Goal: Task Accomplishment & Management: Manage account settings

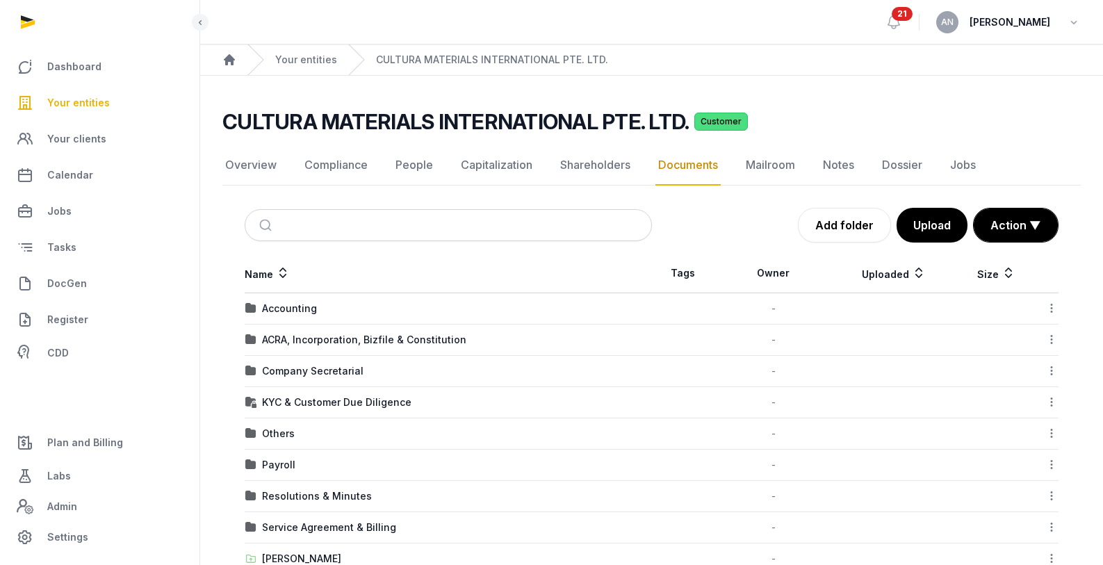
click at [296, 67] on div "Your entities" at bounding box center [292, 59] width 90 height 31
click at [298, 60] on link "Your entities" at bounding box center [306, 60] width 62 height 14
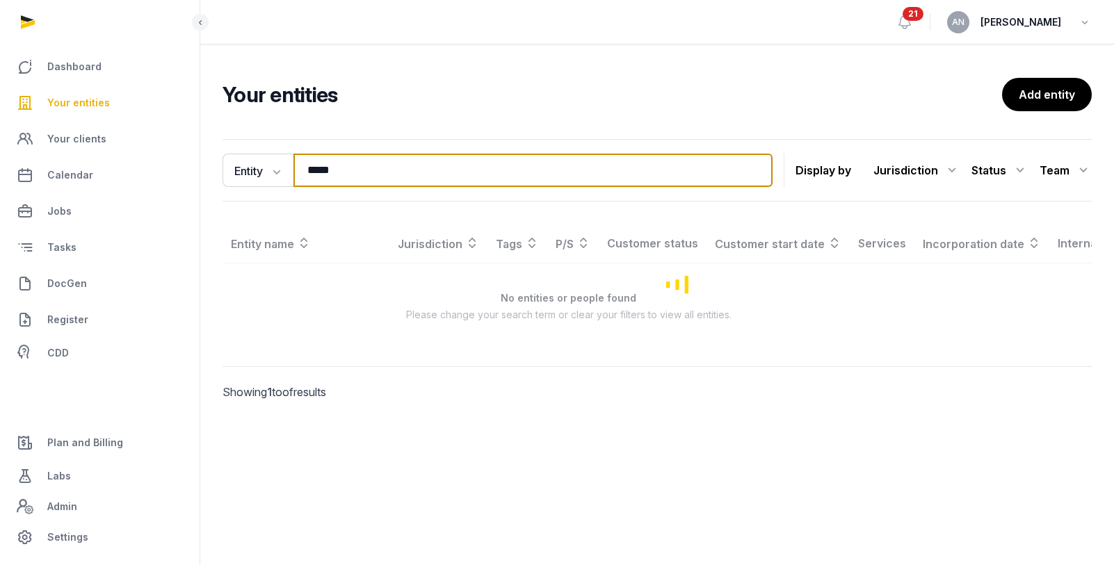
click at [336, 162] on input "*****" at bounding box center [532, 170] width 479 height 33
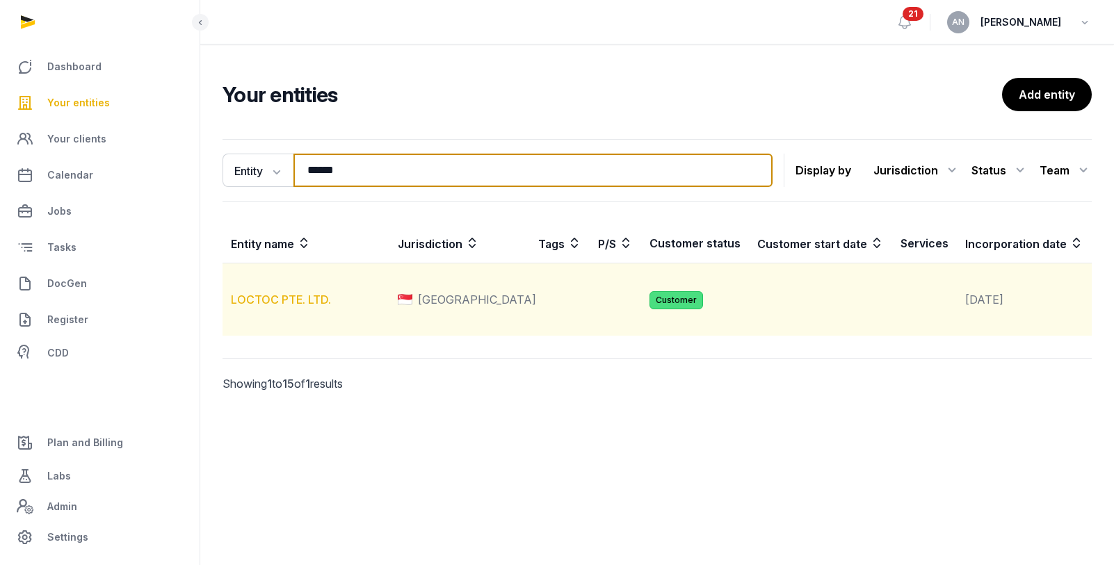
type input "******"
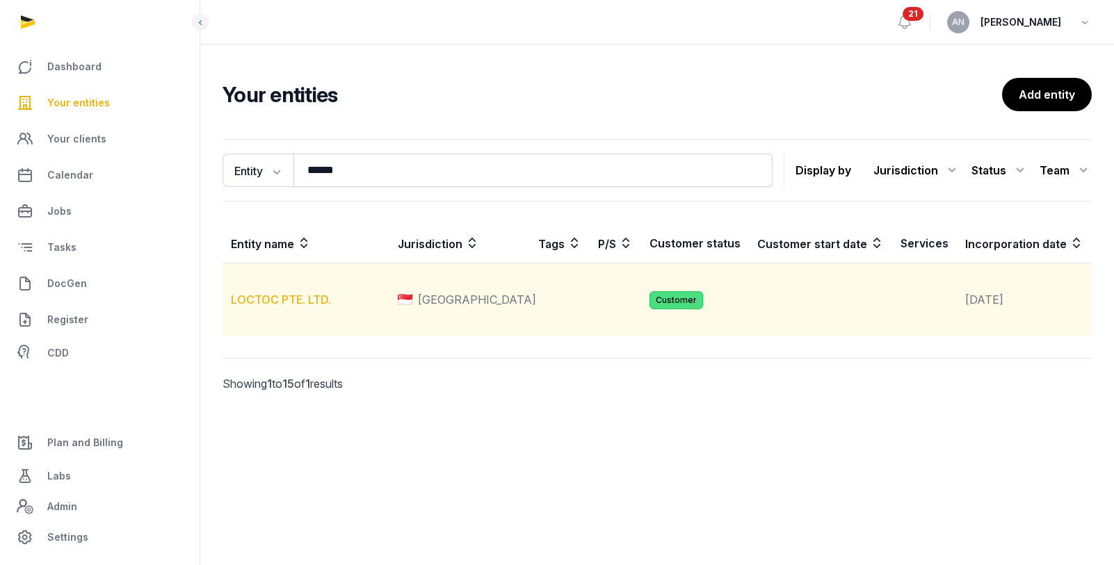
click at [254, 307] on link "LOCTOC PTE. LTD." at bounding box center [281, 300] width 100 height 14
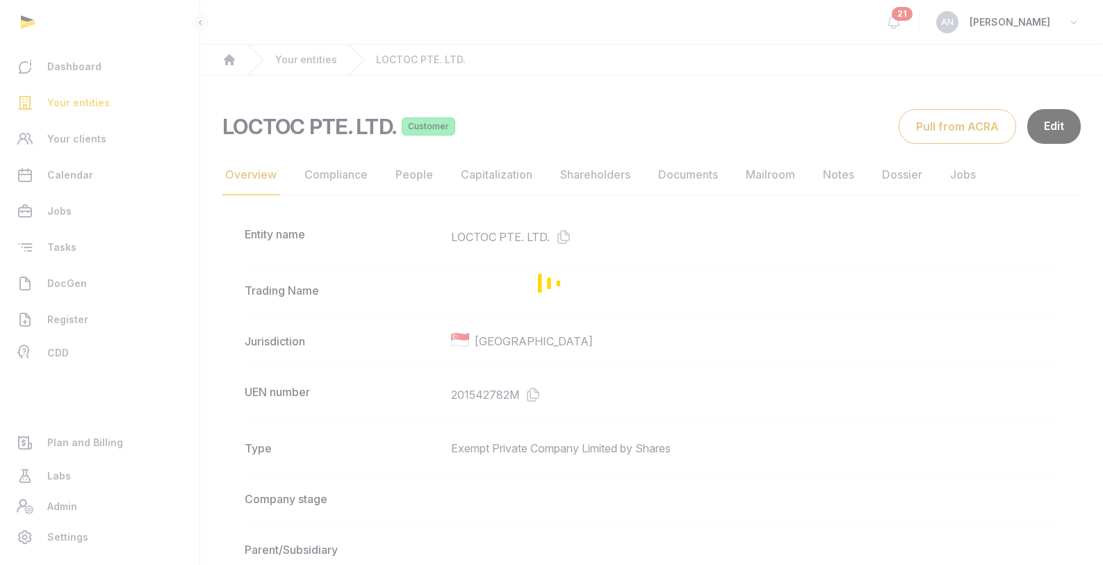
click at [690, 180] on div "Loading" at bounding box center [551, 282] width 1103 height 565
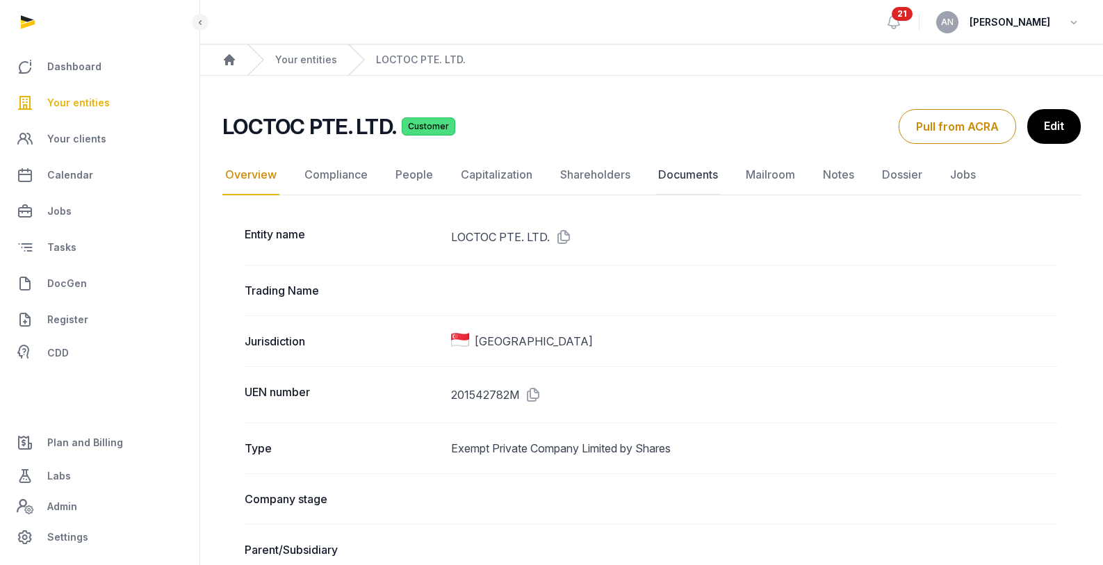
click at [690, 180] on link "Documents" at bounding box center [688, 175] width 65 height 40
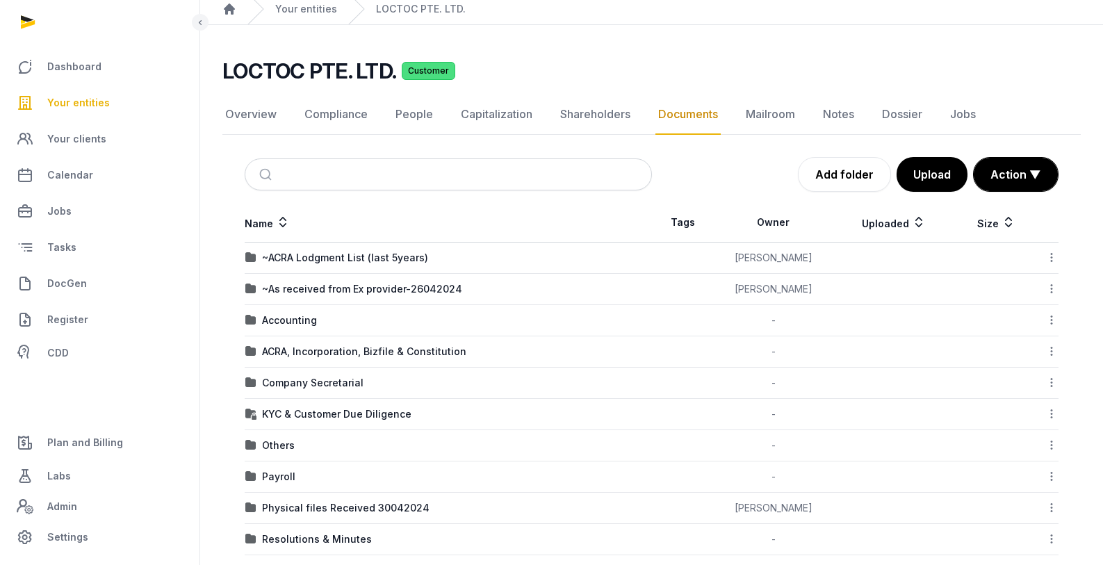
scroll to position [161, 0]
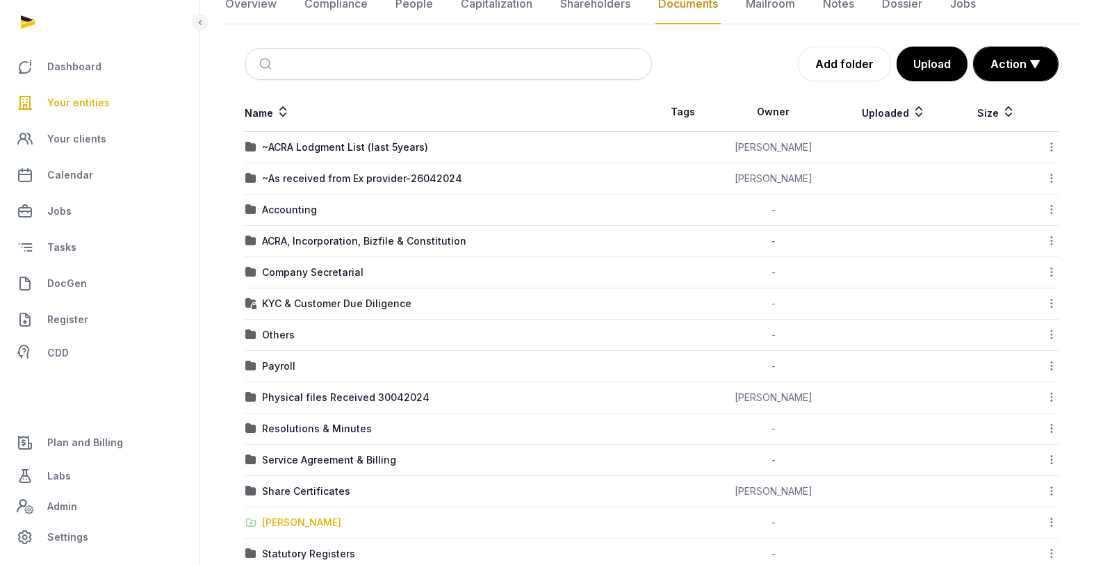
click at [291, 522] on div "[PERSON_NAME]" at bounding box center [301, 523] width 79 height 14
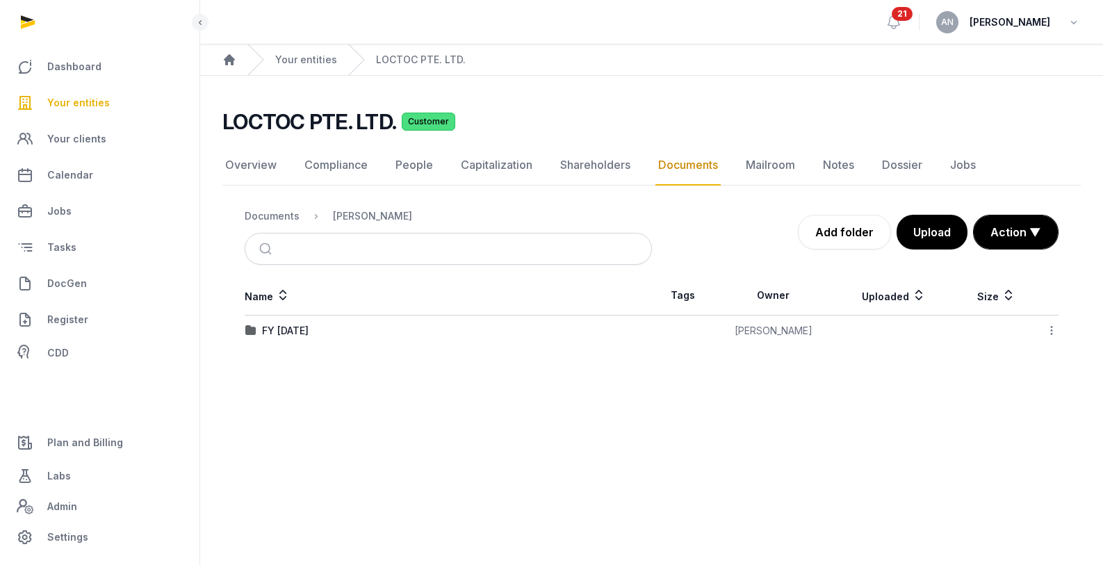
scroll to position [0, 0]
click at [309, 330] on div "FY [DATE]" at bounding box center [285, 331] width 47 height 14
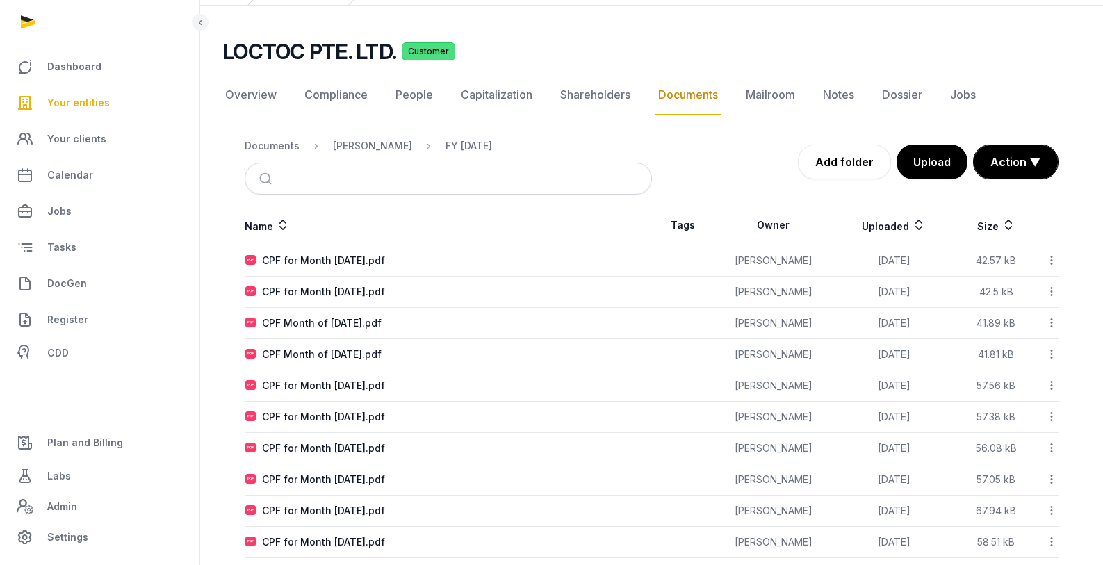
scroll to position [153, 0]
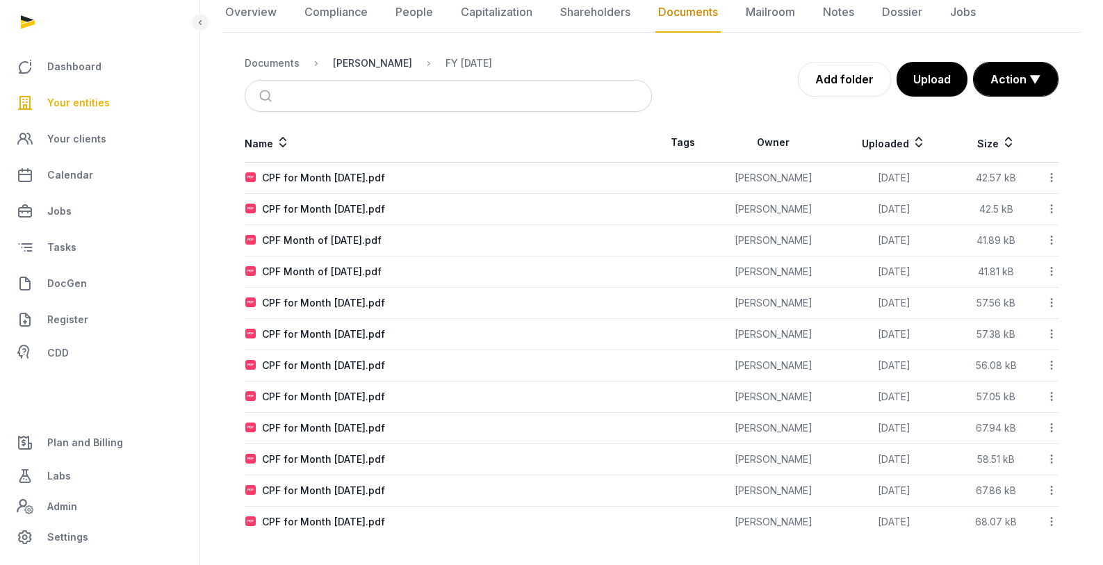
click at [380, 67] on div "[PERSON_NAME]" at bounding box center [372, 63] width 79 height 14
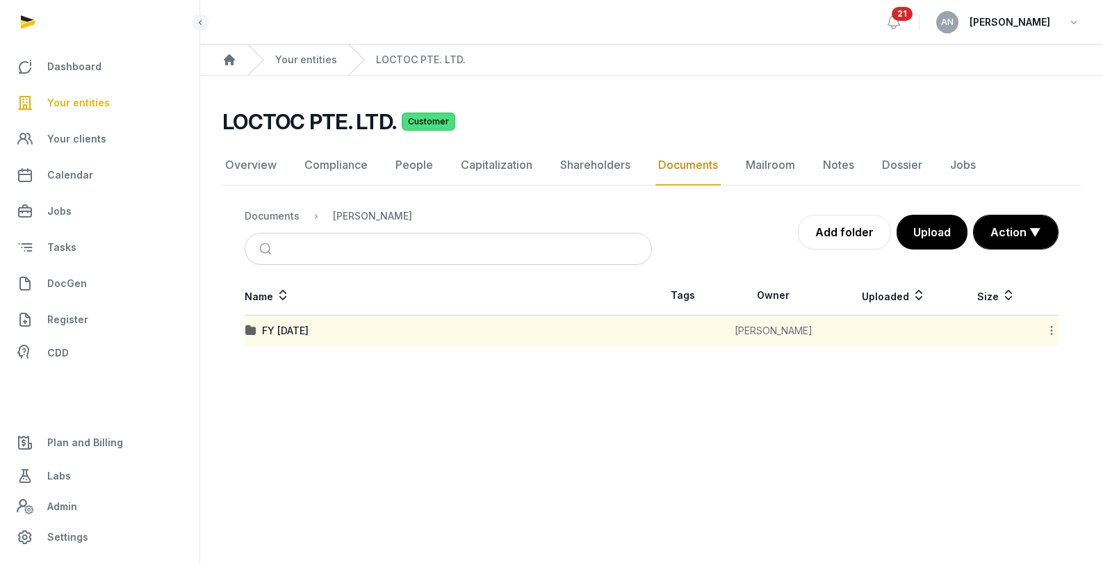
scroll to position [0, 0]
click at [1064, 327] on icon at bounding box center [1062, 330] width 13 height 15
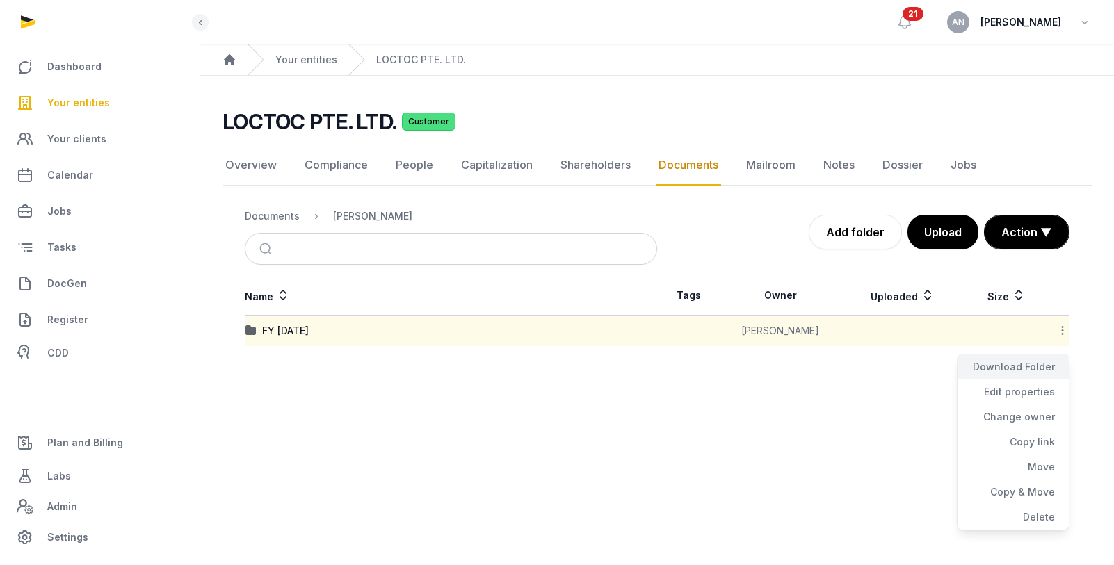
click at [1021, 366] on div "Download Folder" at bounding box center [1012, 367] width 111 height 25
click at [295, 53] on link "Your entities" at bounding box center [306, 60] width 62 height 14
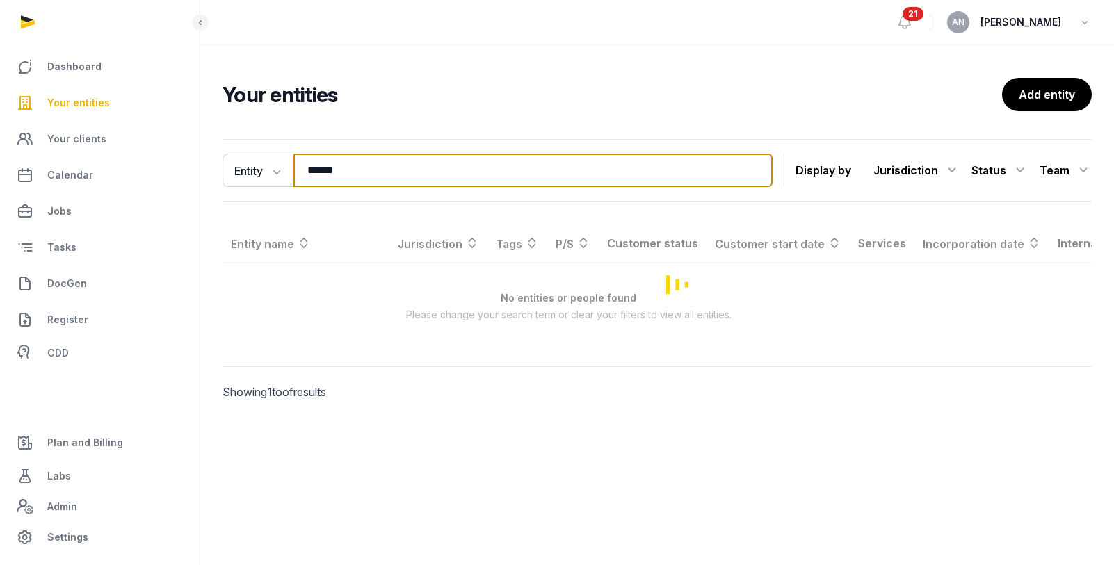
click at [367, 163] on input "******" at bounding box center [532, 170] width 479 height 33
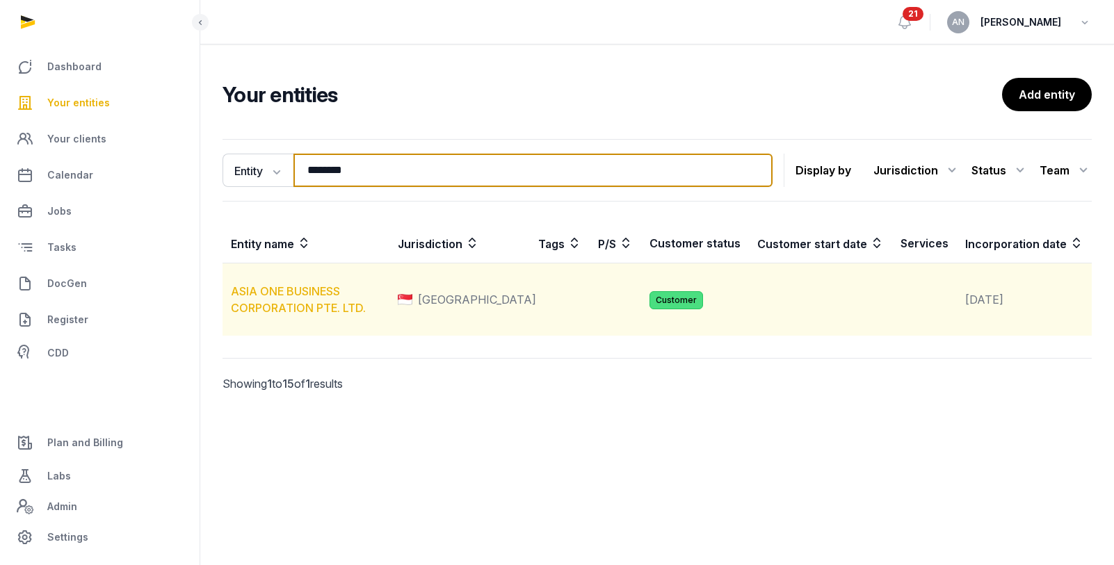
type input "********"
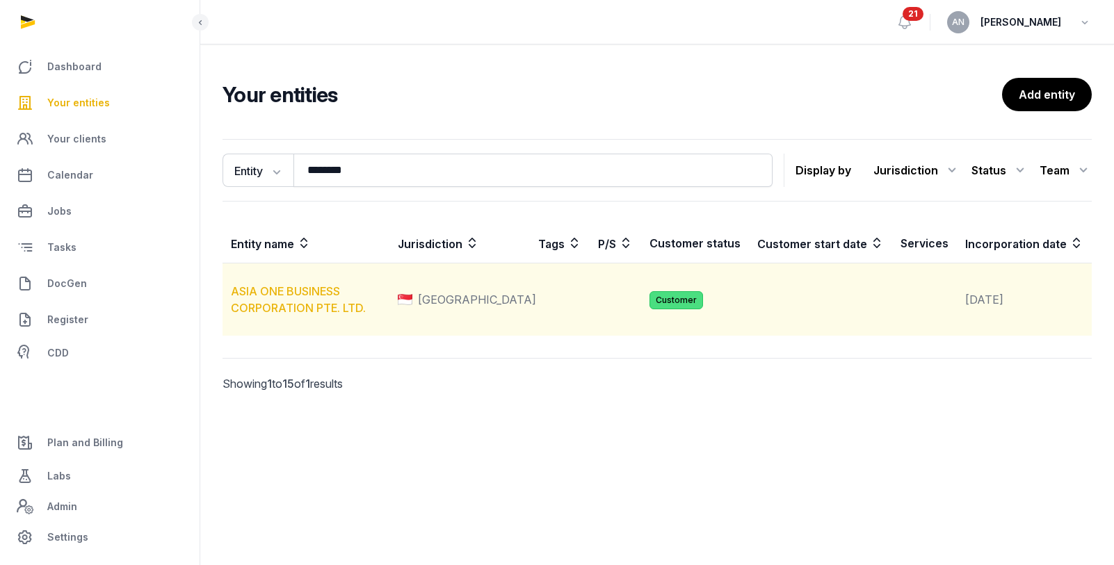
click at [273, 309] on link "ASIA ONE BUSINESS CORPORATION PTE. LTD." at bounding box center [298, 299] width 135 height 31
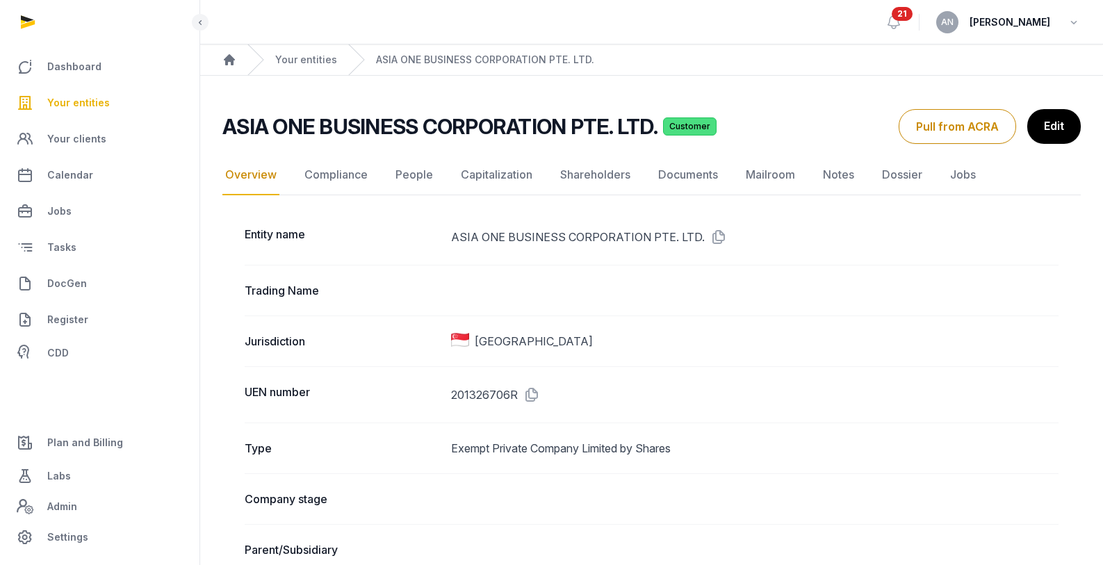
click at [687, 177] on link "Documents" at bounding box center [688, 175] width 65 height 40
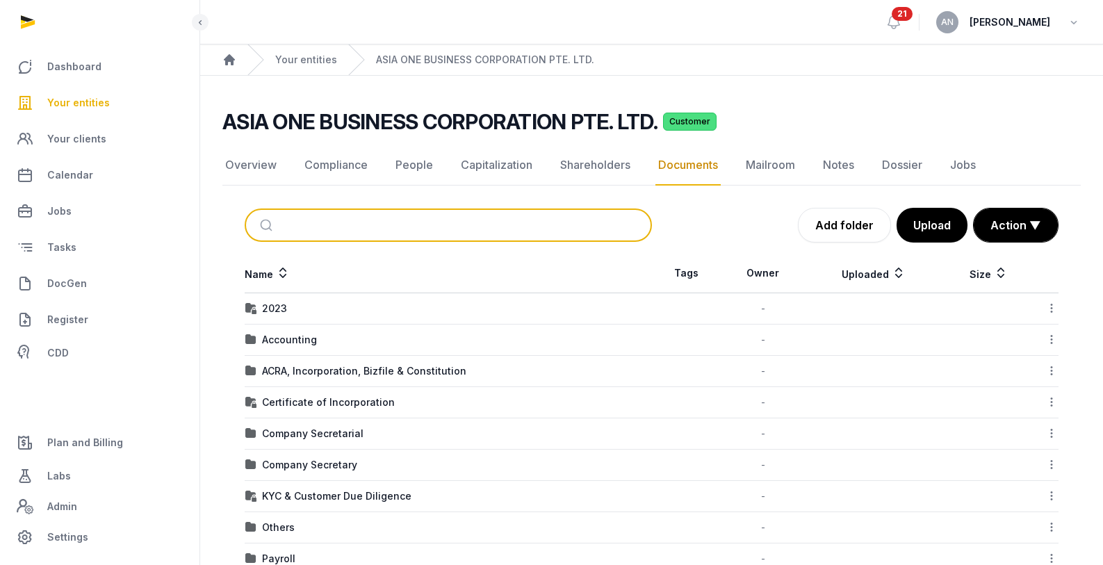
click at [351, 226] on input "search" at bounding box center [464, 225] width 361 height 31
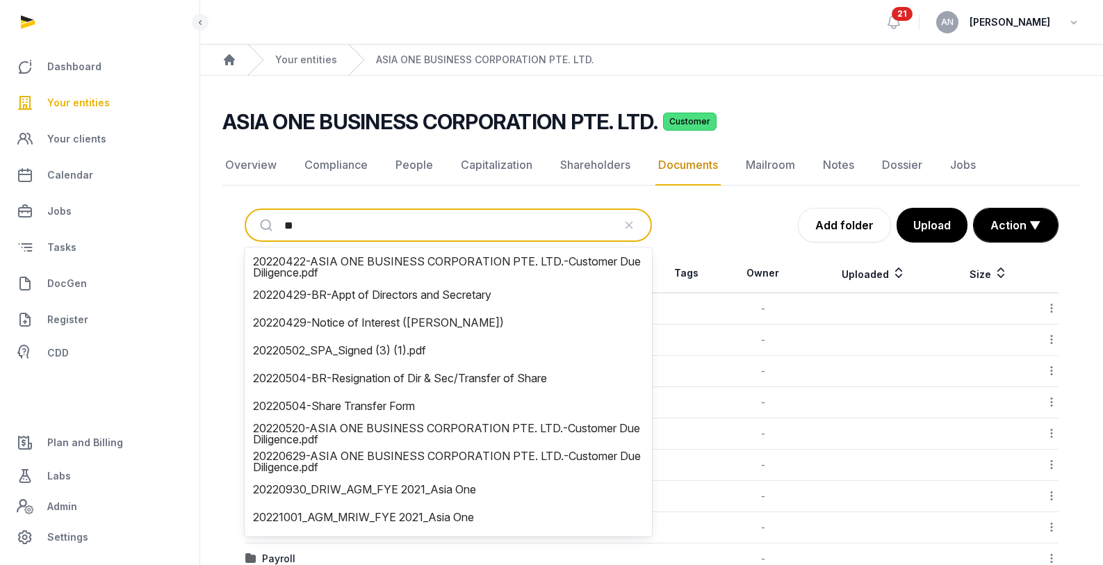
type input "***"
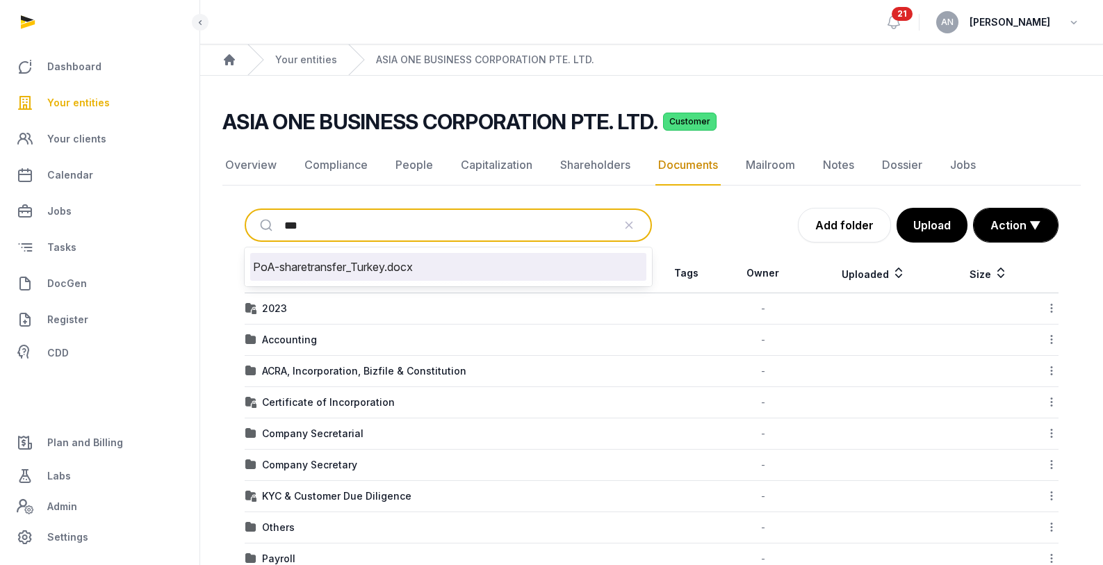
click at [348, 270] on li "PoA-sharetransfer_Turkey.docx" at bounding box center [448, 267] width 396 height 28
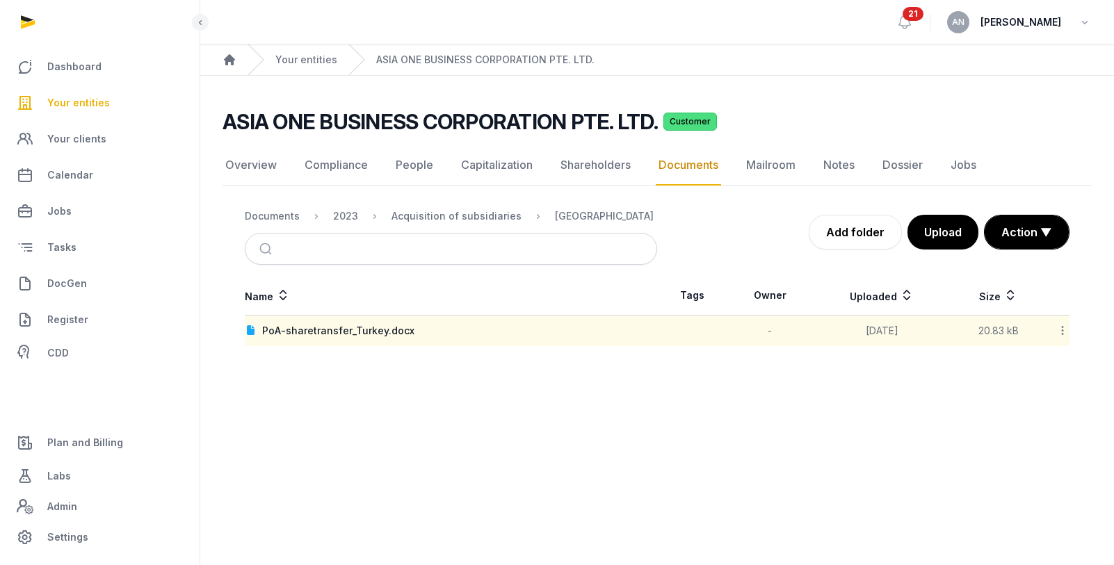
click at [336, 331] on div "PoA-sharetransfer_Turkey.docx" at bounding box center [338, 331] width 152 height 14
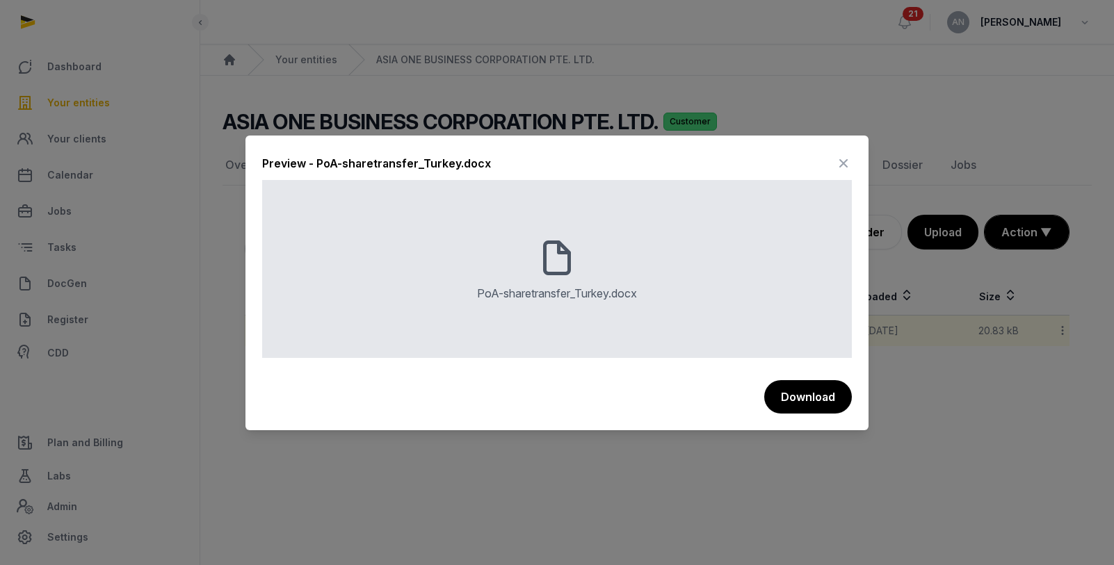
click at [836, 159] on icon at bounding box center [843, 163] width 17 height 22
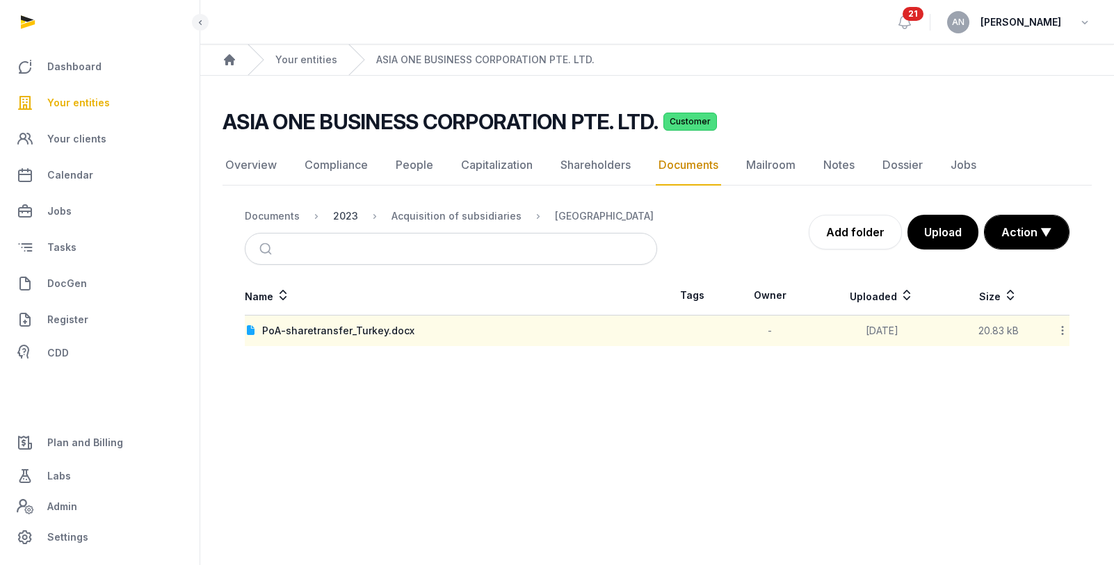
click at [350, 217] on div "2023" at bounding box center [345, 216] width 25 height 14
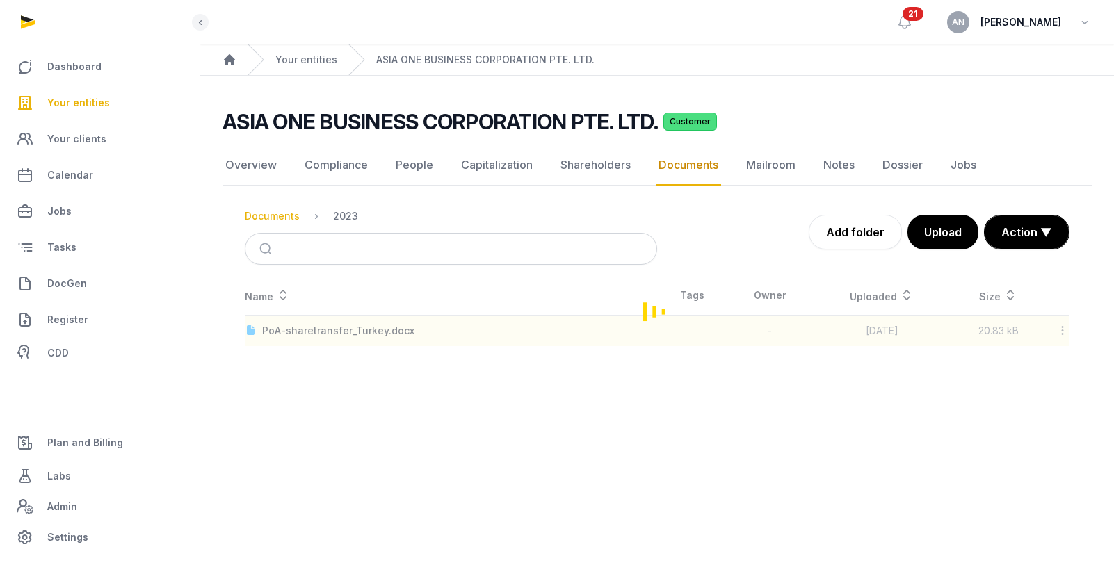
click at [262, 220] on div "Documents" at bounding box center [272, 216] width 55 height 14
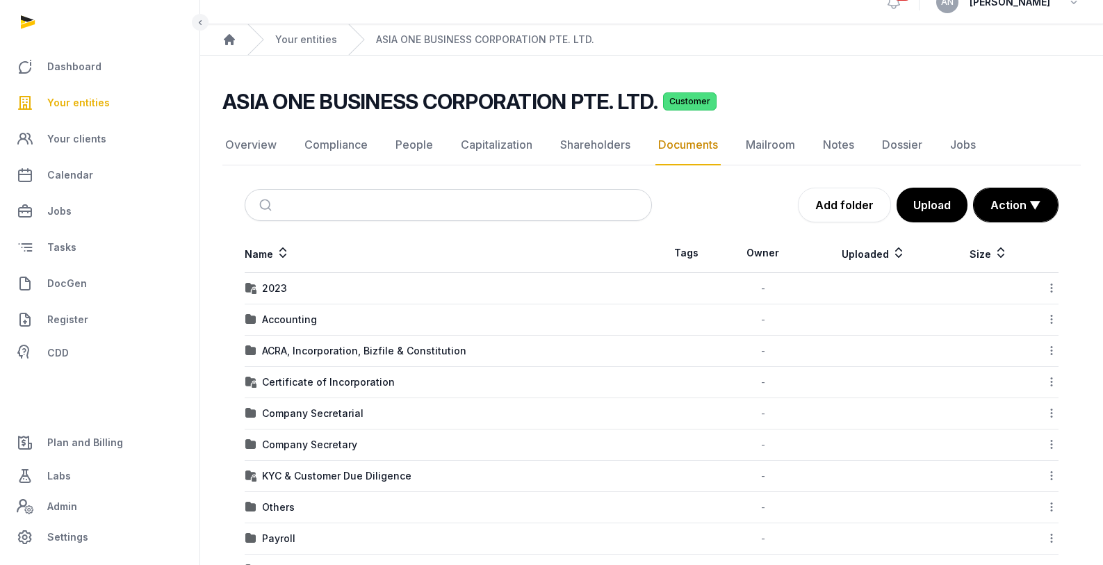
scroll to position [31, 0]
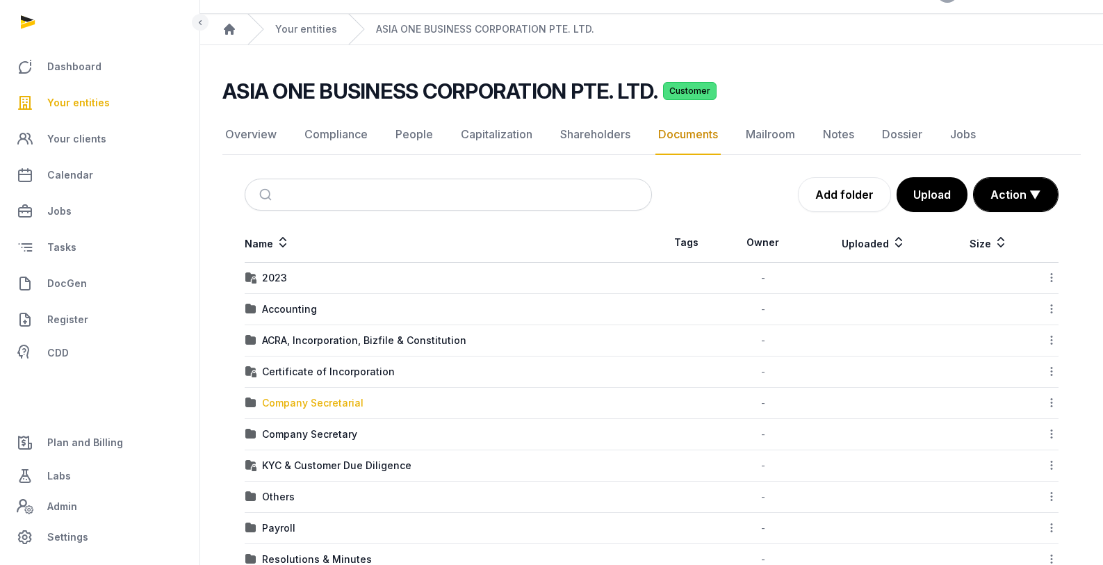
click at [318, 402] on div "Company Secretarial" at bounding box center [312, 403] width 101 height 14
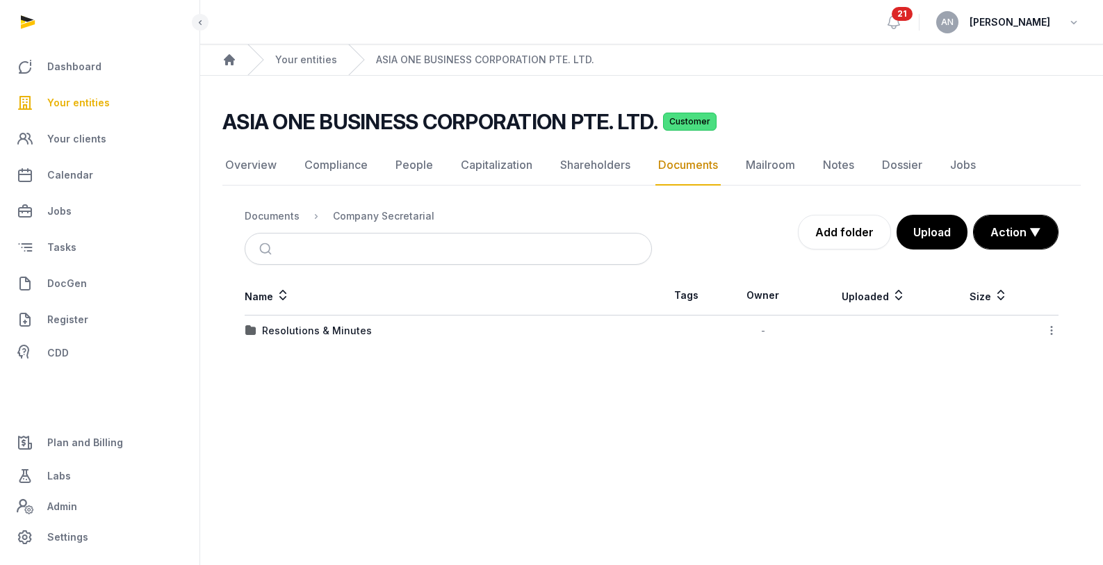
scroll to position [0, 0]
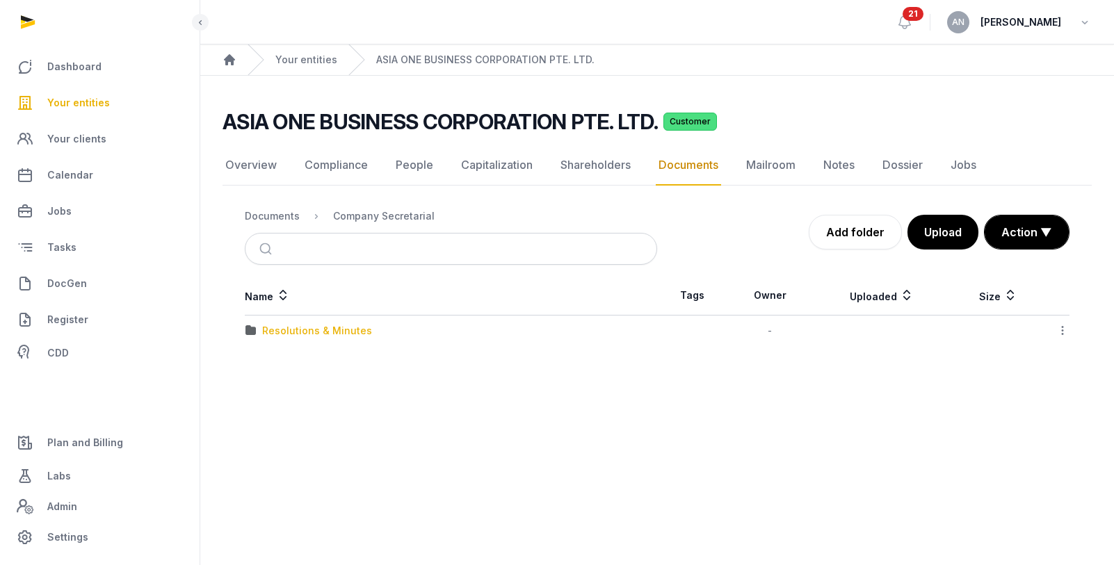
click at [293, 332] on div "Resolutions & Minutes" at bounding box center [317, 331] width 110 height 14
click at [278, 325] on div "2025" at bounding box center [274, 331] width 24 height 14
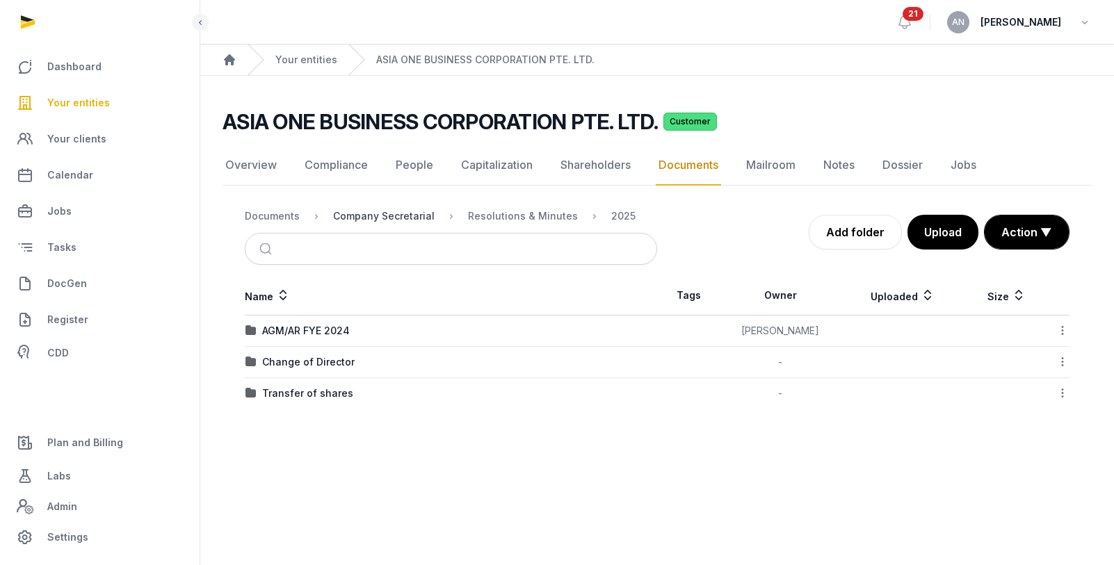
click at [399, 219] on div "Company Secretarial" at bounding box center [383, 216] width 101 height 14
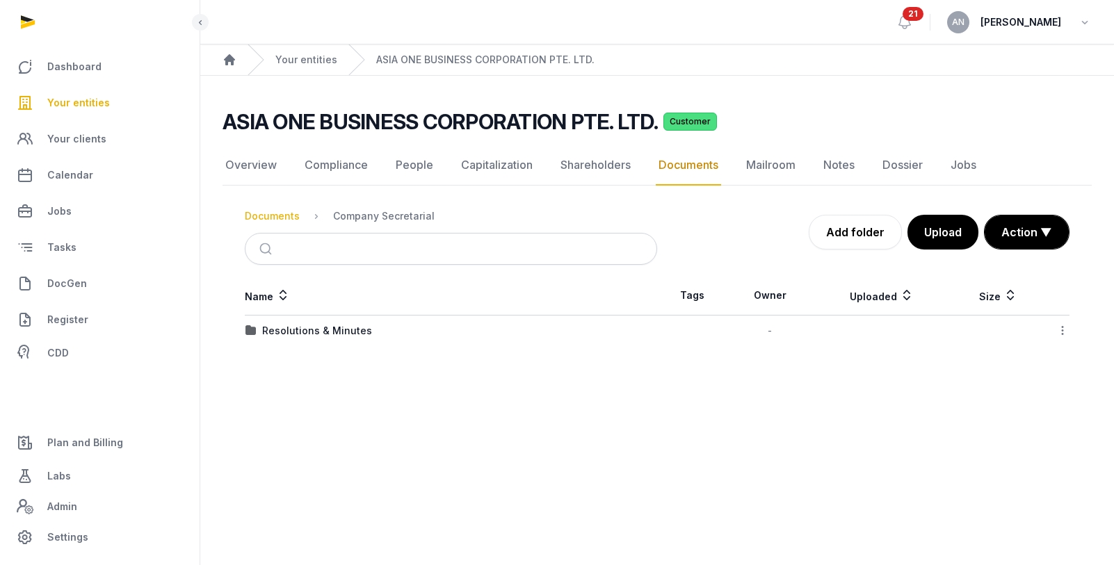
click at [279, 210] on div "Documents" at bounding box center [272, 216] width 55 height 14
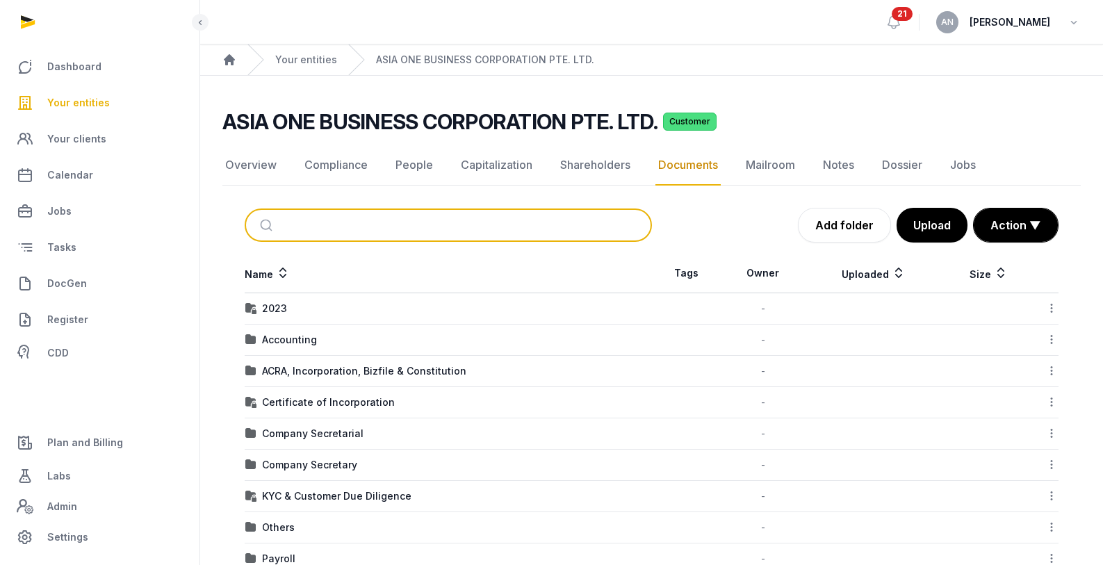
click at [318, 234] on input "search" at bounding box center [464, 225] width 361 height 31
type input "*****"
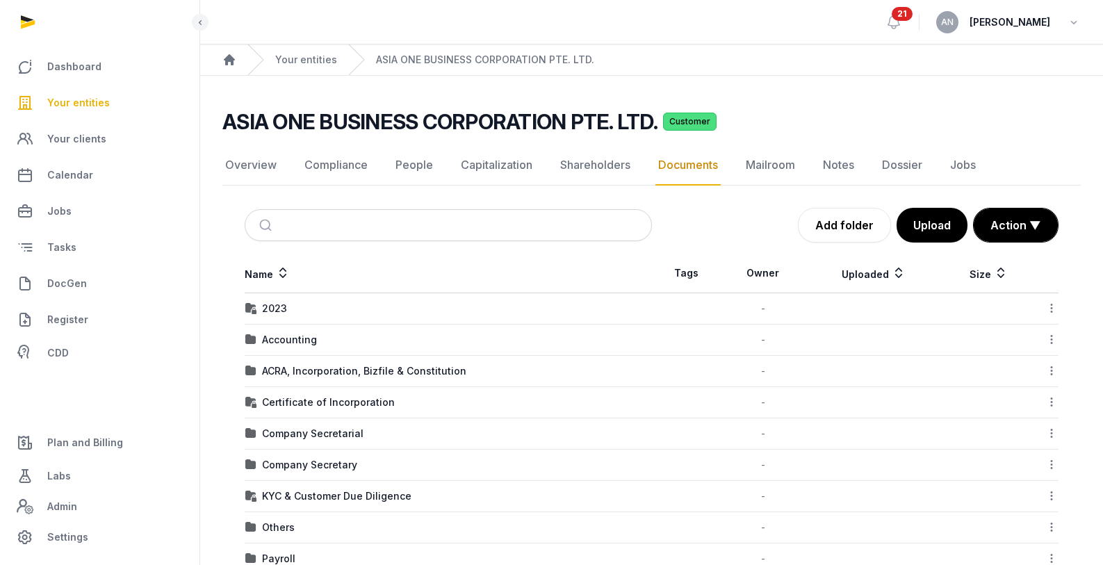
click at [703, 212] on div "Add folder Upload Action ▼ Start select Move Delete" at bounding box center [855, 225] width 407 height 35
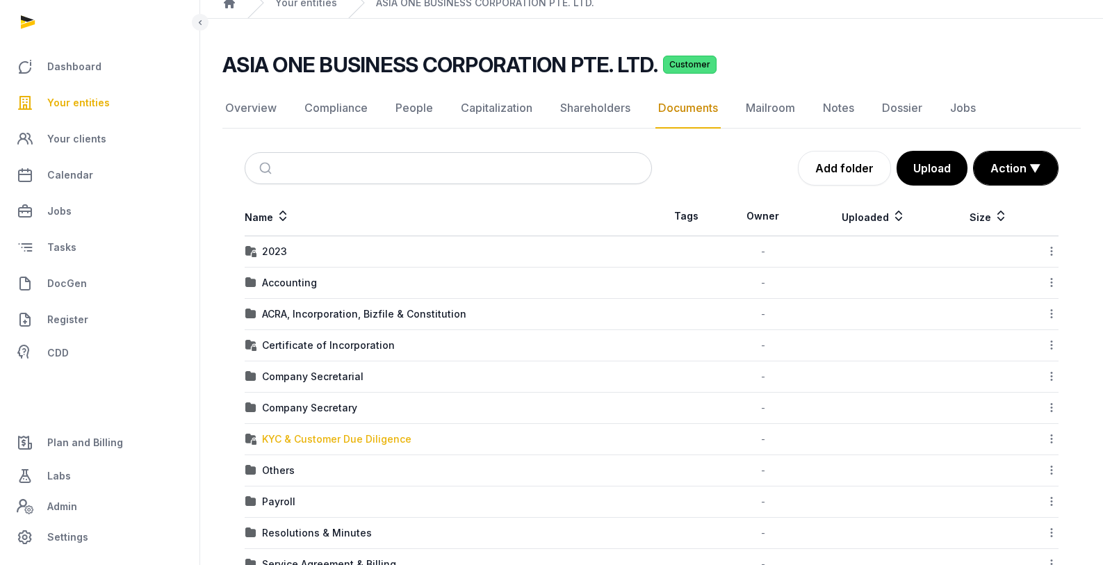
scroll to position [84, 0]
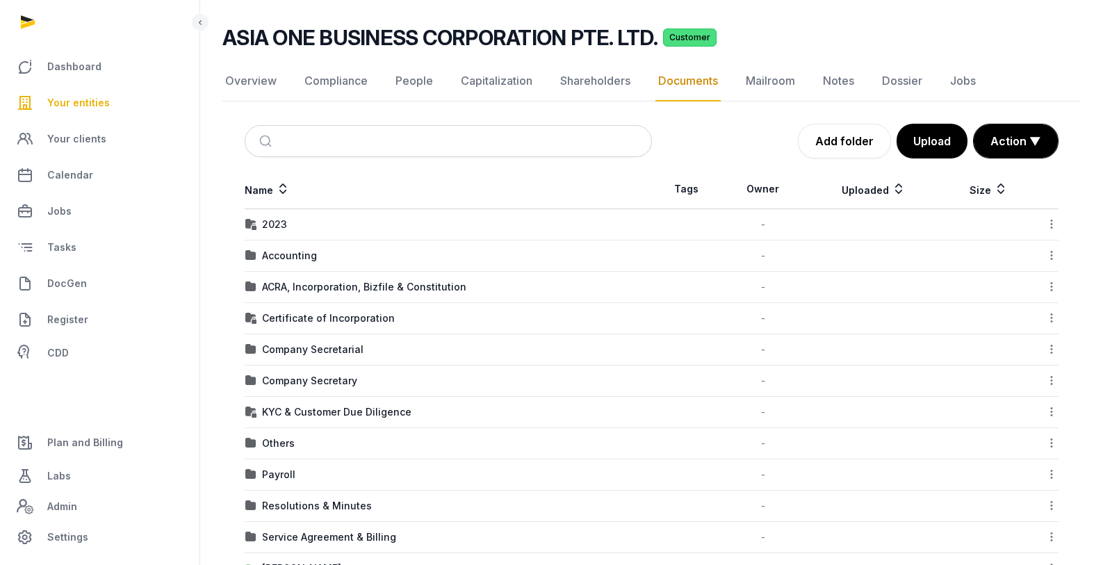
click at [279, 376] on div "Company Secretary" at bounding box center [309, 381] width 95 height 14
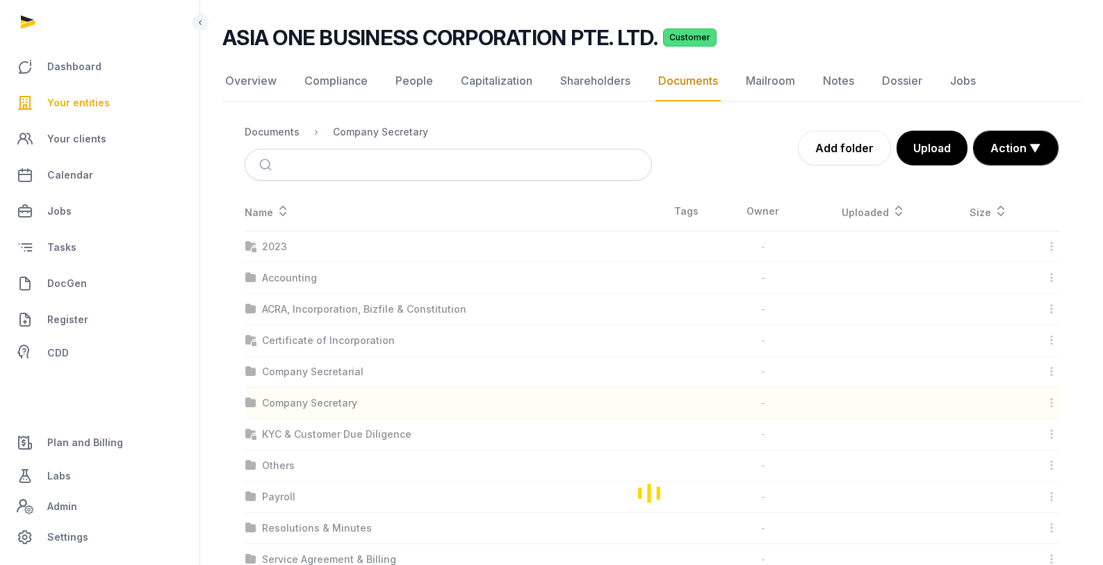
scroll to position [0, 0]
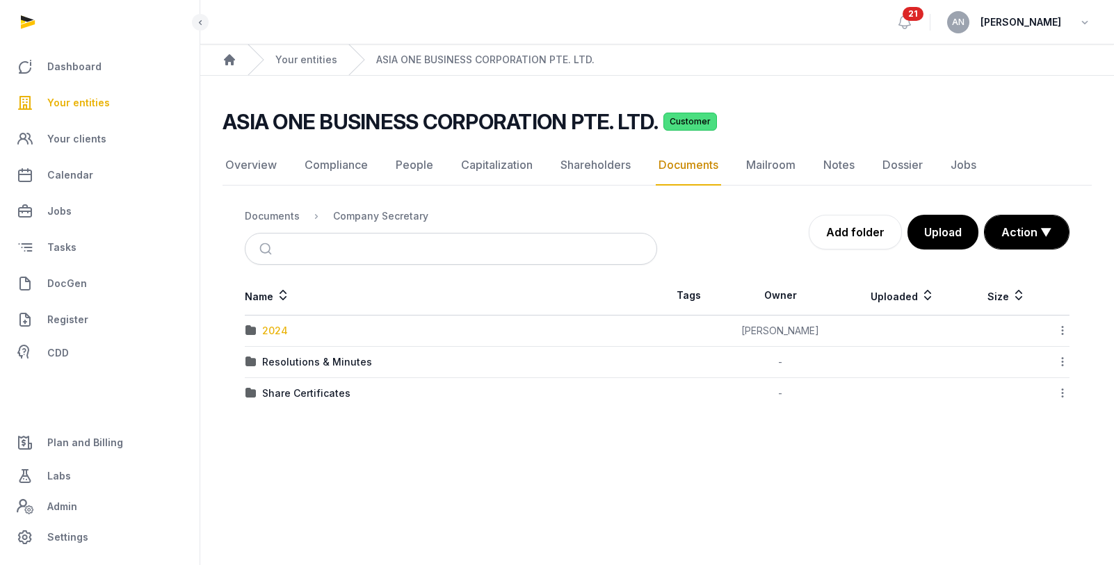
click at [268, 332] on div "2024" at bounding box center [275, 331] width 26 height 14
click at [371, 215] on div "Company Secretary" at bounding box center [380, 216] width 95 height 14
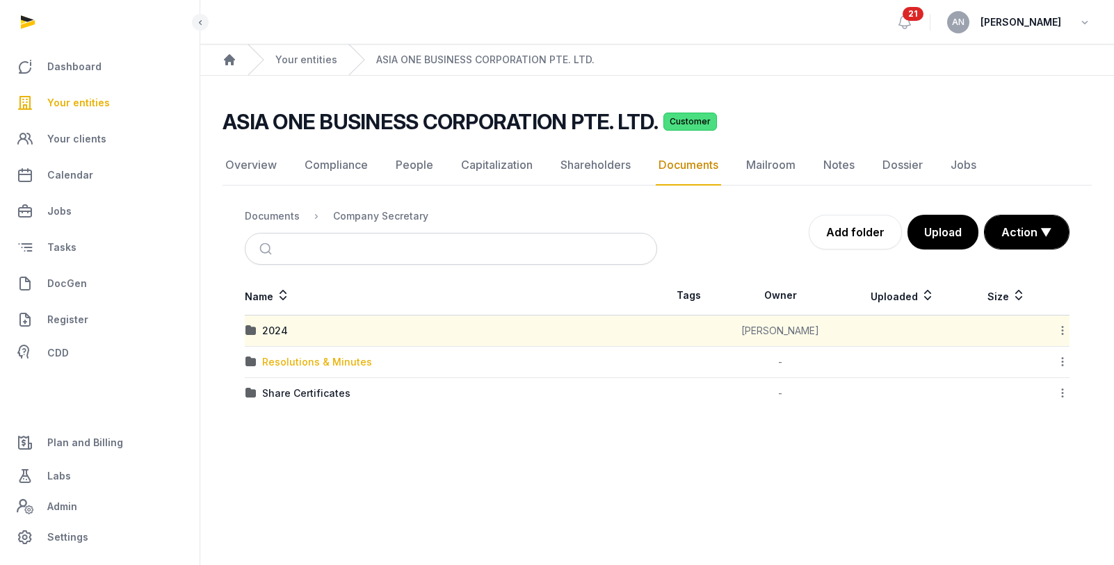
click at [302, 368] on div "Resolutions & Minutes" at bounding box center [317, 362] width 110 height 14
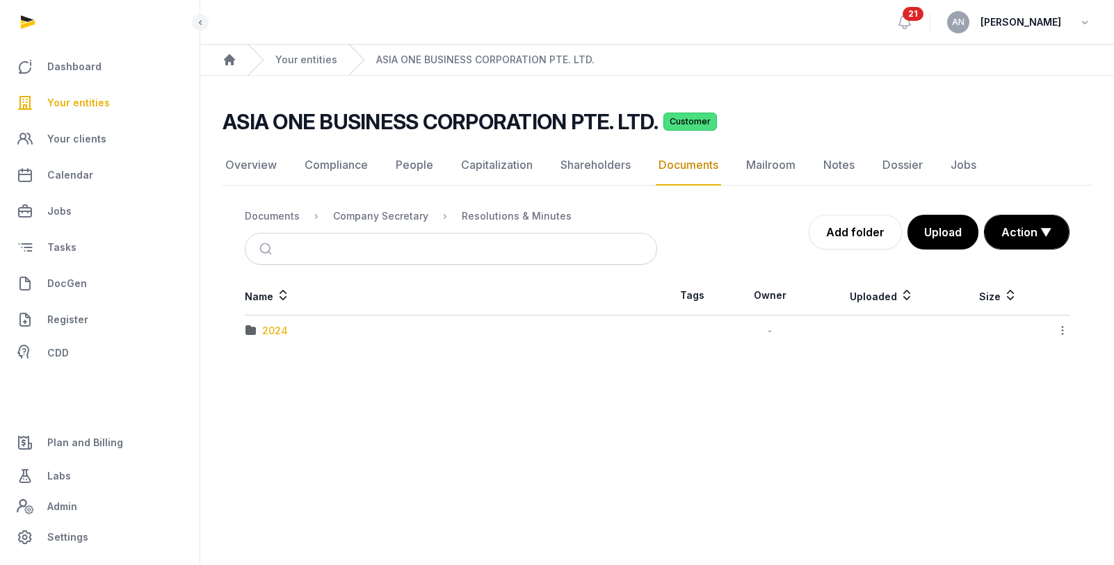
click at [283, 332] on div "2024" at bounding box center [275, 331] width 26 height 14
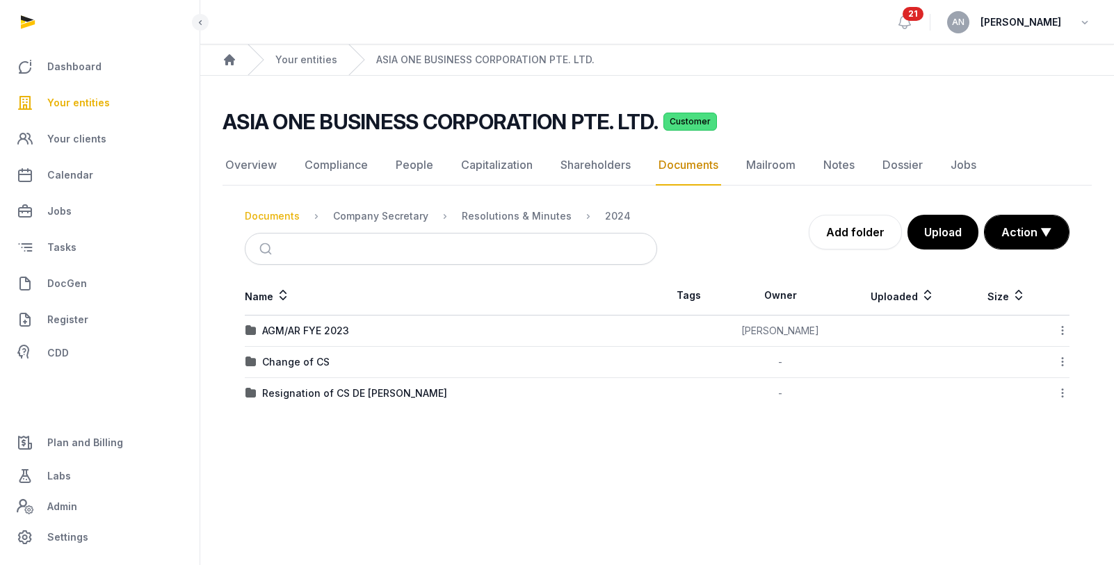
click at [284, 218] on div "Documents" at bounding box center [272, 216] width 55 height 14
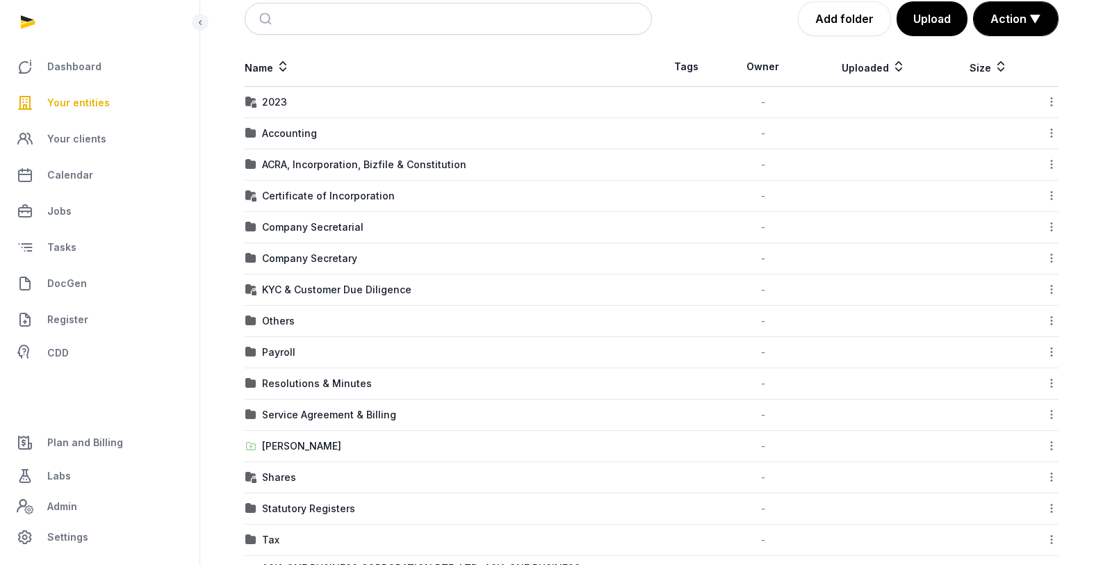
scroll to position [318, 0]
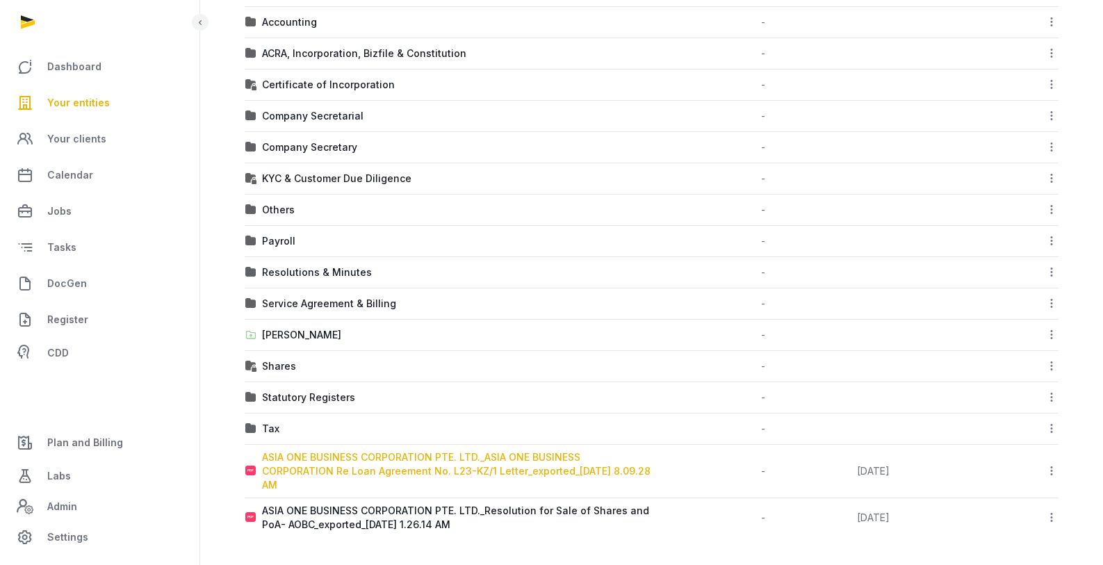
click at [319, 478] on div "ASIA ONE BUSINESS CORPORATION PTE. LTD._ASIA ONE BUSINESS CORPORATION Re Loan A…" at bounding box center [456, 471] width 389 height 42
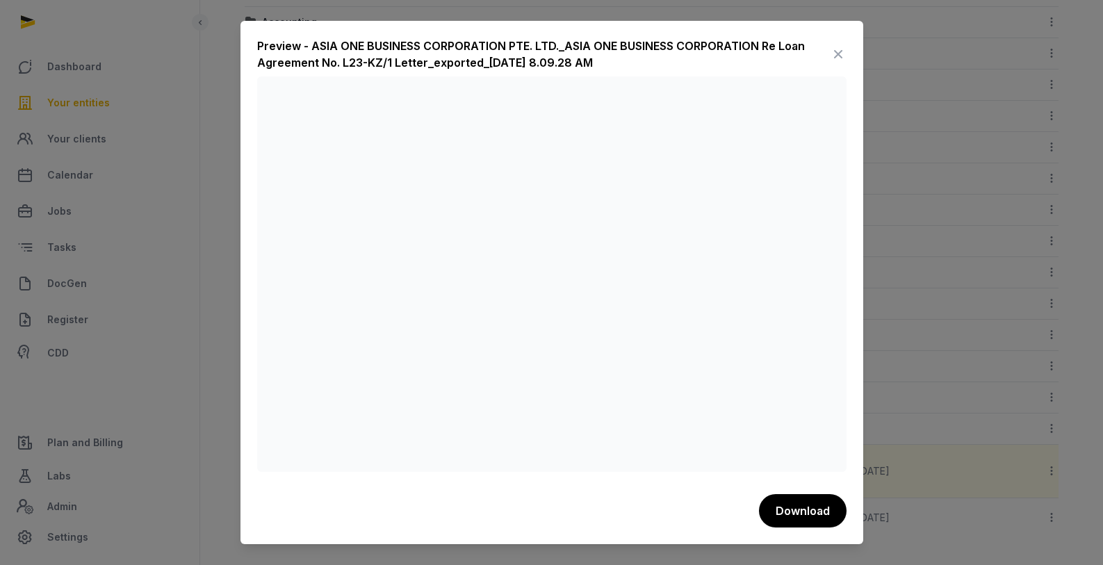
click at [843, 54] on icon at bounding box center [838, 54] width 17 height 22
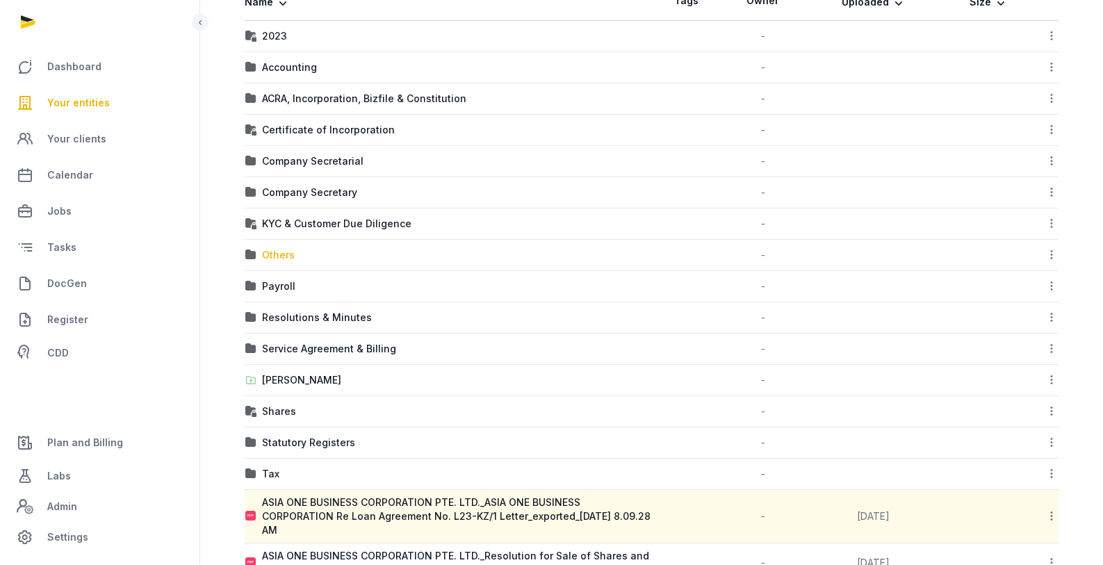
click at [278, 257] on div "Others" at bounding box center [278, 255] width 33 height 14
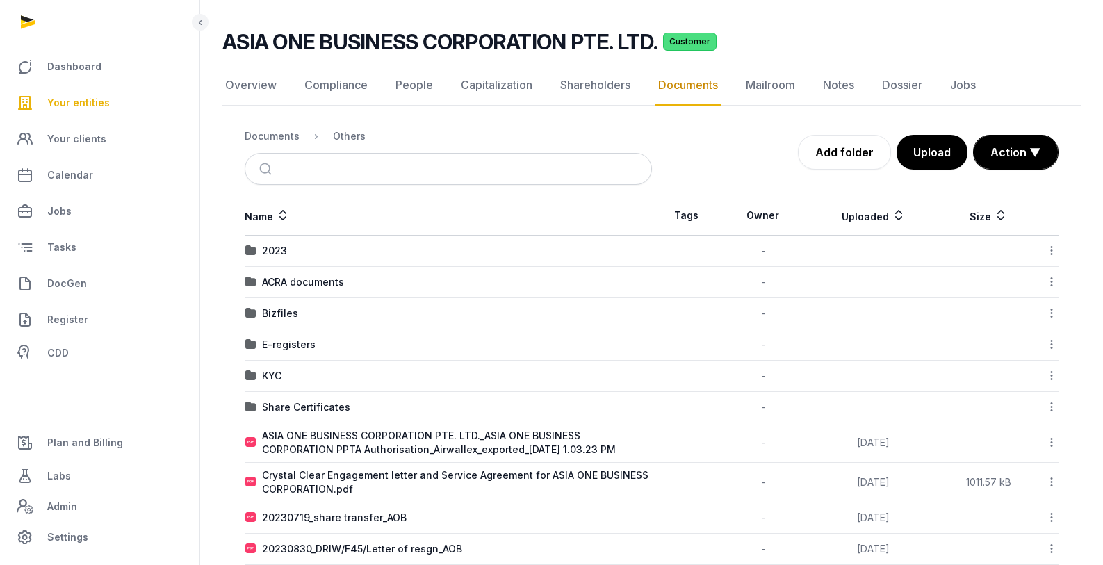
scroll to position [24, 0]
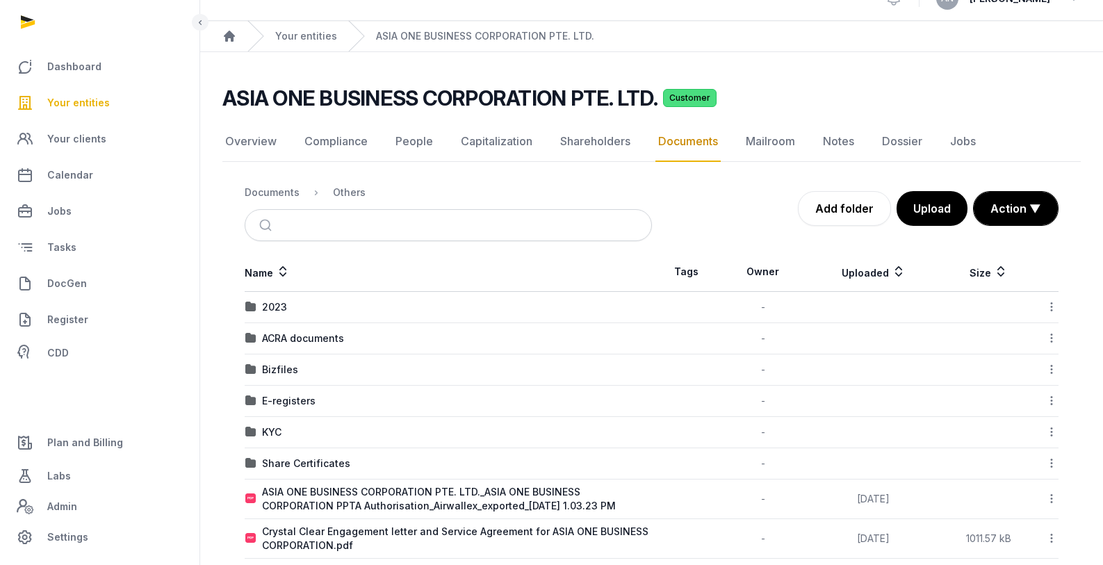
click at [274, 305] on div "2023" at bounding box center [274, 307] width 25 height 14
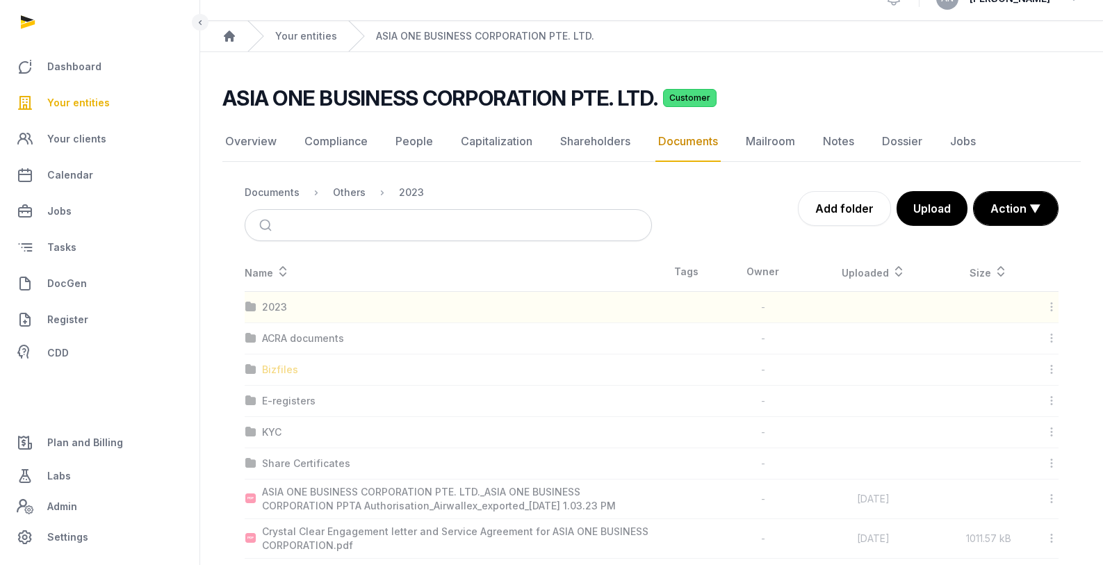
scroll to position [0, 0]
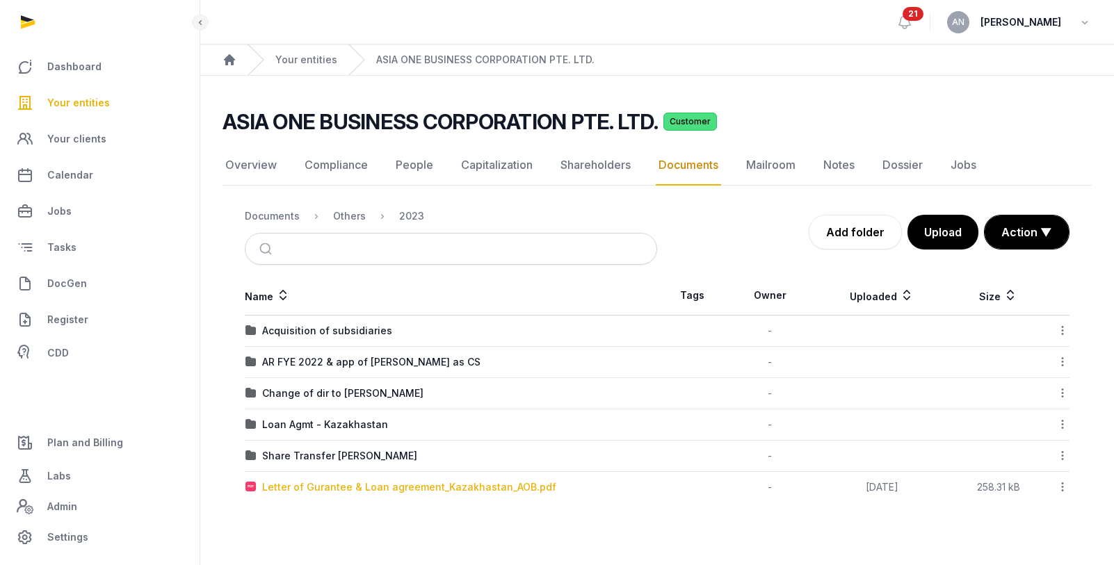
click at [287, 482] on div "Letter of Gurantee & Loan agreement_Kazakhastan_AOB.pdf" at bounding box center [409, 487] width 294 height 14
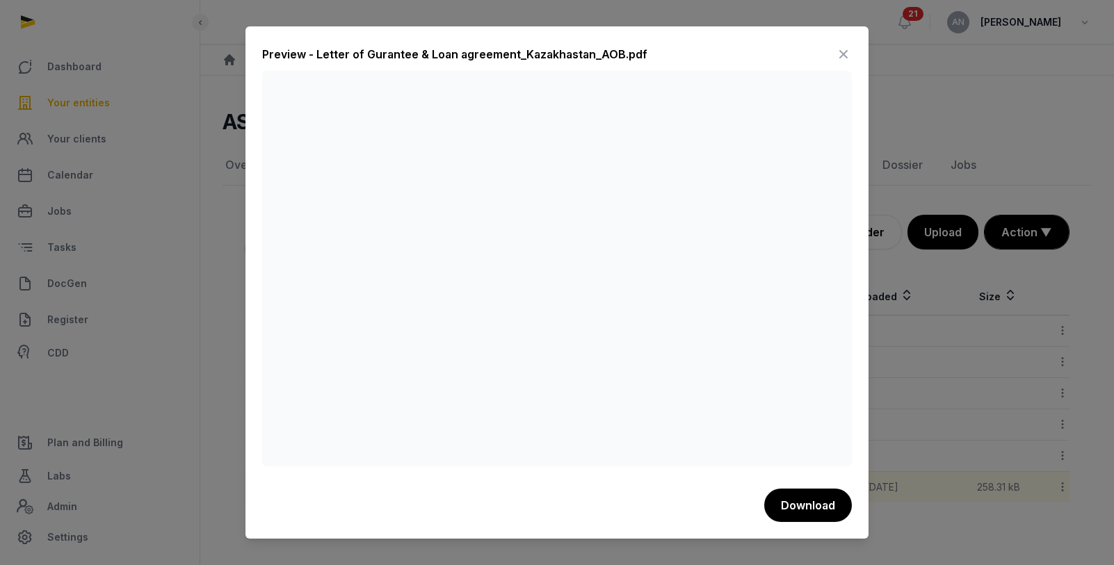
click at [854, 49] on div "Preview - Letter of Gurantee & Loan agreement_Kazakhastan_AOB.pdf Download" at bounding box center [556, 282] width 623 height 512
click at [836, 54] on icon at bounding box center [843, 54] width 17 height 22
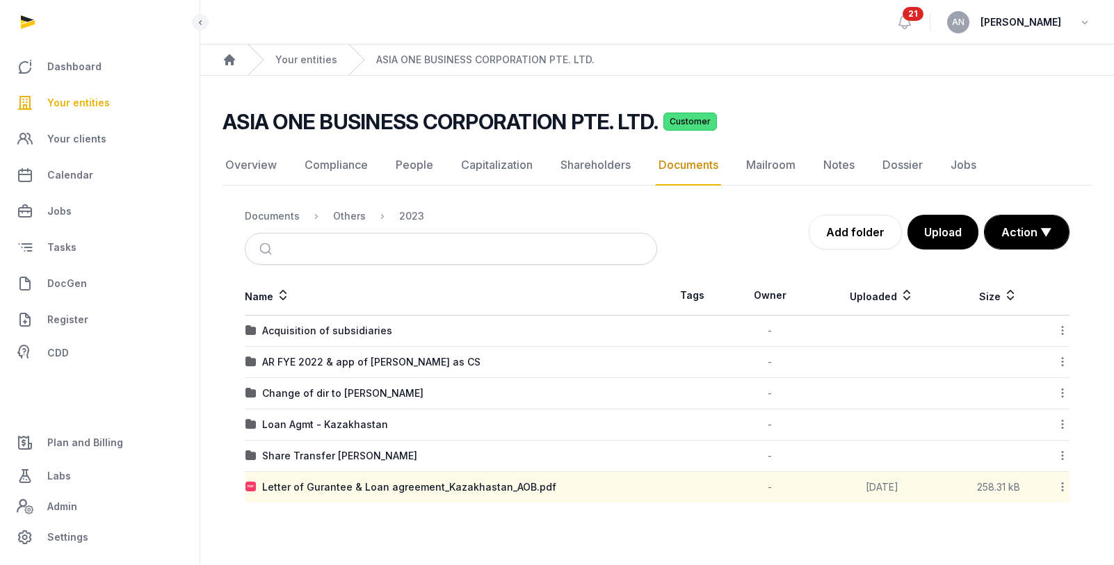
click at [326, 66] on div "Your entities" at bounding box center [292, 59] width 90 height 31
click at [323, 63] on link "Your entities" at bounding box center [306, 60] width 62 height 14
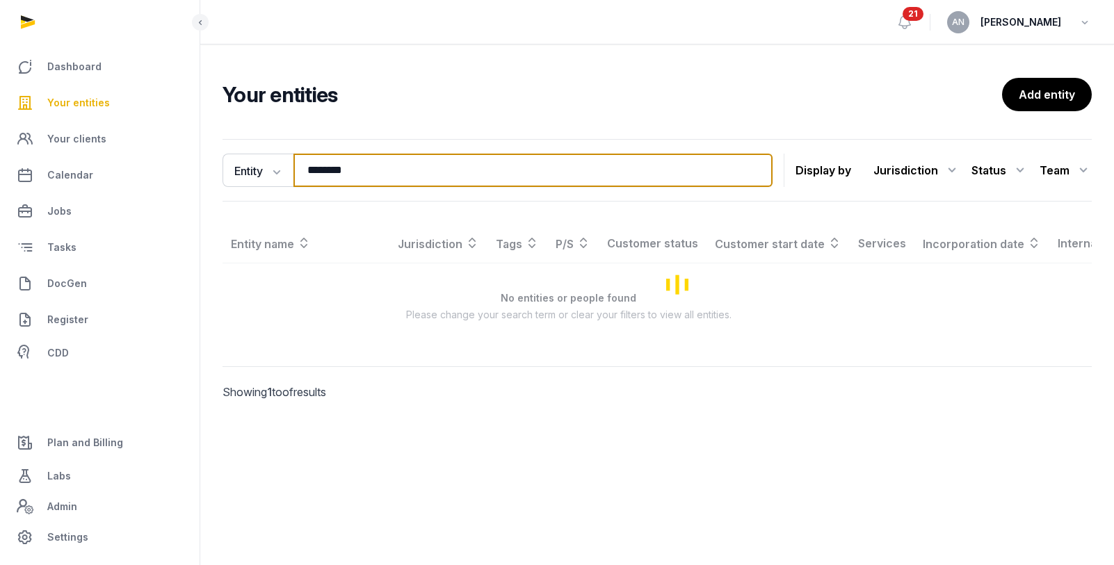
click at [343, 168] on input "********" at bounding box center [532, 170] width 479 height 33
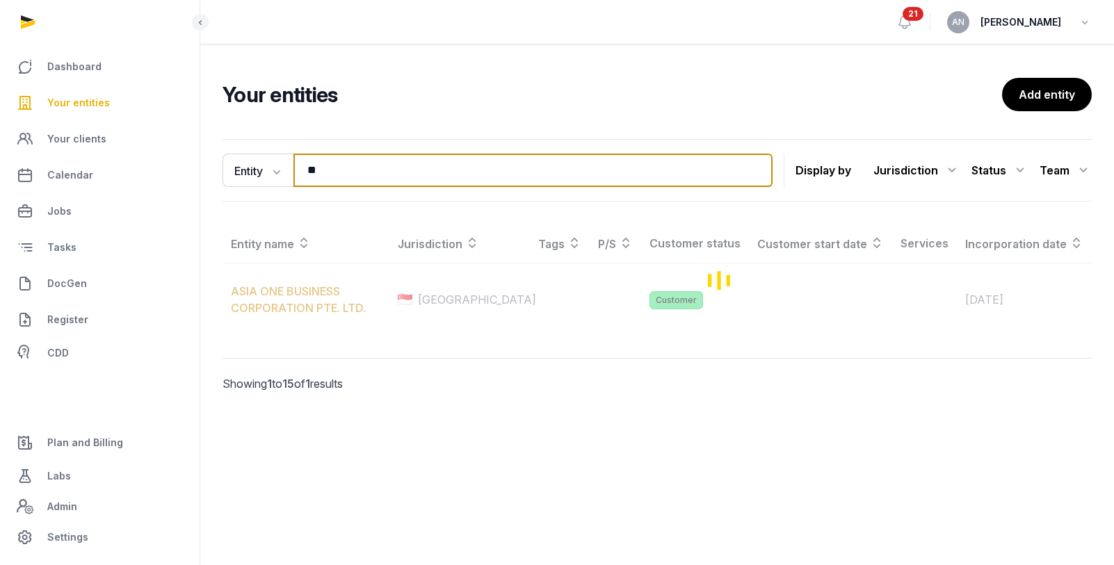
type input "*"
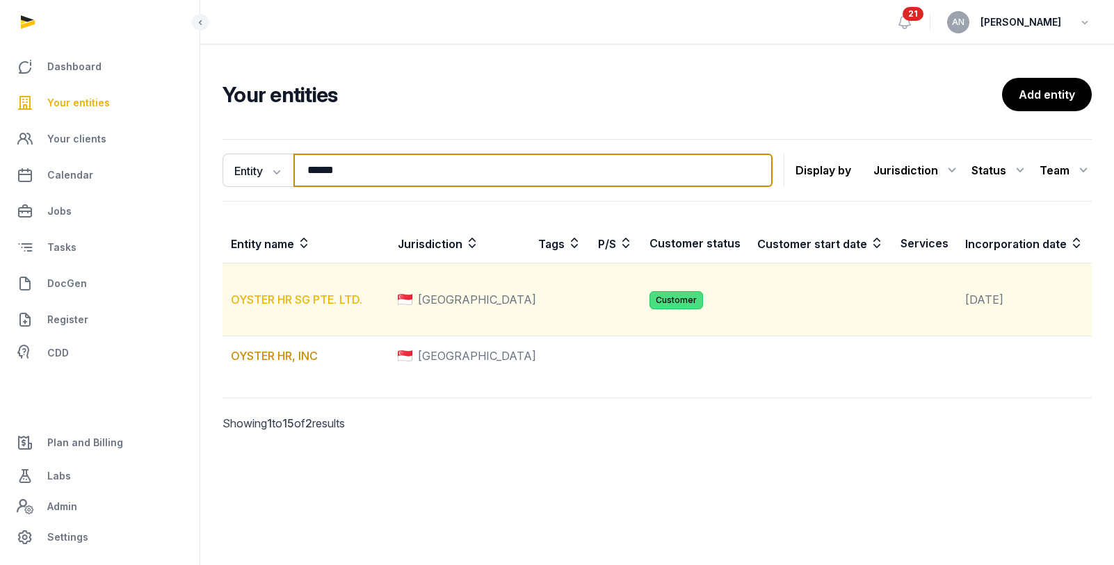
type input "******"
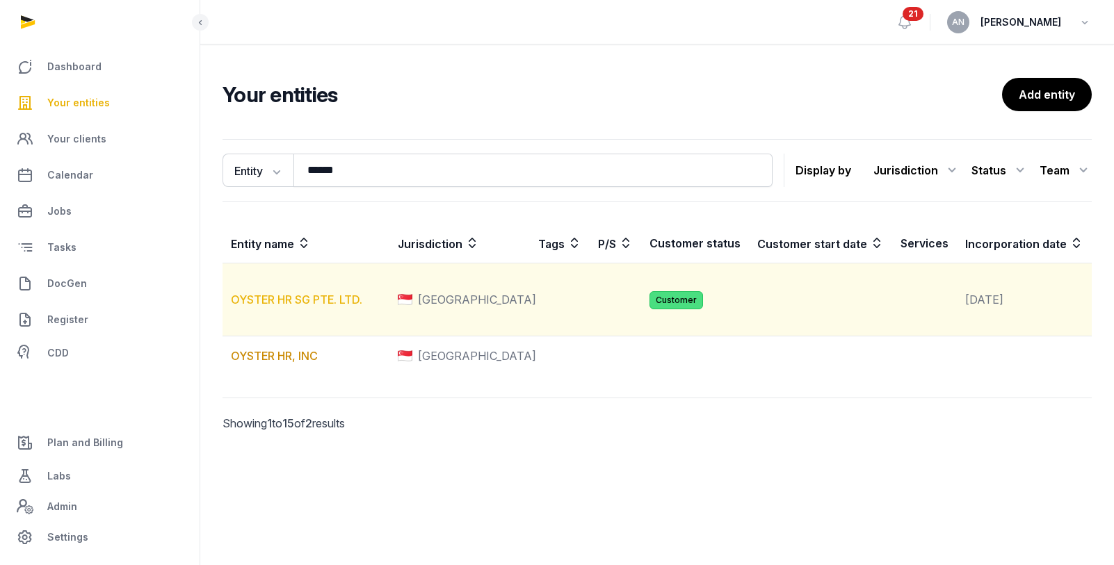
click at [309, 307] on link "OYSTER HR SG PTE. LTD." at bounding box center [296, 300] width 131 height 14
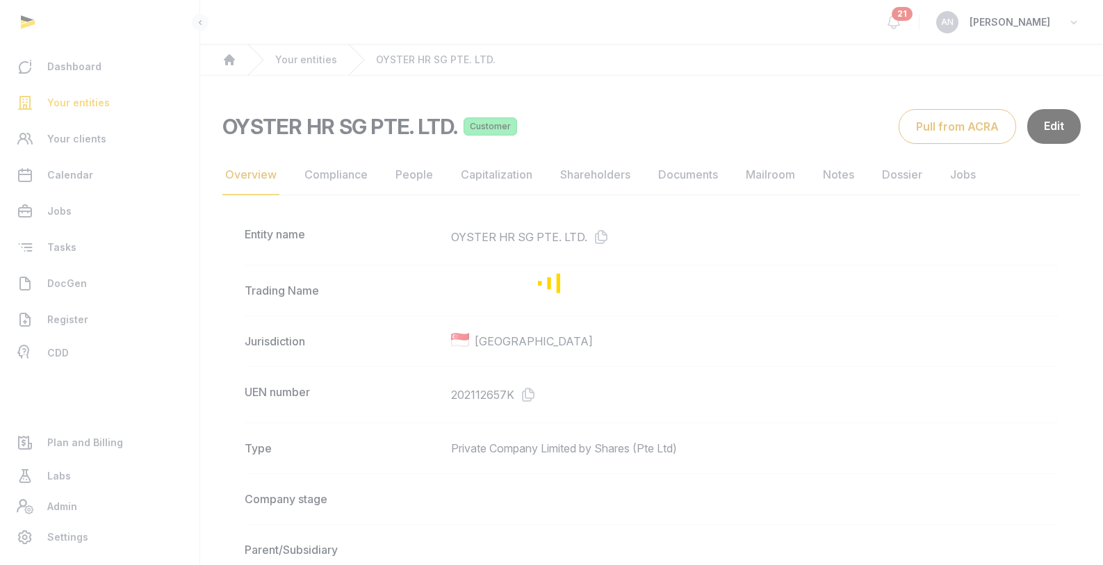
click at [699, 177] on div "Loading" at bounding box center [551, 282] width 1103 height 565
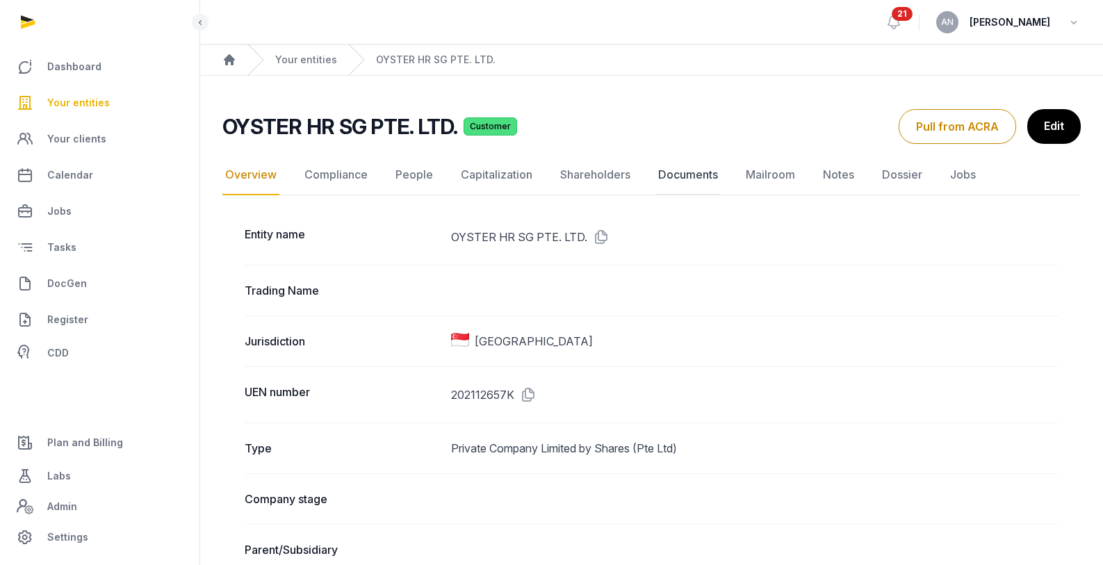
click at [699, 178] on link "Documents" at bounding box center [688, 175] width 65 height 40
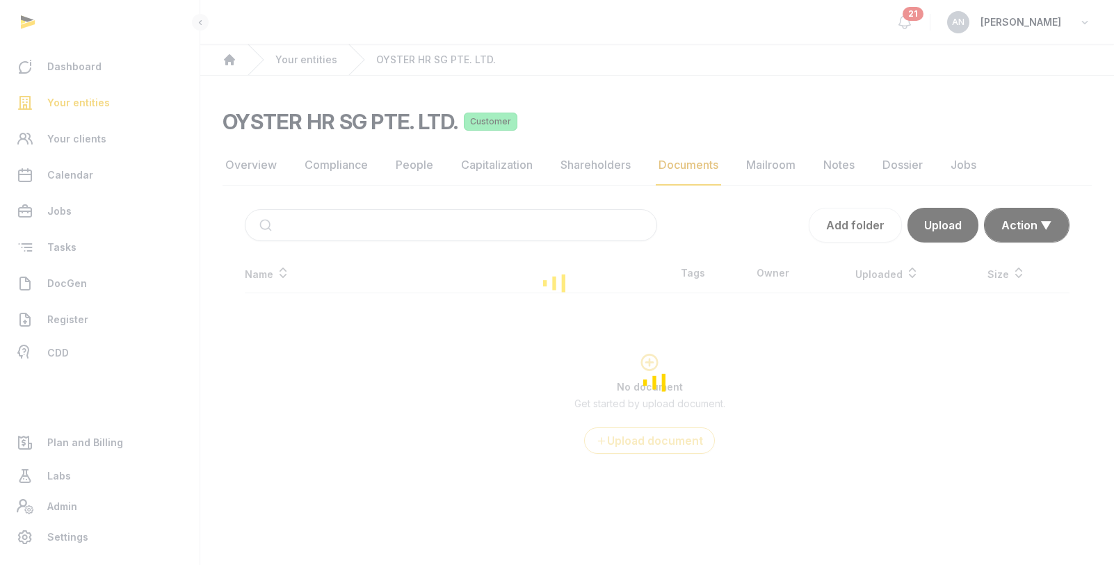
click at [350, 239] on div "Loading" at bounding box center [557, 282] width 1114 height 565
click at [352, 228] on div "Loading" at bounding box center [557, 282] width 1114 height 565
click at [352, 228] on input "search" at bounding box center [467, 225] width 366 height 31
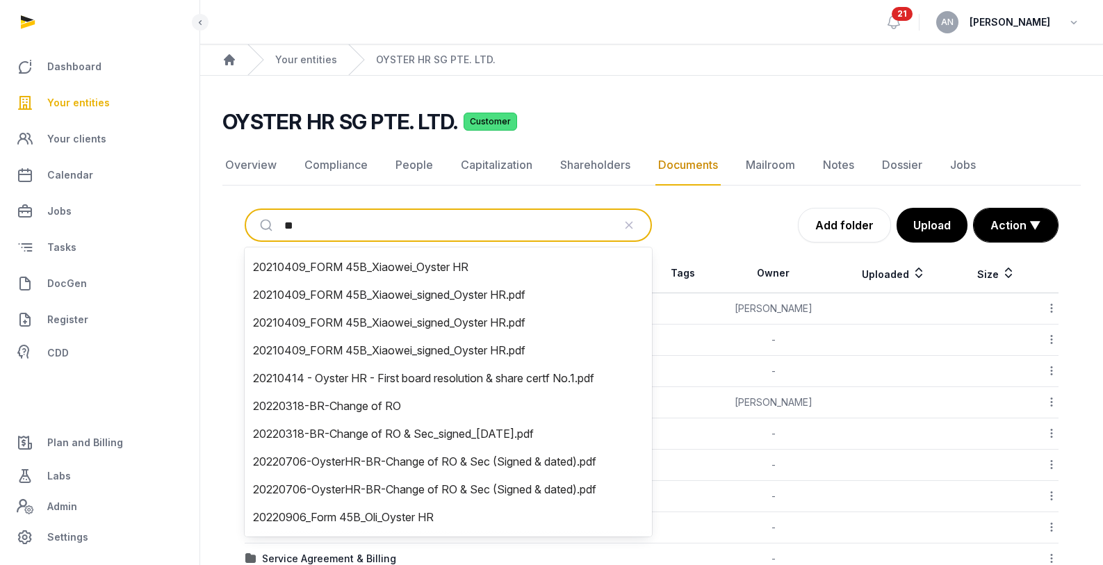
type input "***"
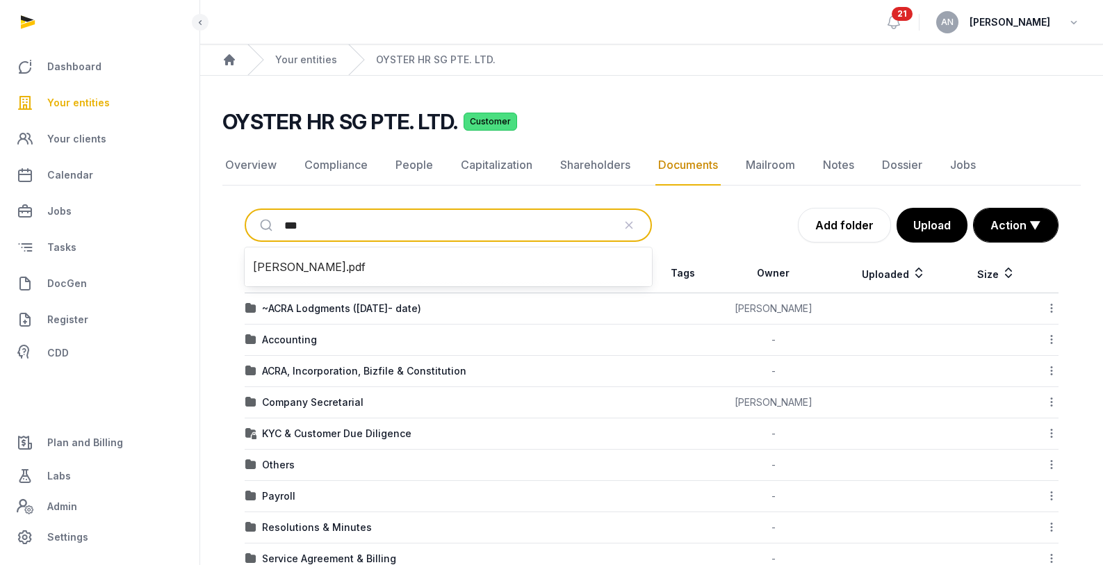
click at [344, 262] on li "[PERSON_NAME].pdf" at bounding box center [448, 267] width 396 height 28
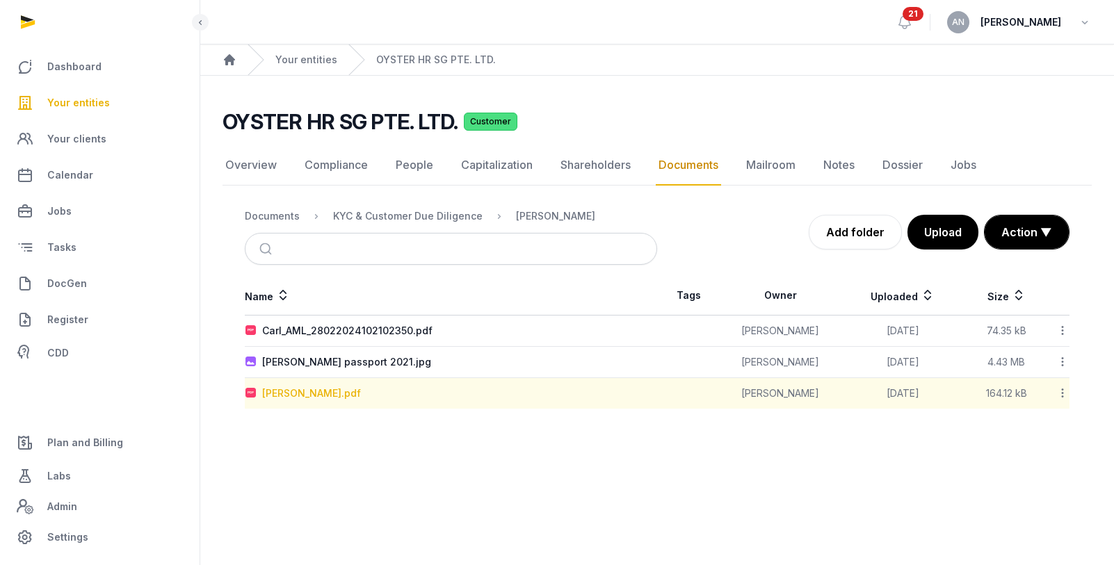
click at [316, 398] on div "[PERSON_NAME].pdf" at bounding box center [311, 393] width 99 height 14
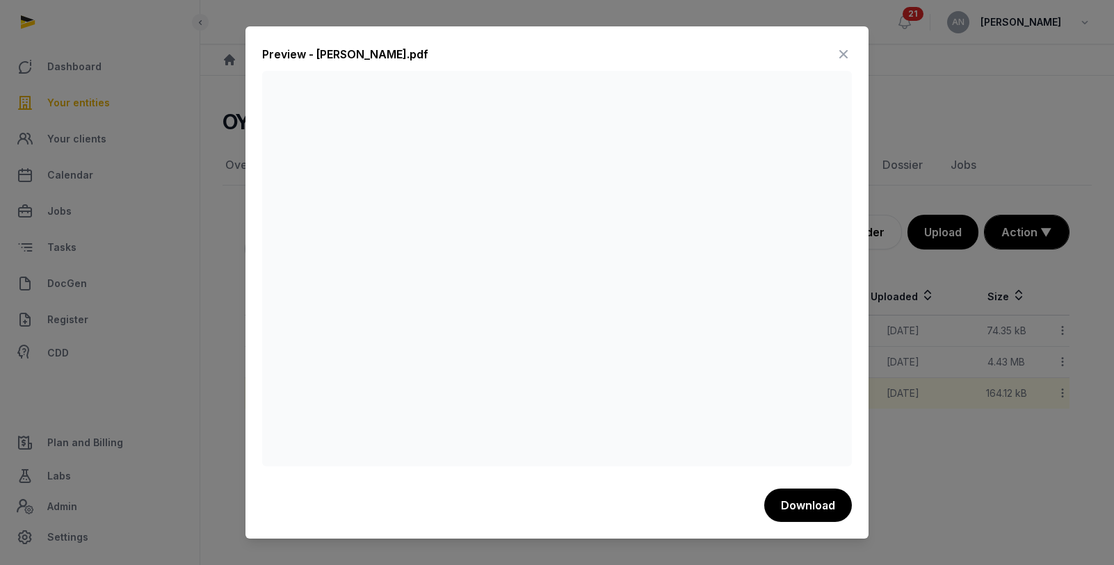
click at [844, 48] on icon at bounding box center [843, 54] width 17 height 22
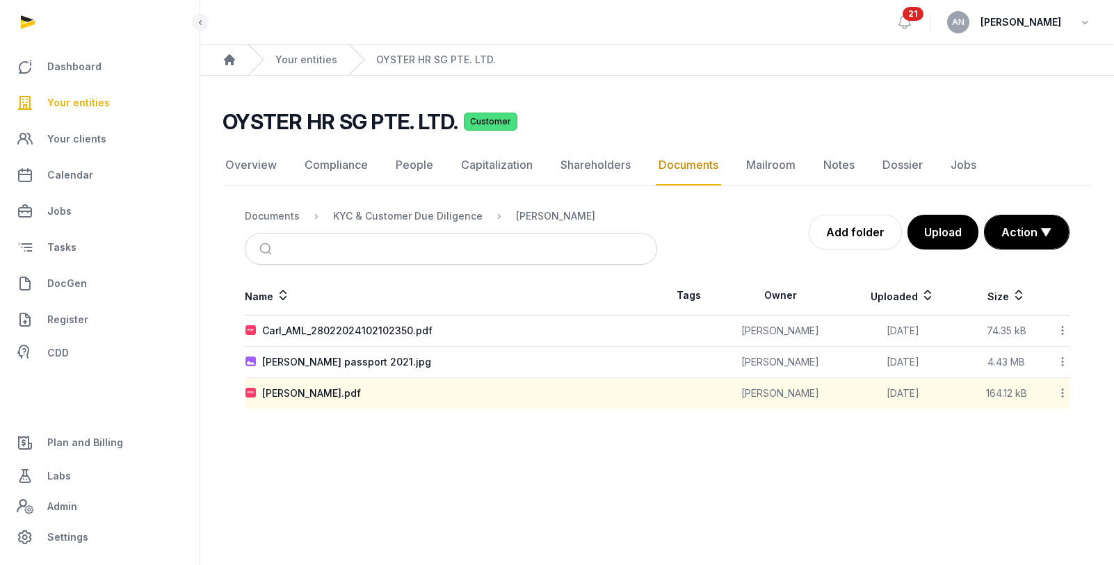
click at [298, 206] on nav "Documents KYC & Customer Due Diligence [PERSON_NAME]" at bounding box center [451, 216] width 412 height 33
click at [280, 222] on div "Documents" at bounding box center [272, 216] width 55 height 14
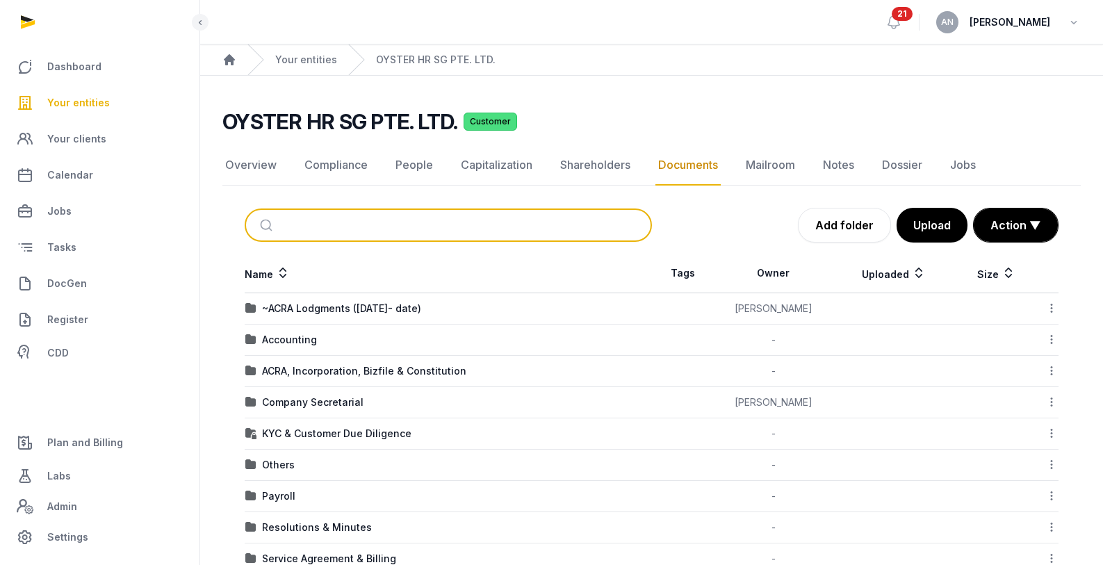
click at [321, 230] on input "search" at bounding box center [464, 225] width 361 height 31
type input "*****"
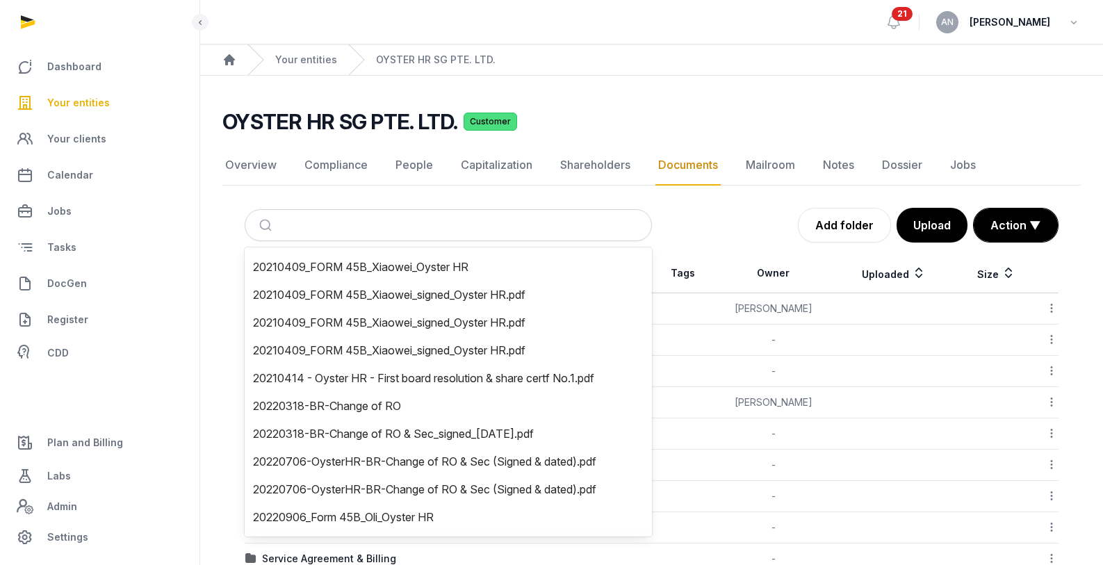
click at [701, 238] on div "Add folder Upload Action ▼ Start select Move Delete" at bounding box center [855, 225] width 407 height 35
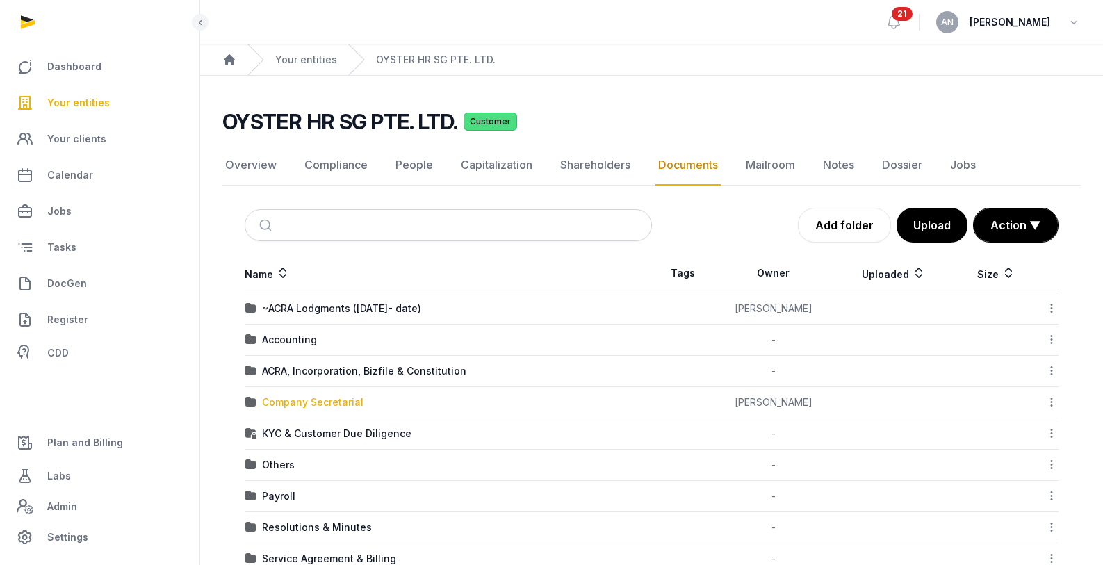
click at [308, 406] on div "Company Secretarial" at bounding box center [312, 403] width 101 height 14
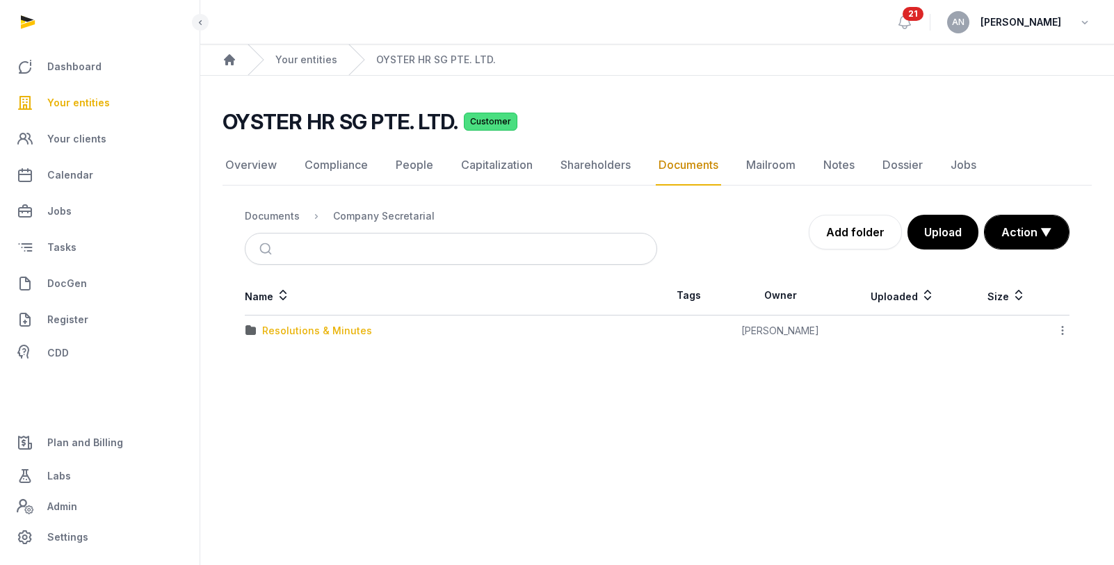
click at [293, 328] on div "Resolutions & Minutes" at bounding box center [317, 331] width 110 height 14
click at [268, 334] on div "2024" at bounding box center [275, 331] width 26 height 14
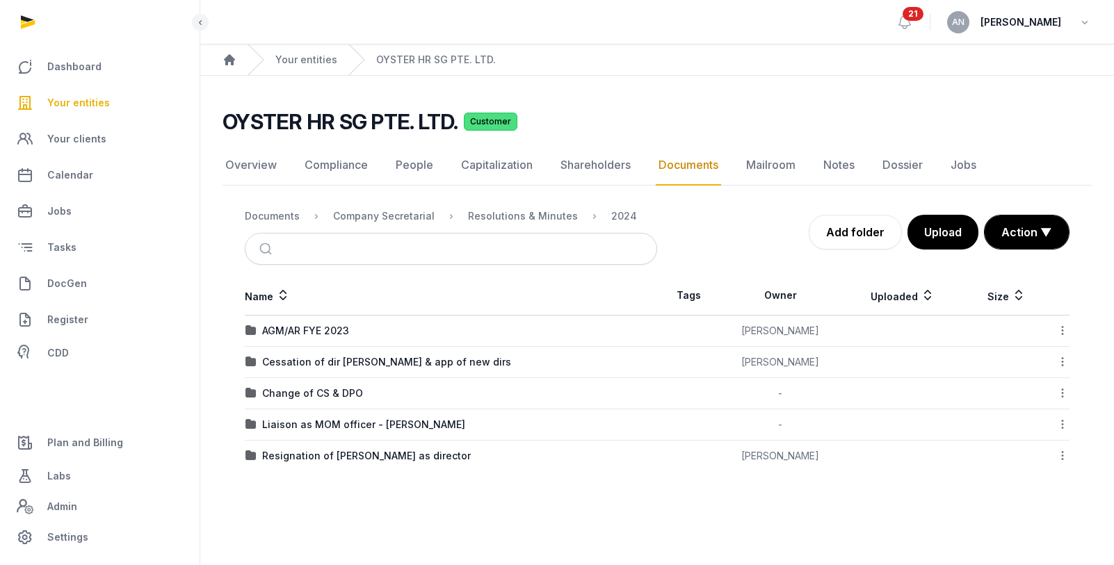
click at [320, 432] on td "Liaison as MOM officer - [PERSON_NAME]" at bounding box center [451, 424] width 412 height 31
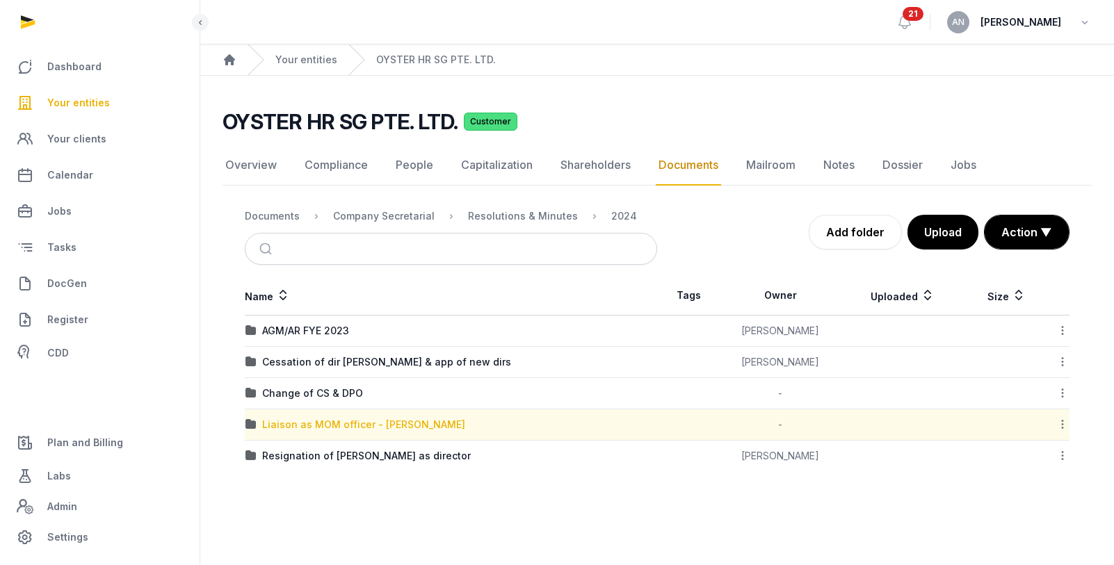
click at [322, 425] on div "Liaison as MOM officer - [PERSON_NAME]" at bounding box center [363, 425] width 203 height 14
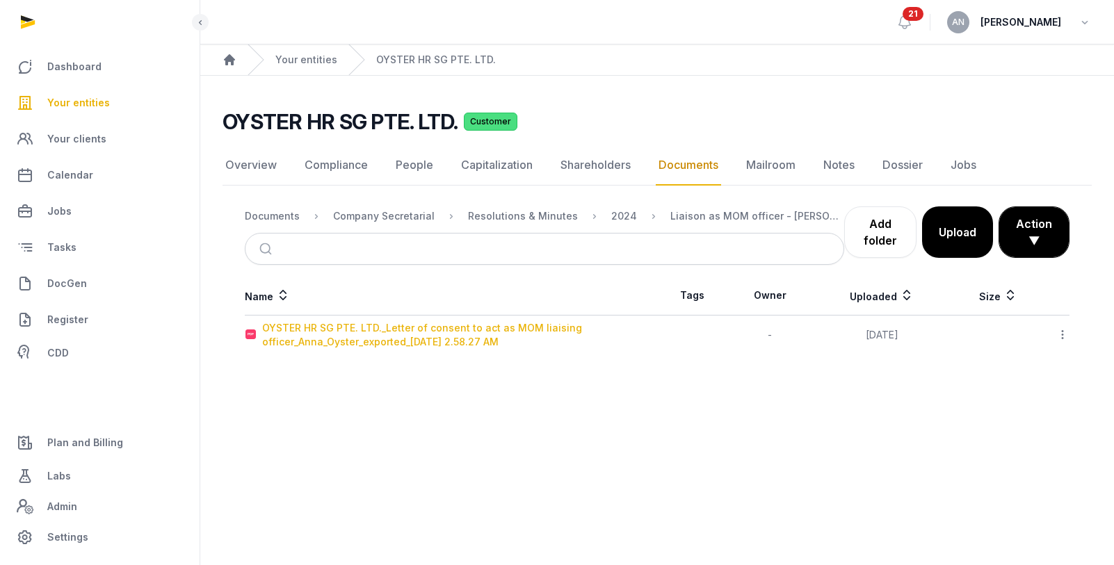
click at [334, 346] on div "OYSTER HR SG PTE. LTD._Letter of consent to act as MOM liaising officer_Anna_Oy…" at bounding box center [459, 335] width 394 height 28
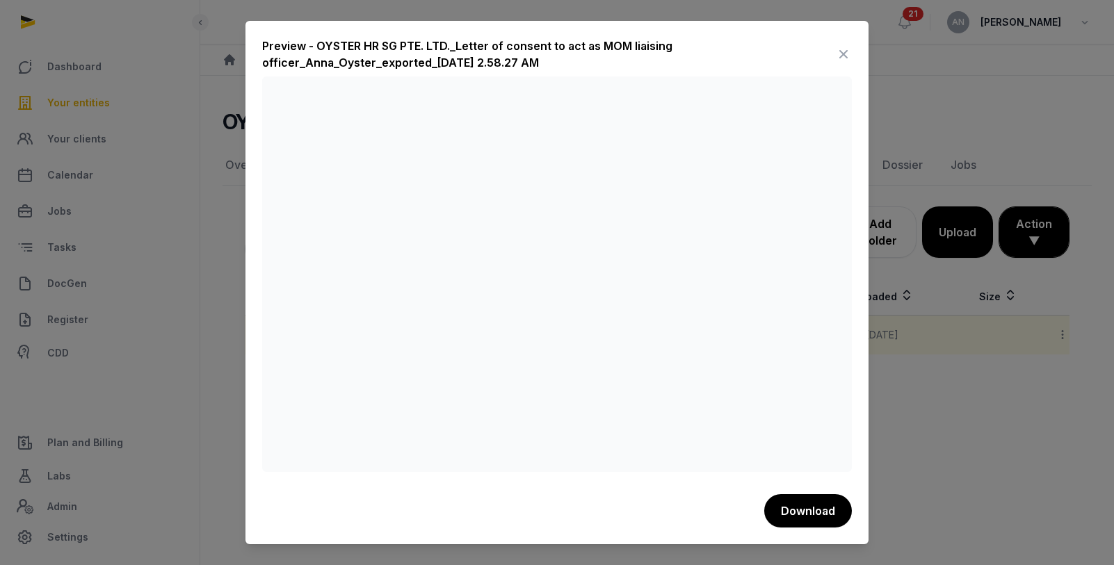
click at [840, 56] on icon at bounding box center [843, 54] width 17 height 22
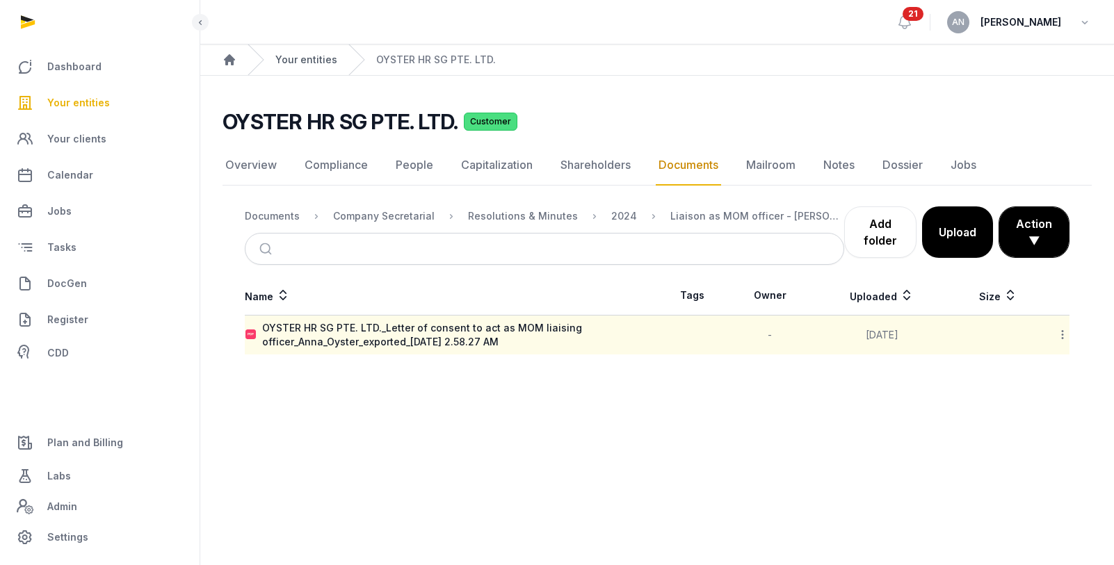
click at [324, 58] on link "Your entities" at bounding box center [306, 60] width 62 height 14
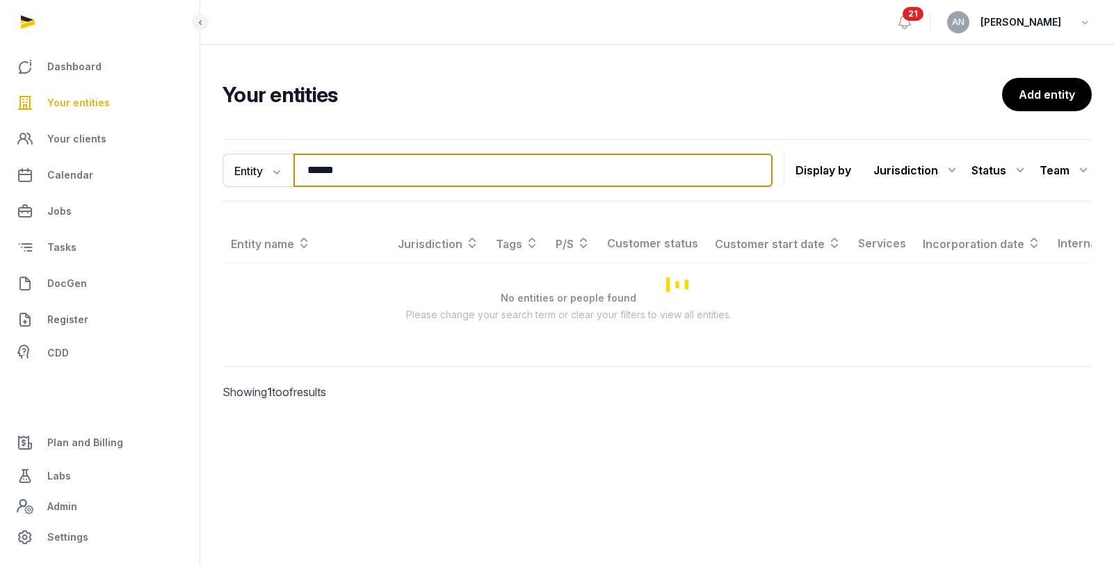
click at [345, 174] on input "******" at bounding box center [532, 170] width 479 height 33
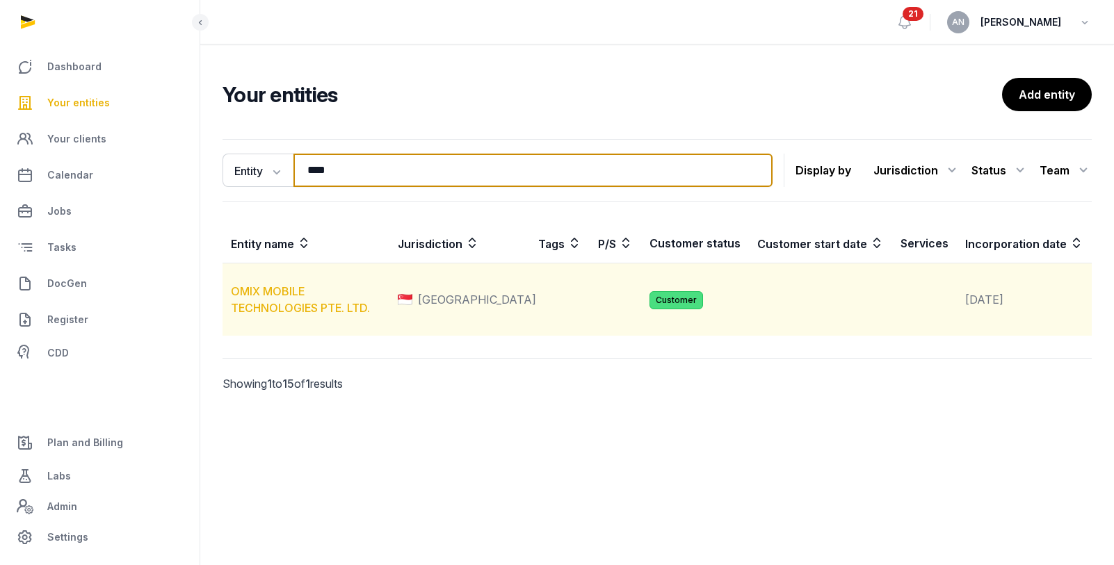
type input "****"
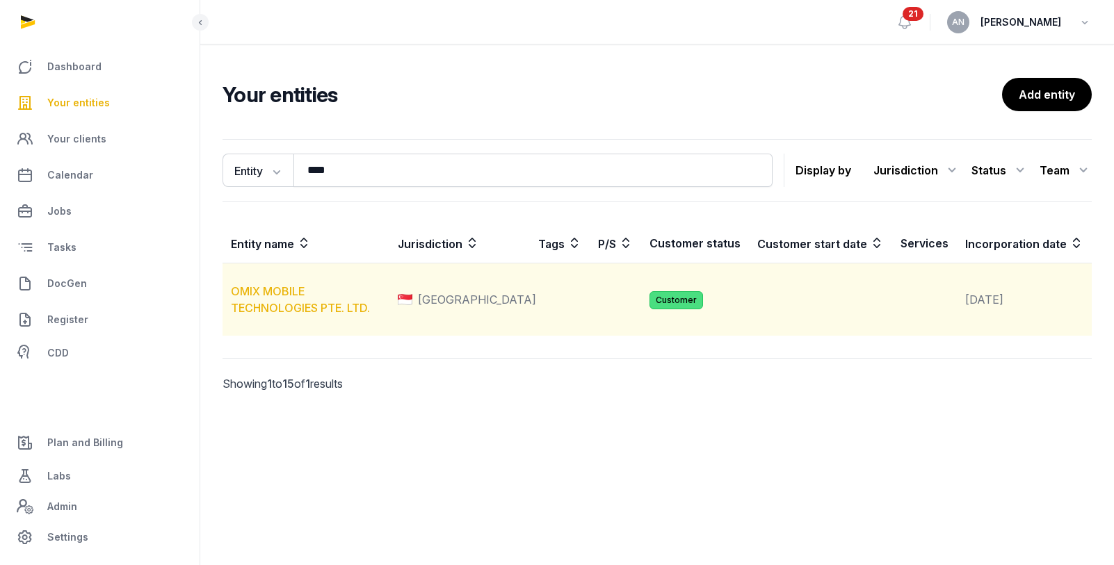
click at [308, 315] on link "OMIX MOBILE TECHNOLOGIES PTE. LTD." at bounding box center [300, 299] width 139 height 31
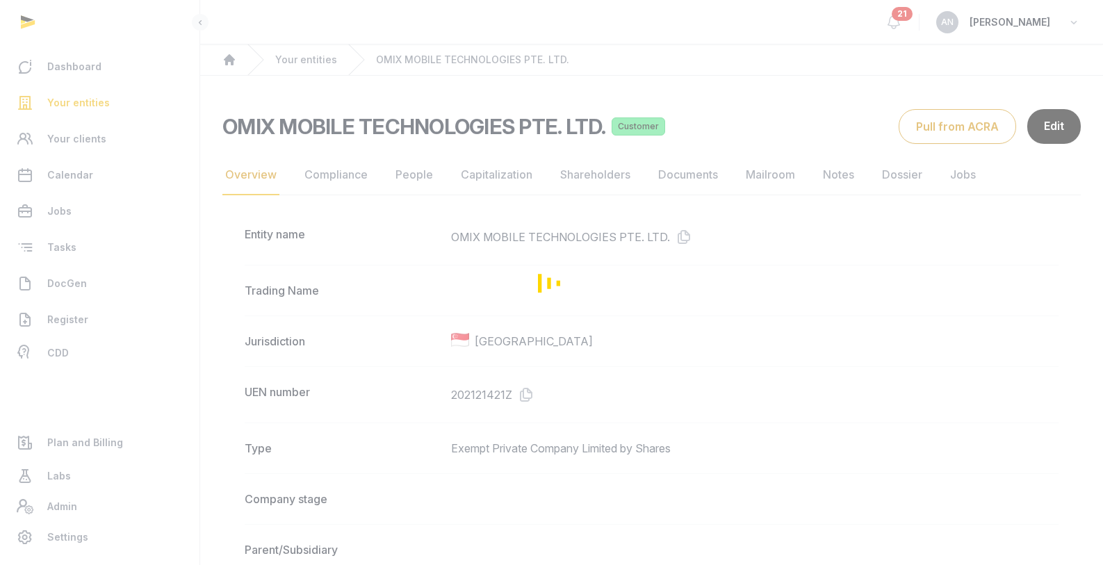
click at [665, 168] on div "Loading" at bounding box center [551, 282] width 1103 height 565
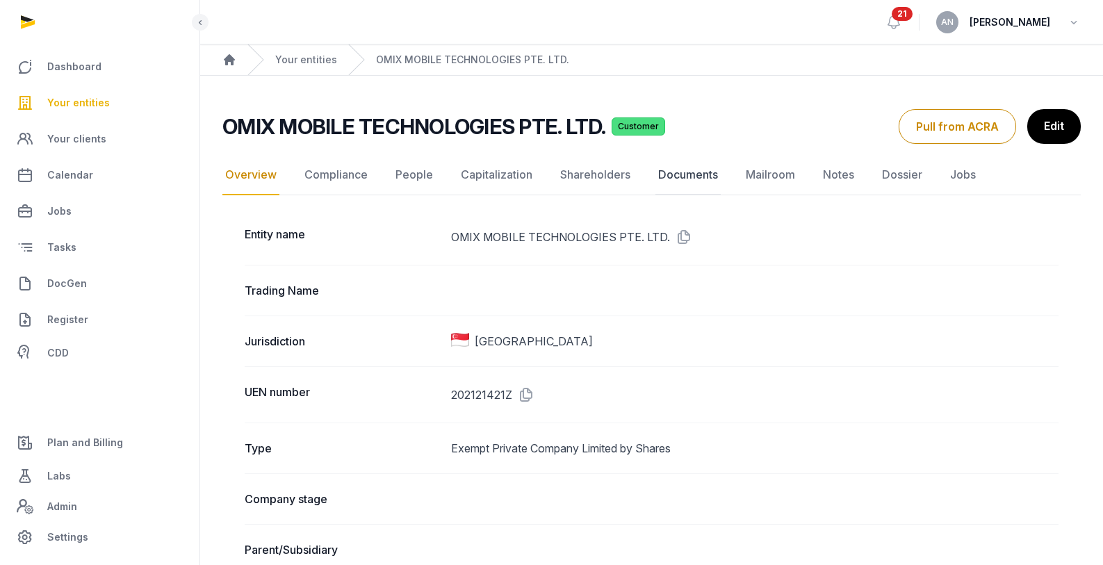
click at [677, 179] on link "Documents" at bounding box center [688, 175] width 65 height 40
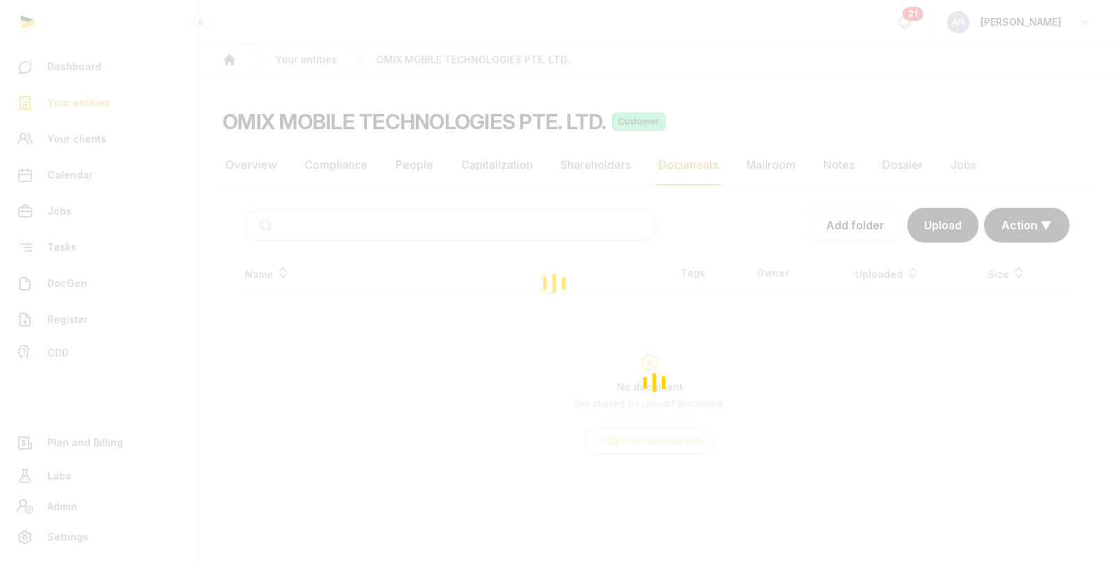
click at [443, 233] on div "Loading" at bounding box center [557, 282] width 1114 height 565
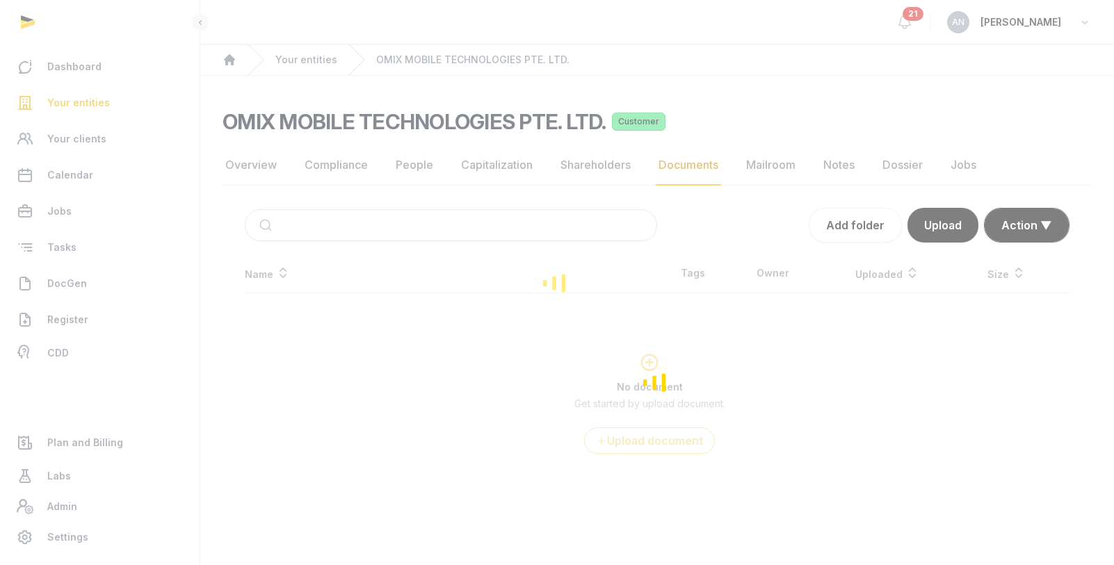
click at [445, 229] on div "Loading" at bounding box center [557, 282] width 1114 height 565
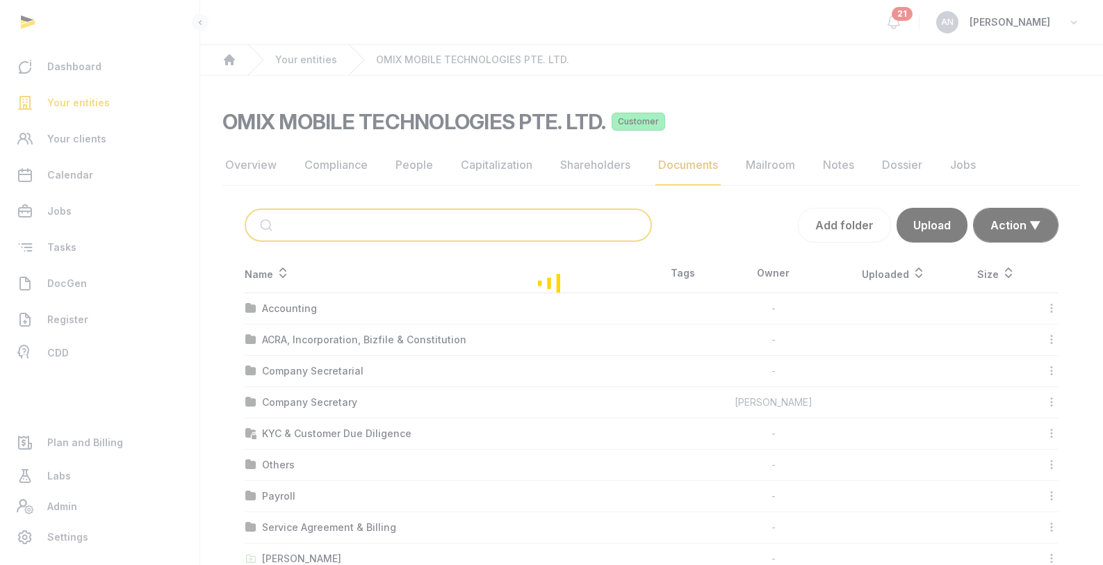
click at [443, 220] on input "search" at bounding box center [464, 225] width 361 height 31
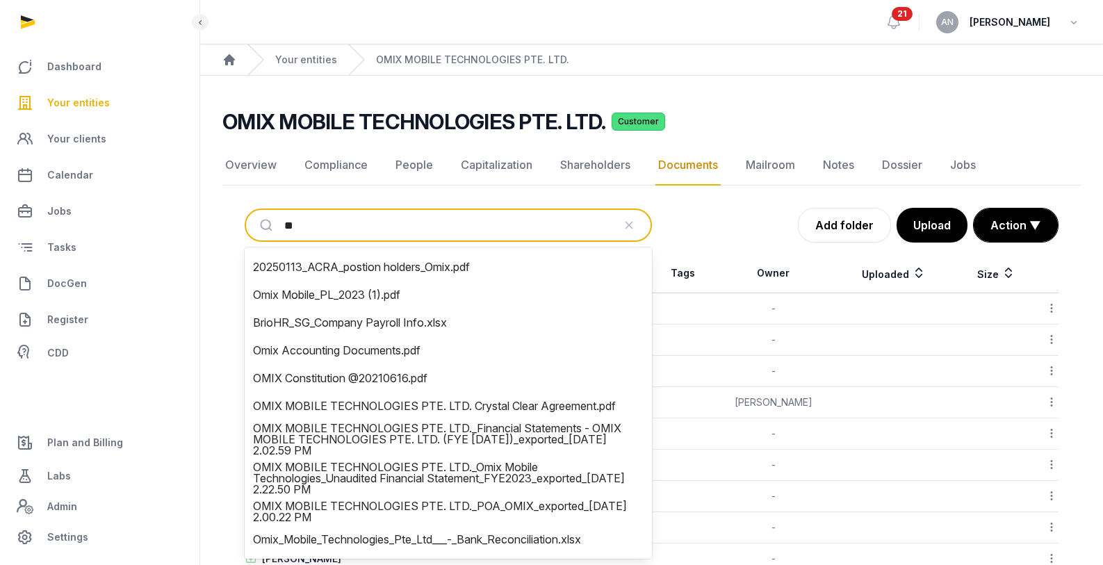
type input "***"
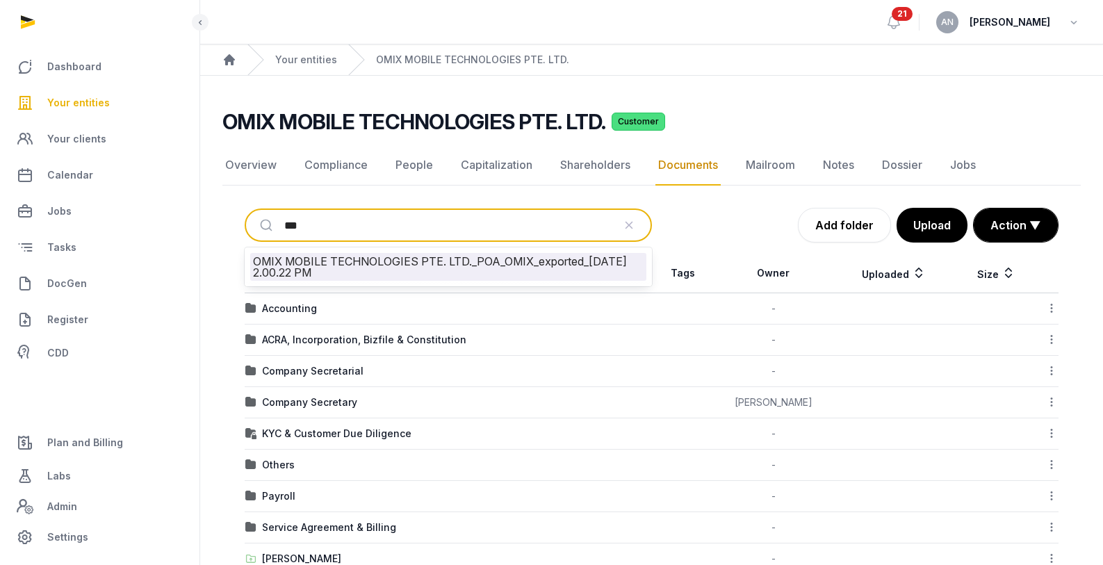
click at [481, 274] on li "OMIX MOBILE TECHNOLOGIES PTE. LTD._POA_OMIX_exported_[DATE] 2.00.22 PM" at bounding box center [448, 267] width 396 height 28
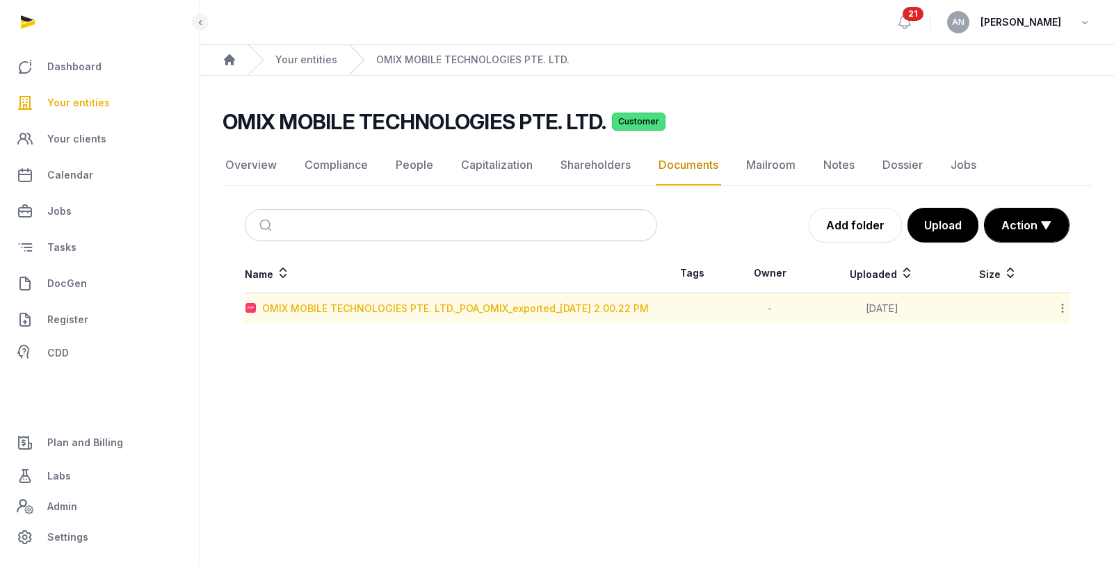
click at [380, 308] on div "OMIX MOBILE TECHNOLOGIES PTE. LTD._POA_OMIX_exported_[DATE] 2.00.22 PM" at bounding box center [455, 309] width 386 height 14
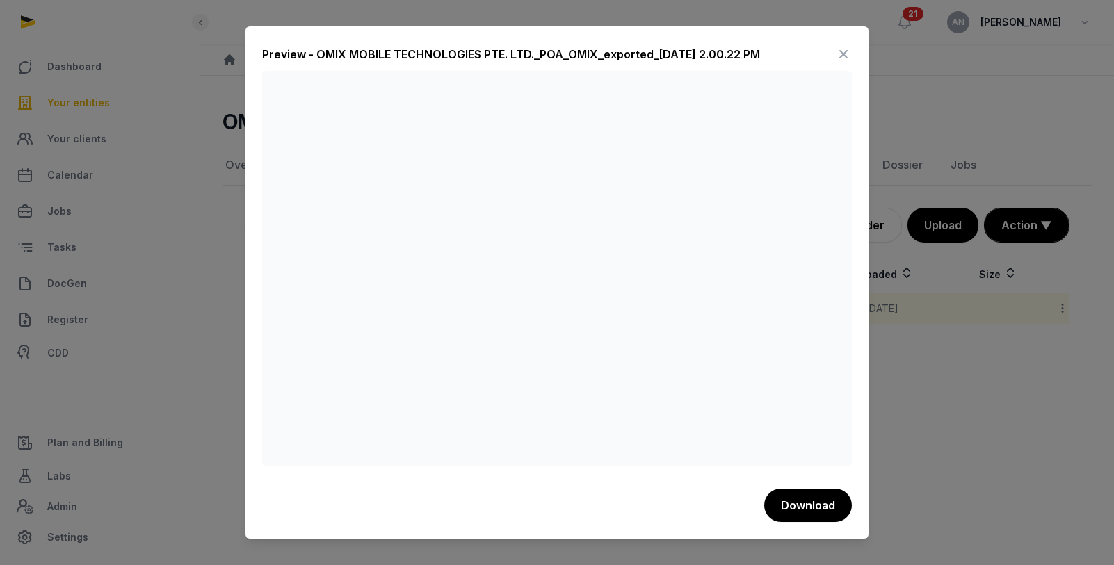
click at [843, 58] on icon at bounding box center [843, 54] width 17 height 22
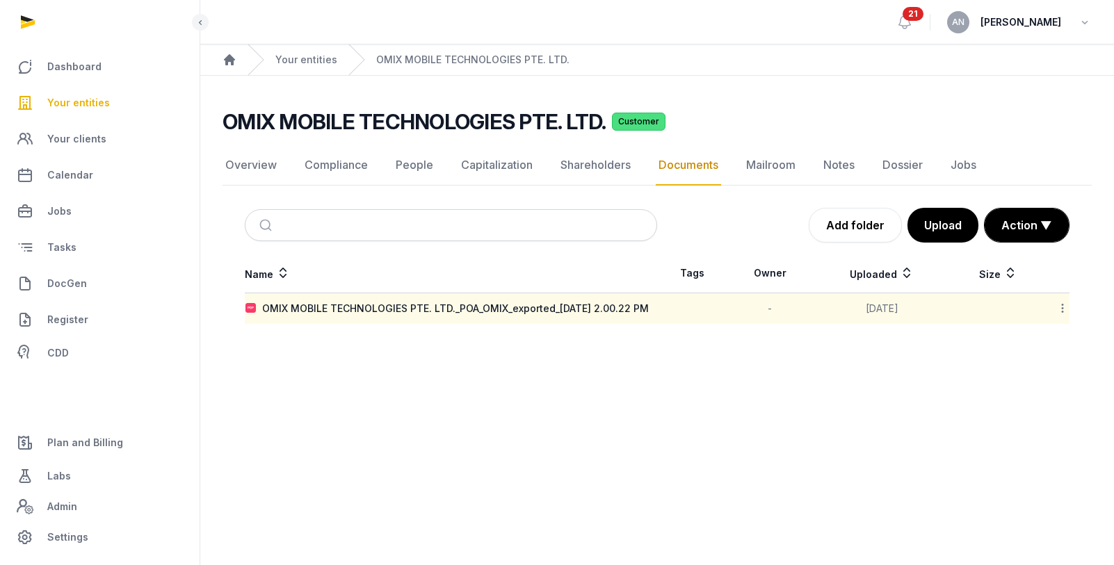
click at [516, 240] on form at bounding box center [451, 225] width 412 height 32
click at [564, 155] on link "Shareholders" at bounding box center [596, 165] width 76 height 40
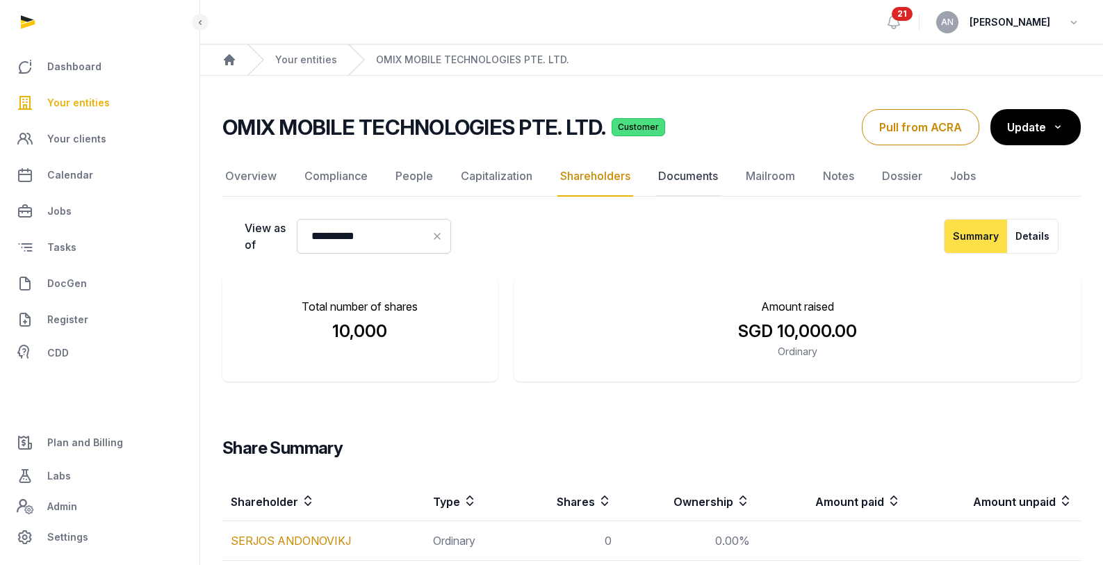
click at [672, 180] on link "Documents" at bounding box center [688, 176] width 65 height 40
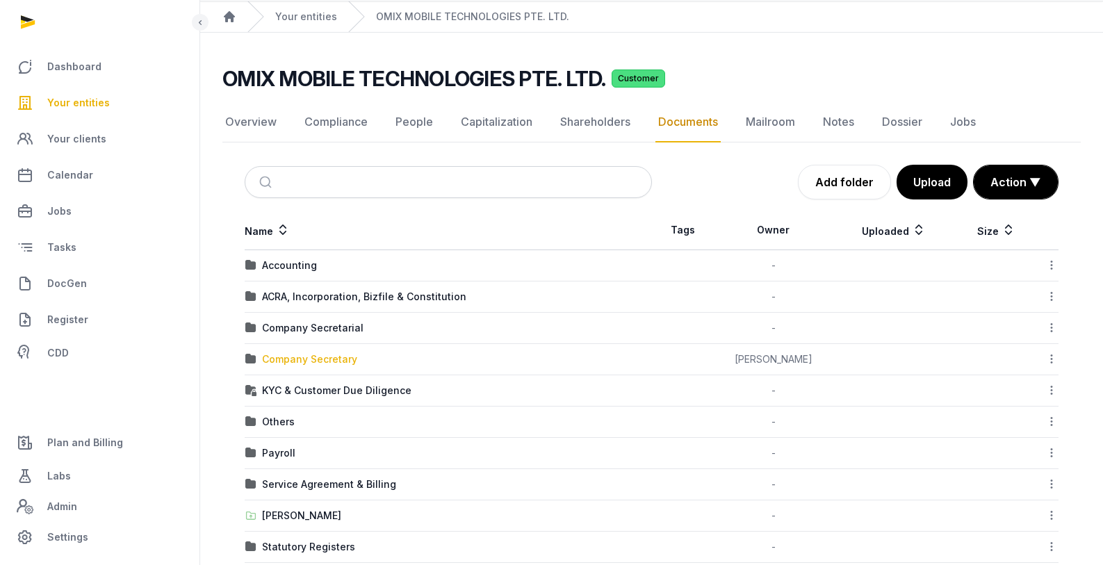
scroll to position [99, 0]
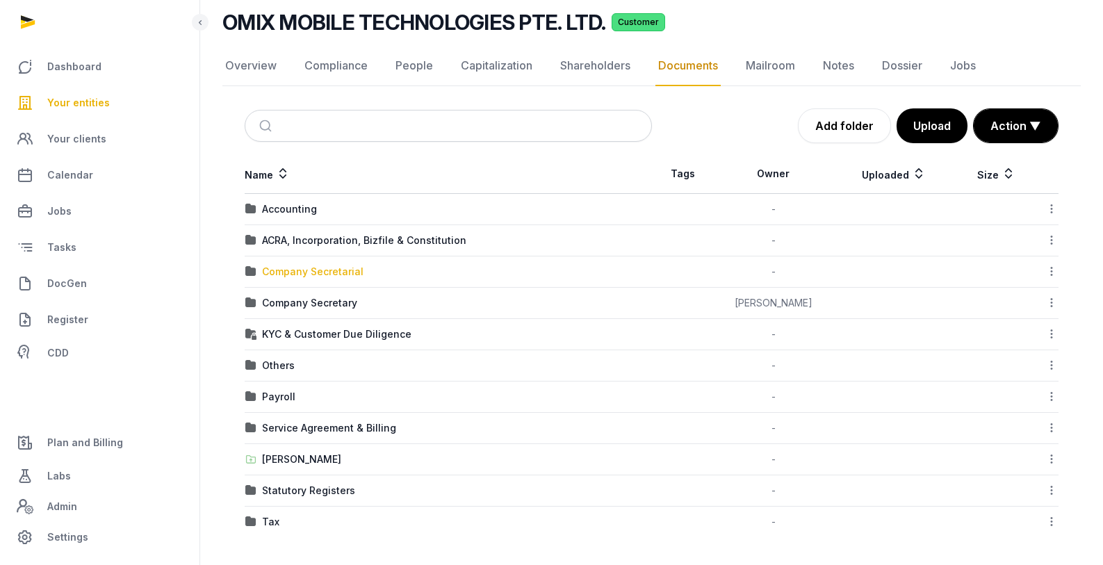
click at [318, 272] on div "Company Secretarial" at bounding box center [312, 272] width 101 height 14
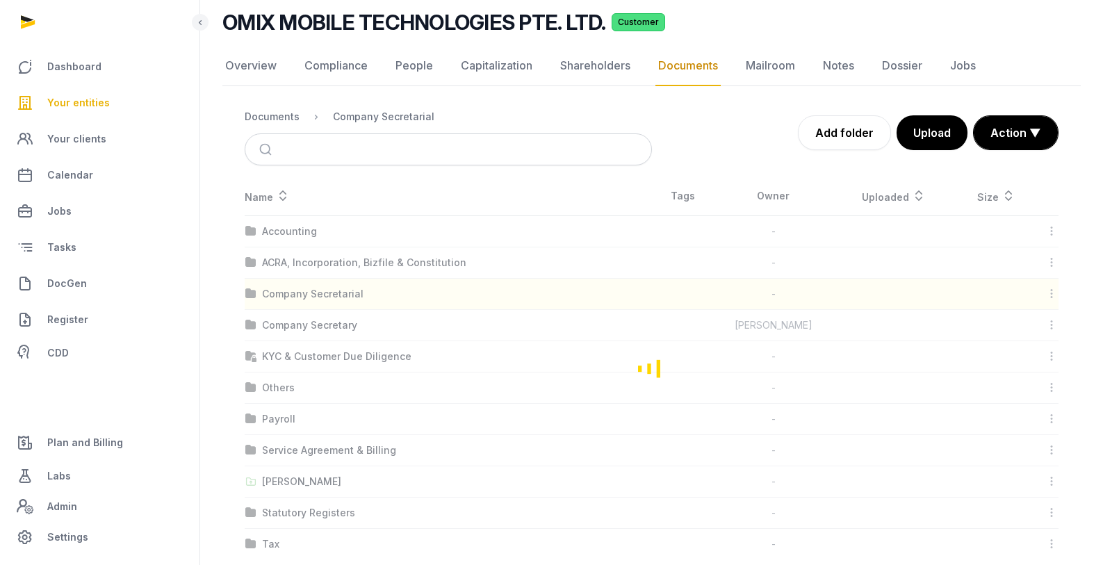
scroll to position [0, 0]
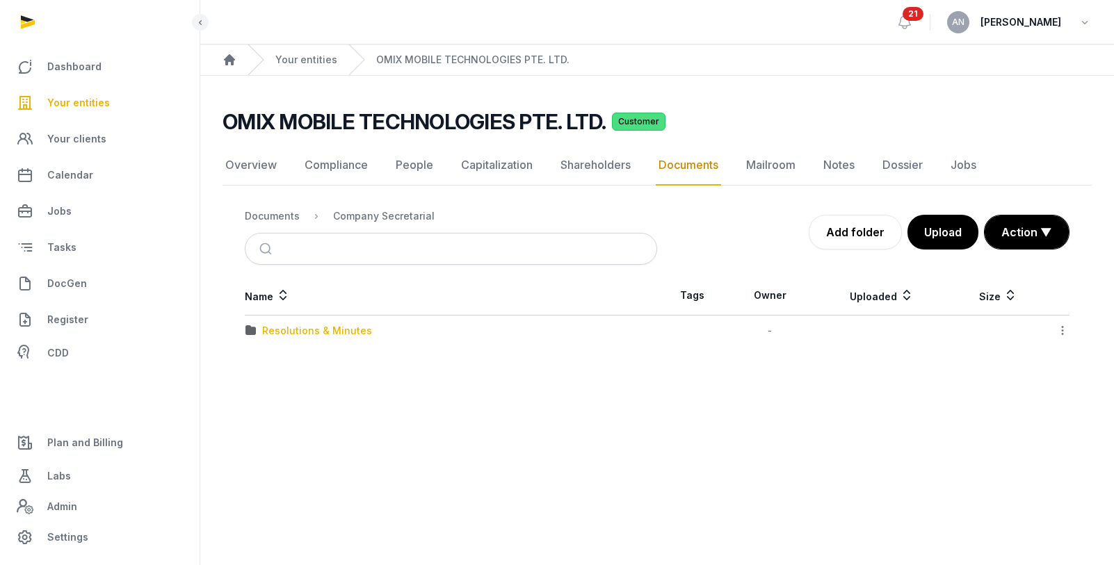
click at [302, 338] on td "Resolutions & Minutes" at bounding box center [451, 331] width 412 height 31
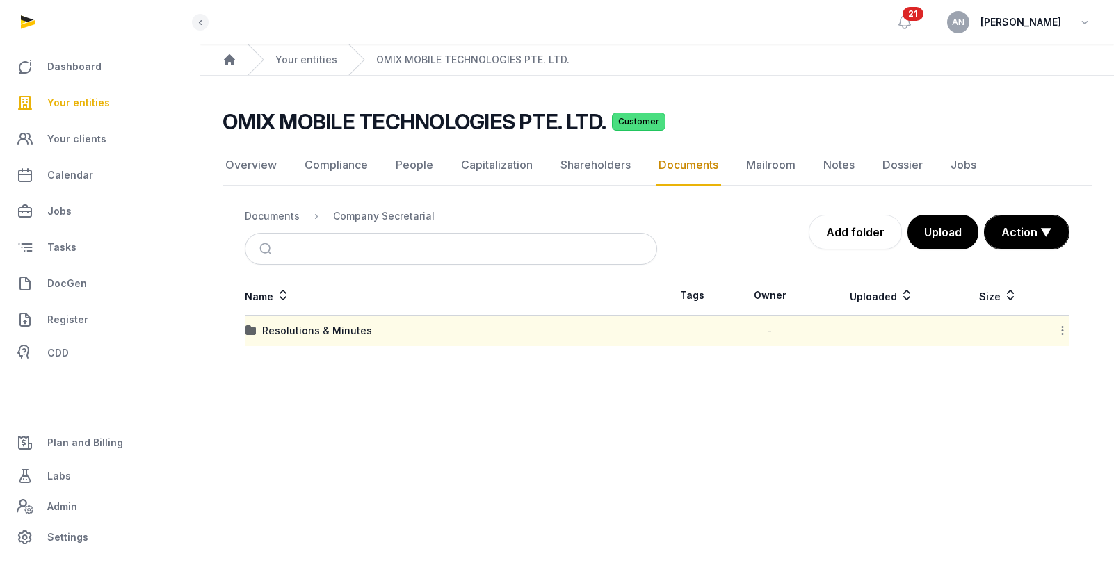
click at [302, 336] on div "Resolutions & Minutes" at bounding box center [317, 331] width 110 height 14
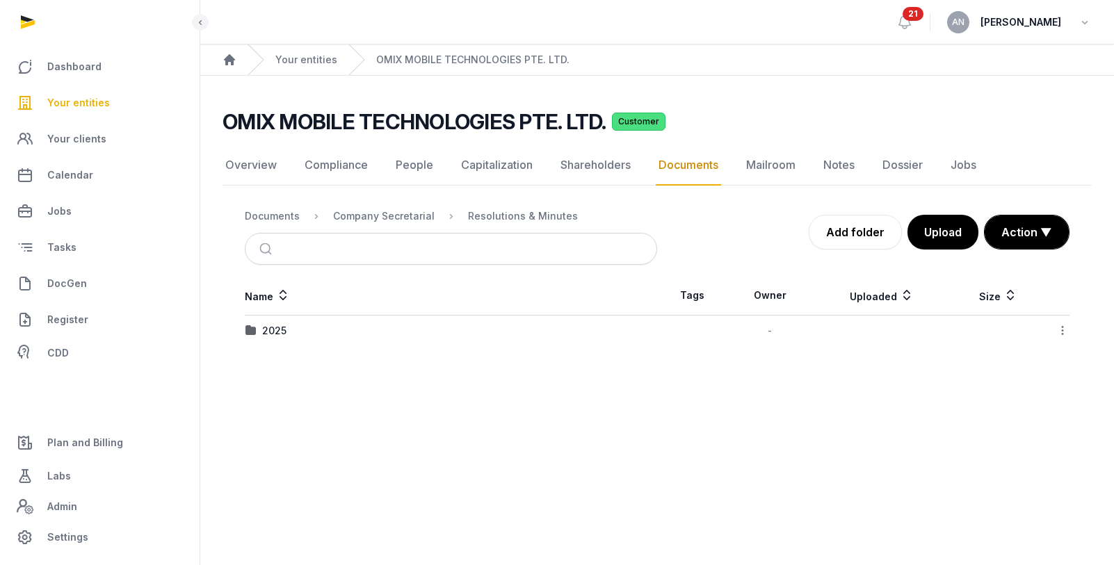
drag, startPoint x: 272, startPoint y: 332, endPoint x: 288, endPoint y: 332, distance: 16.0
click at [272, 332] on div "2025" at bounding box center [274, 331] width 24 height 14
click at [396, 211] on div "Company Secretarial" at bounding box center [383, 216] width 101 height 14
click at [275, 200] on nav "Documents Company Secretarial" at bounding box center [451, 216] width 412 height 33
click at [277, 219] on div "Documents" at bounding box center [272, 216] width 55 height 14
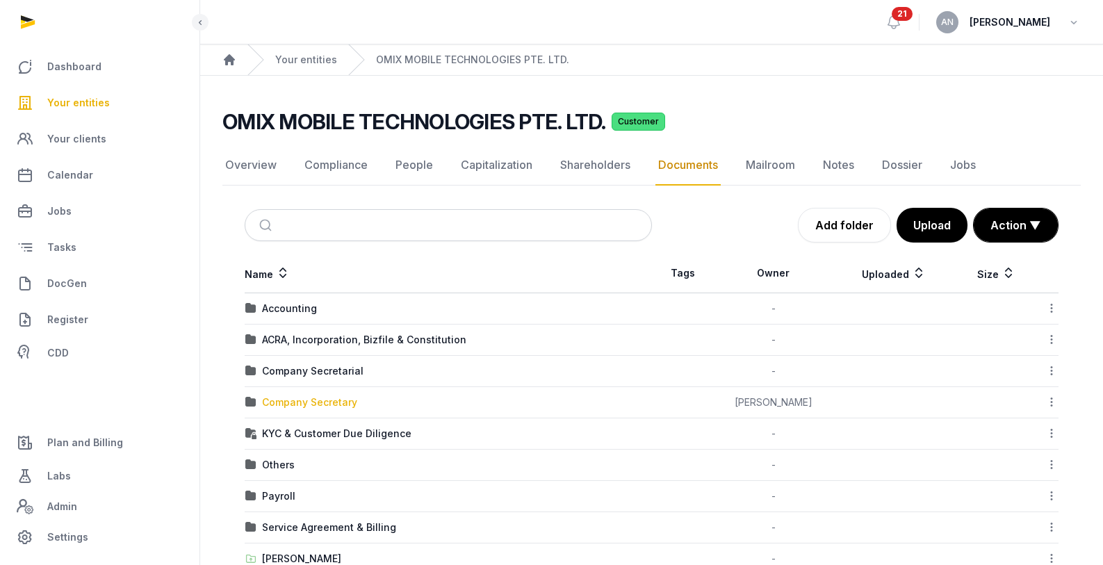
click at [304, 404] on div "Company Secretary" at bounding box center [309, 403] width 95 height 14
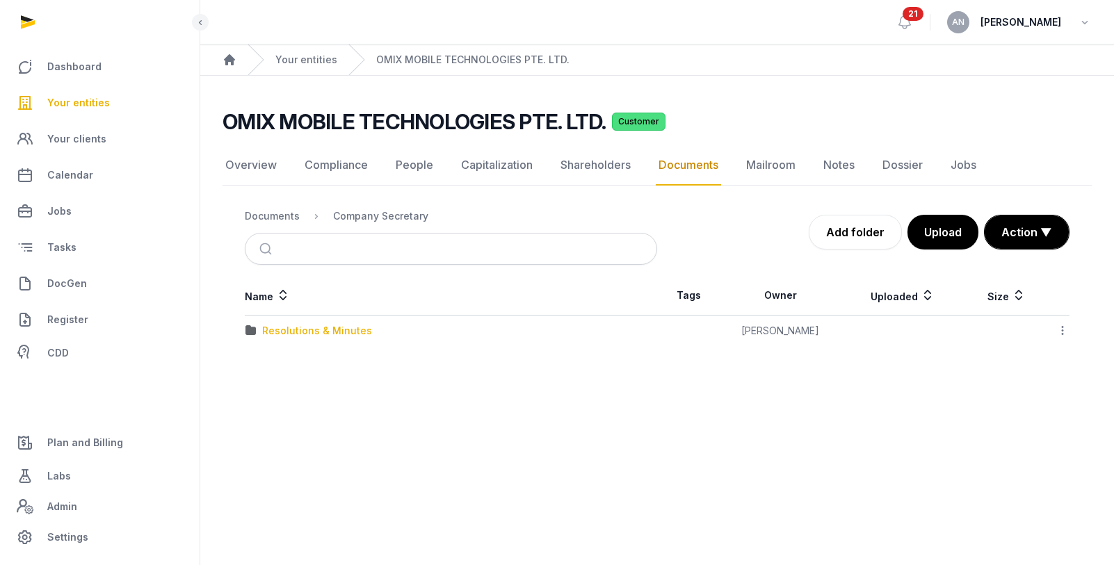
click at [284, 331] on div "Resolutions & Minutes" at bounding box center [317, 331] width 110 height 14
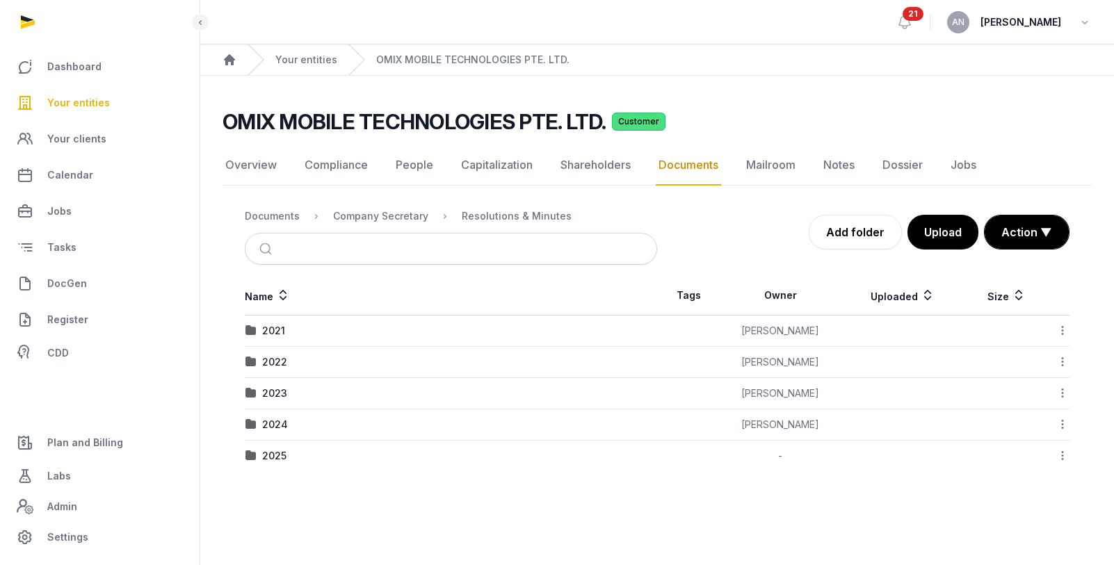
click at [272, 420] on div "2024" at bounding box center [275, 425] width 26 height 14
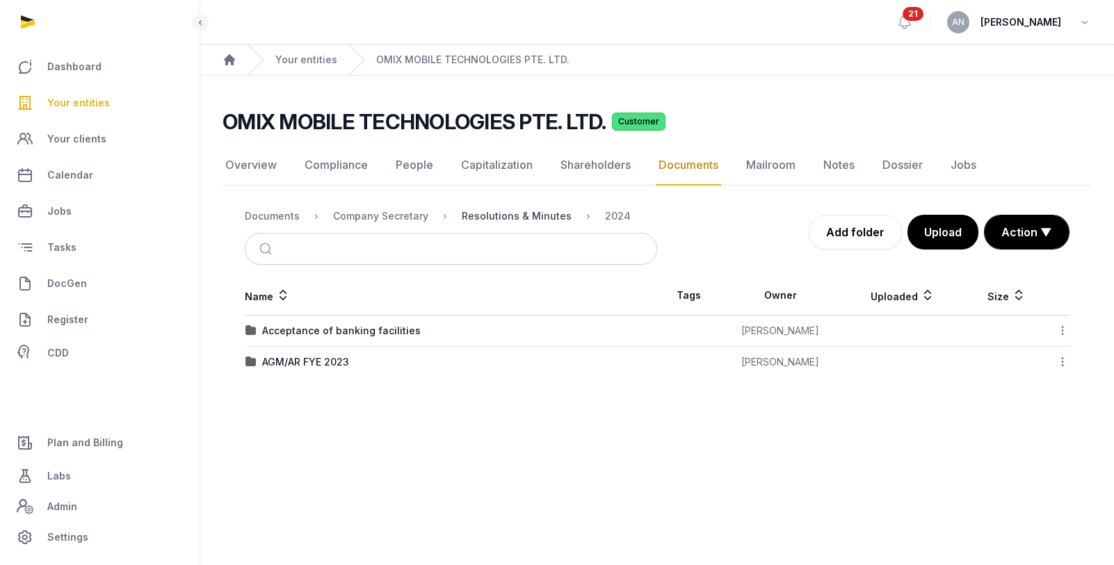
click at [505, 216] on div "Resolutions & Minutes" at bounding box center [517, 216] width 110 height 14
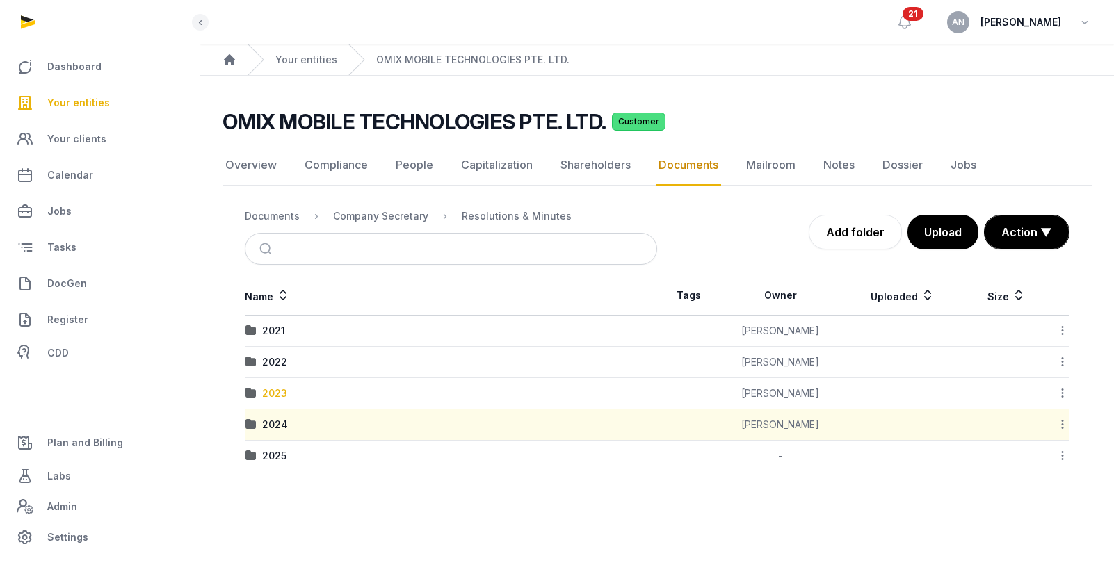
click at [264, 396] on div "2023" at bounding box center [274, 393] width 25 height 14
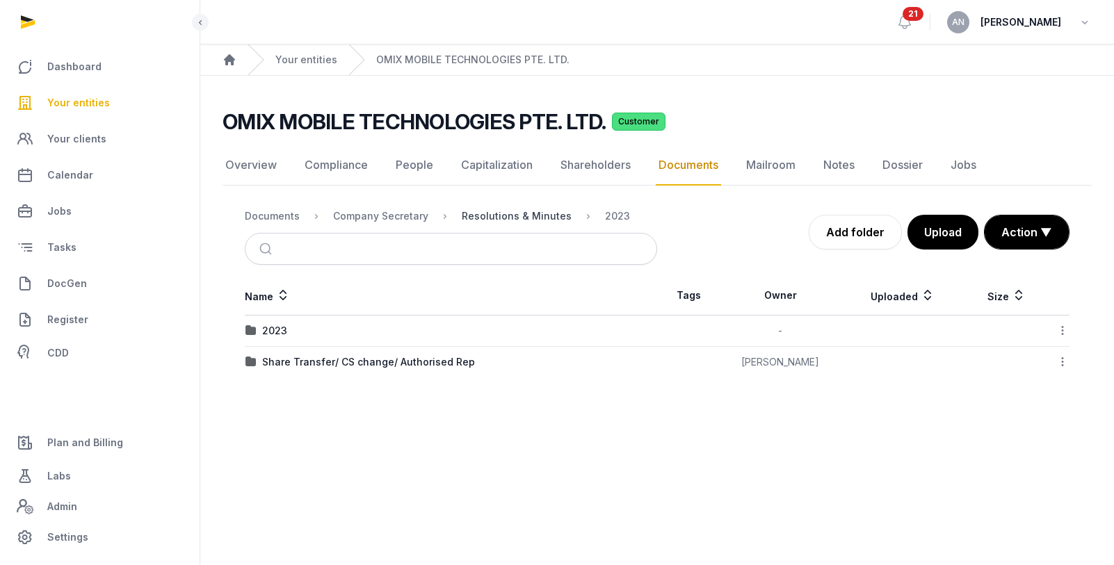
click at [507, 213] on div "Resolutions & Minutes" at bounding box center [517, 216] width 110 height 14
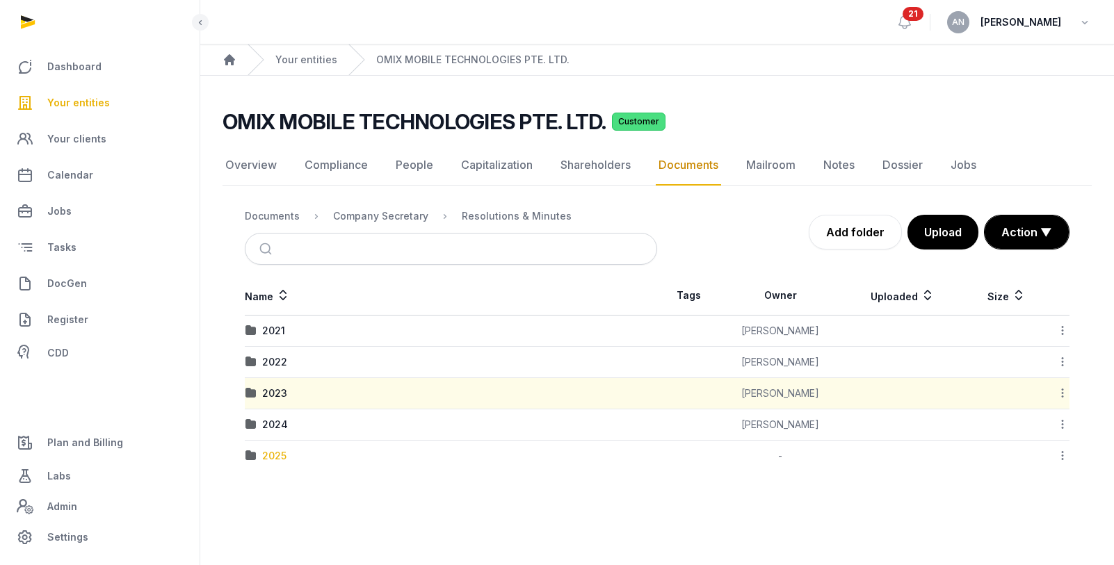
click at [281, 450] on div "2025" at bounding box center [274, 456] width 24 height 14
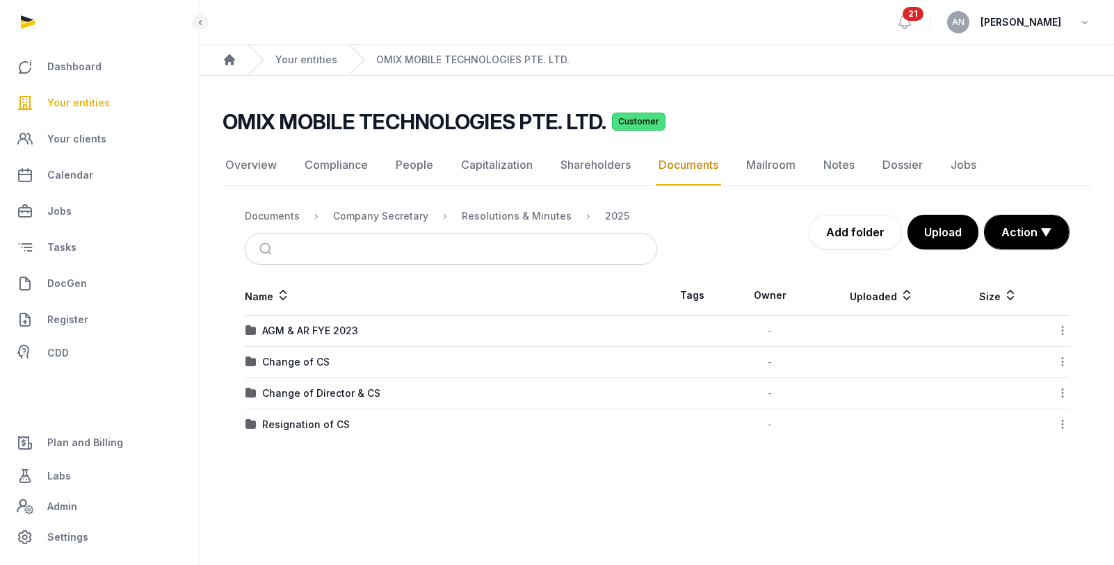
click at [277, 229] on nav "Documents Company Secretary Resolutions & Minutes 2025" at bounding box center [451, 216] width 412 height 33
click at [279, 221] on div "Documents" at bounding box center [272, 216] width 55 height 14
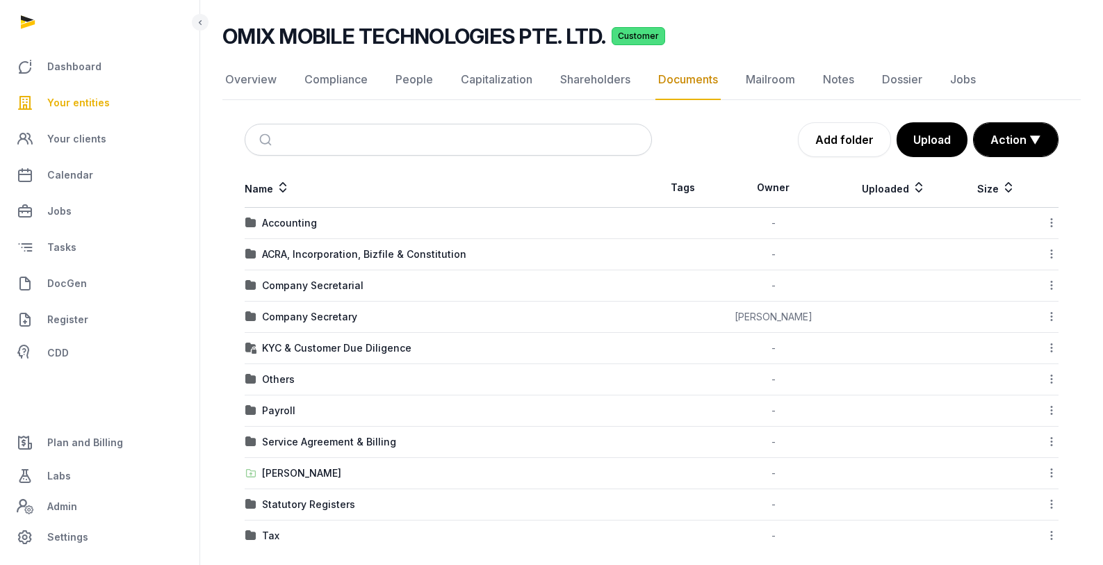
scroll to position [99, 0]
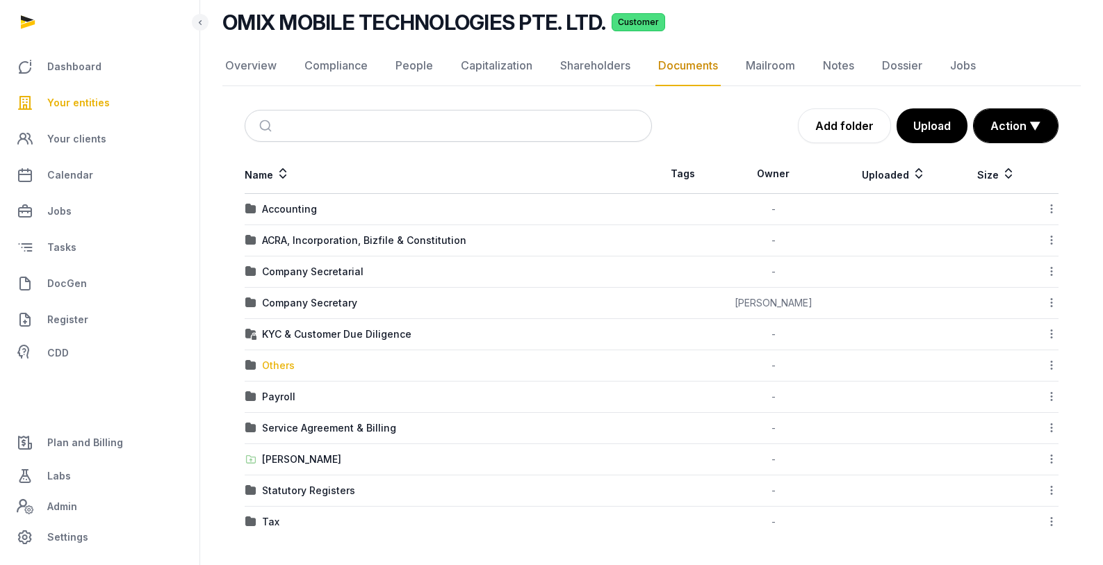
click at [284, 359] on div "Others" at bounding box center [278, 366] width 33 height 14
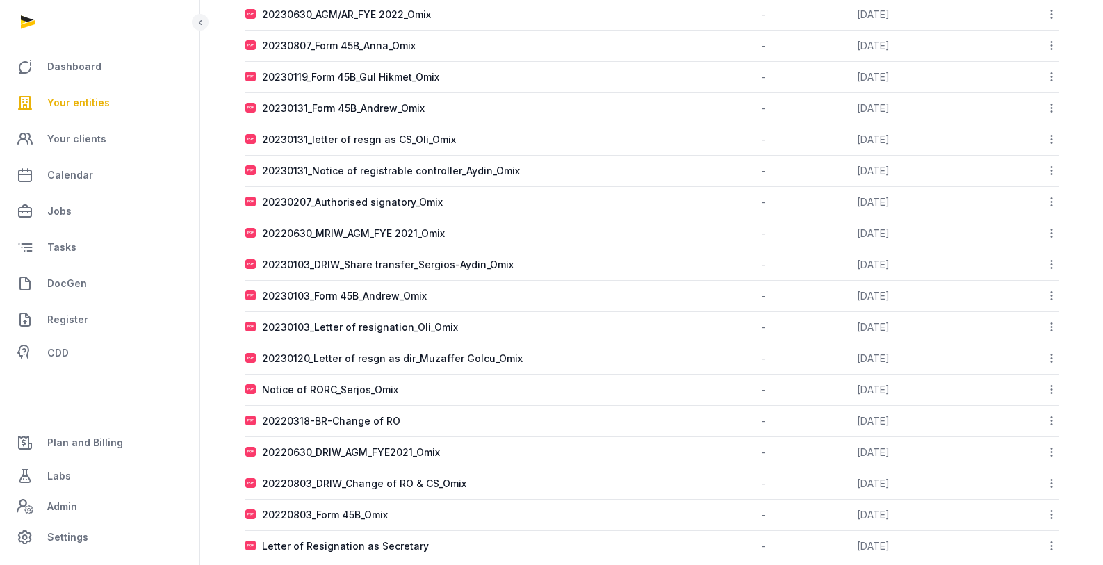
scroll to position [0, 0]
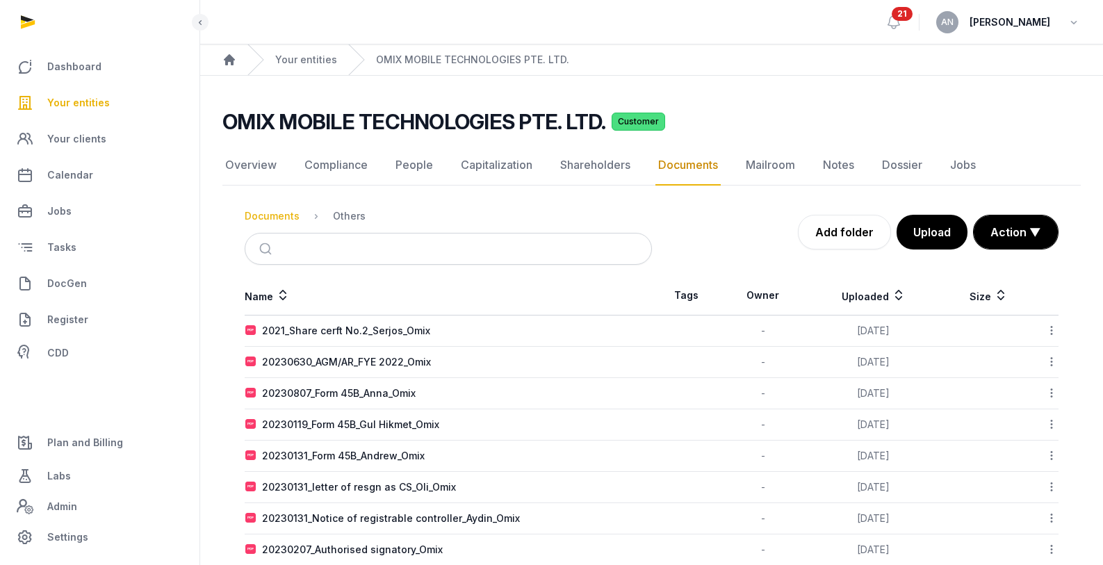
click at [280, 218] on div "Documents" at bounding box center [272, 216] width 55 height 14
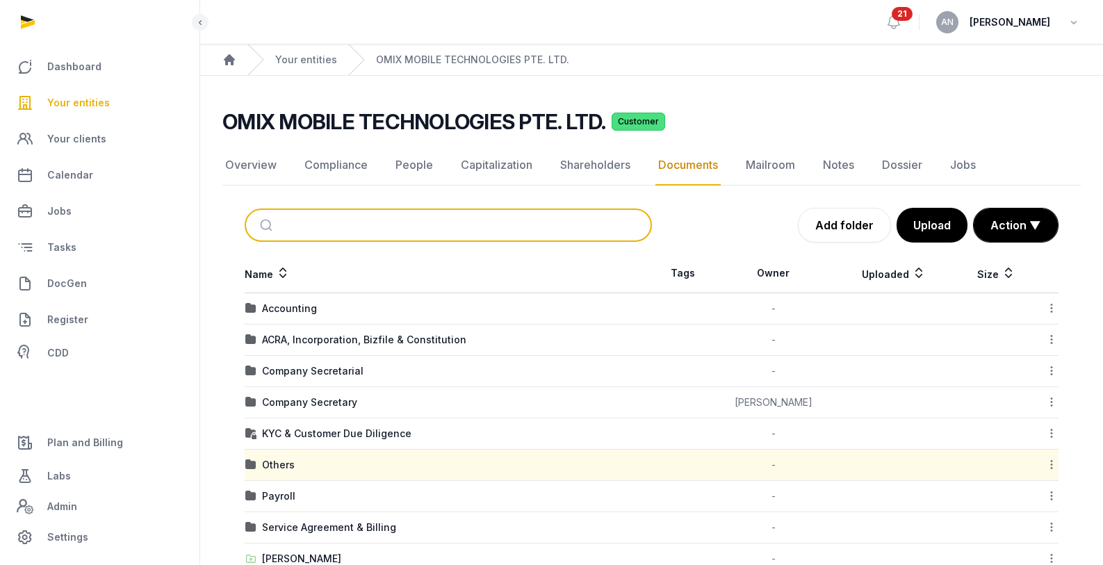
click at [327, 229] on input "search" at bounding box center [464, 225] width 361 height 31
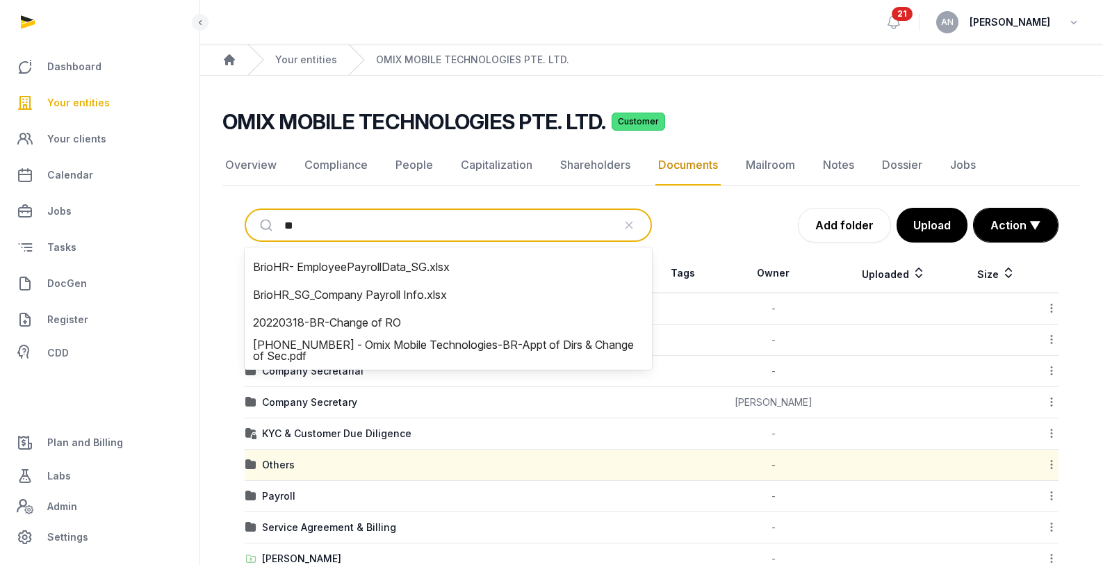
type input "*"
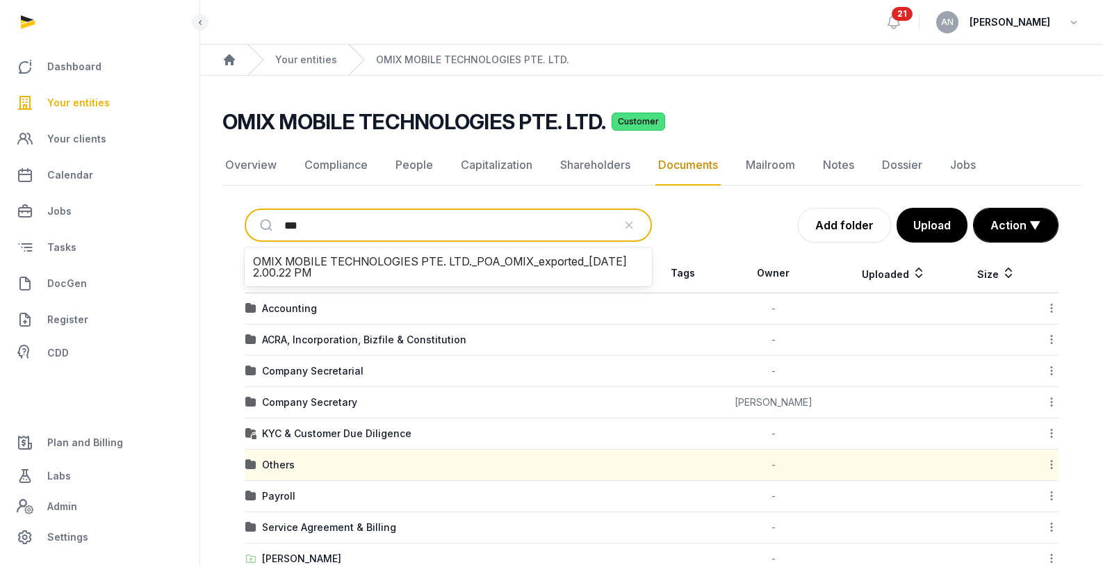
type input "***"
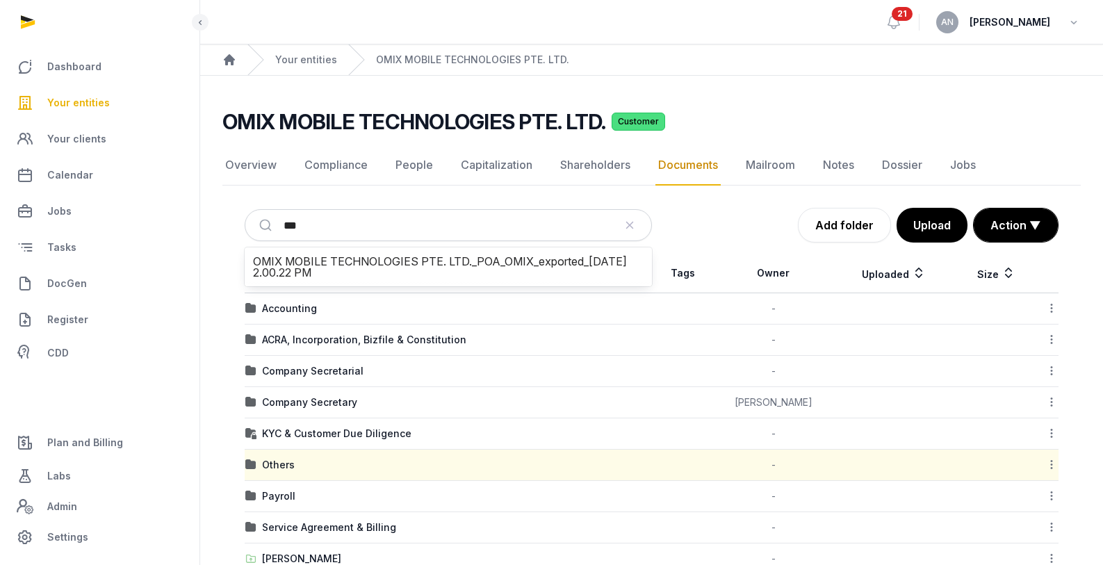
click at [691, 237] on div "Add folder Upload Action ▼ Start select Move Delete" at bounding box center [855, 225] width 407 height 35
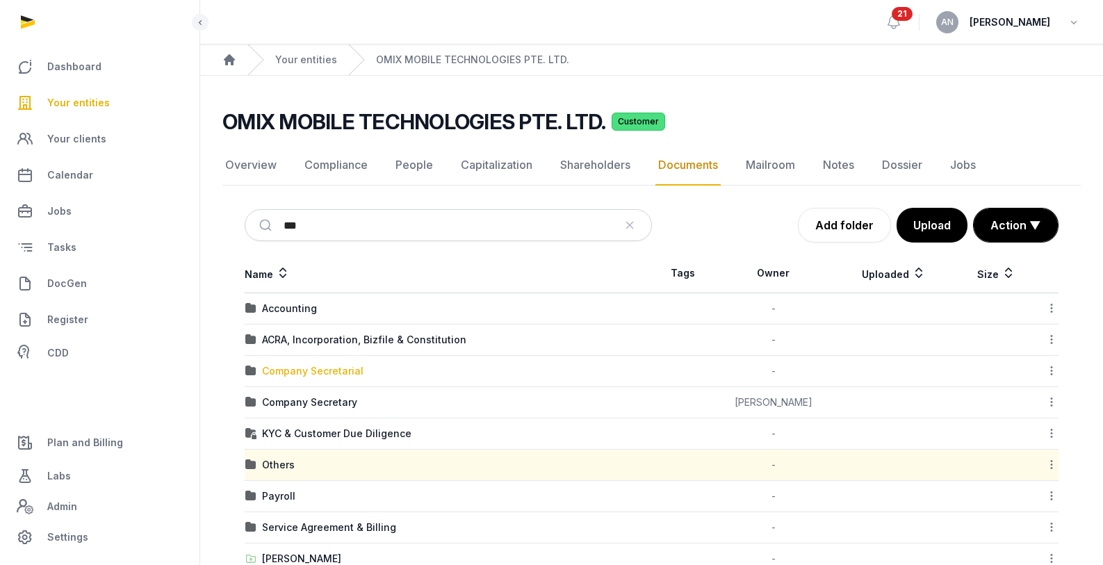
click at [300, 375] on div "Company Secretarial" at bounding box center [312, 371] width 101 height 14
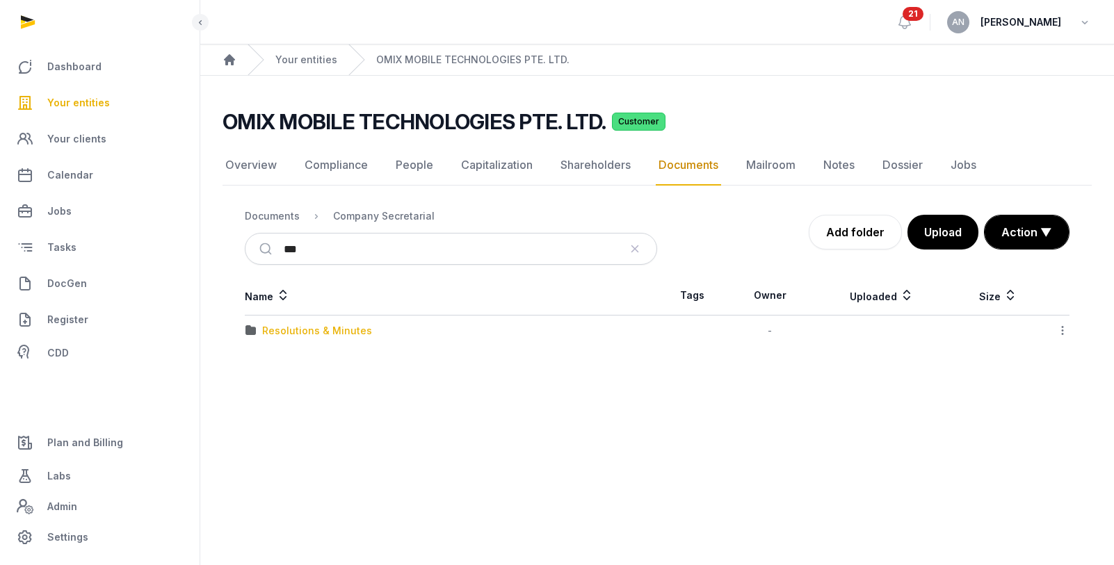
click at [316, 329] on div "Resolutions & Minutes" at bounding box center [317, 331] width 110 height 14
click at [267, 333] on div "2025" at bounding box center [274, 331] width 24 height 14
click at [285, 332] on div "AGM & AR" at bounding box center [285, 331] width 47 height 14
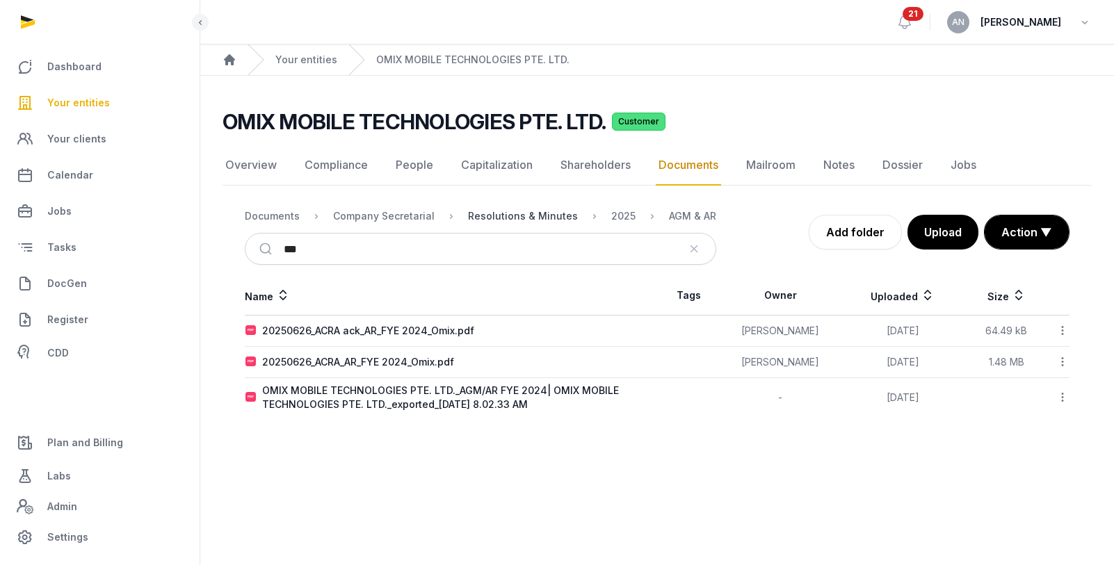
click at [535, 212] on div "Resolutions & Minutes" at bounding box center [523, 216] width 110 height 14
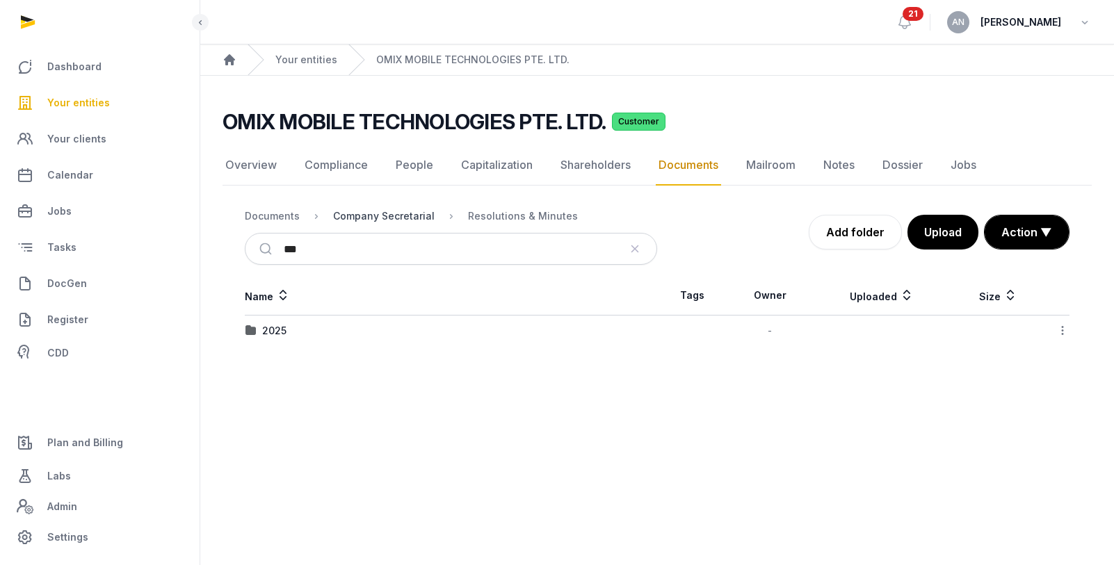
click at [409, 215] on div "Company Secretarial" at bounding box center [383, 216] width 101 height 14
click at [283, 224] on ol "Documents Company Secretarial" at bounding box center [340, 216] width 190 height 17
click at [284, 220] on div "Documents" at bounding box center [272, 216] width 55 height 14
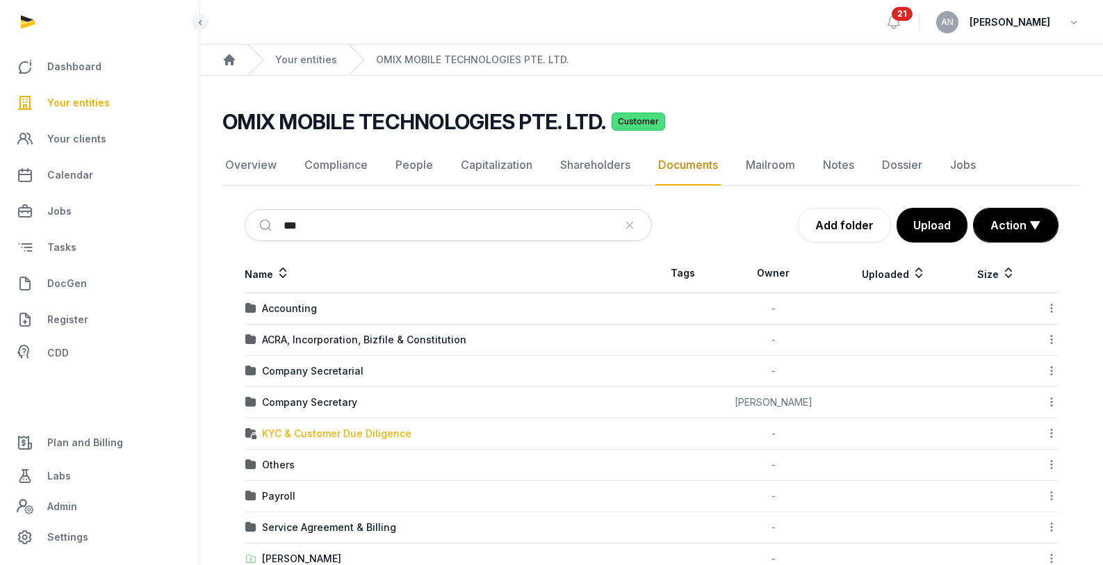
scroll to position [3, 0]
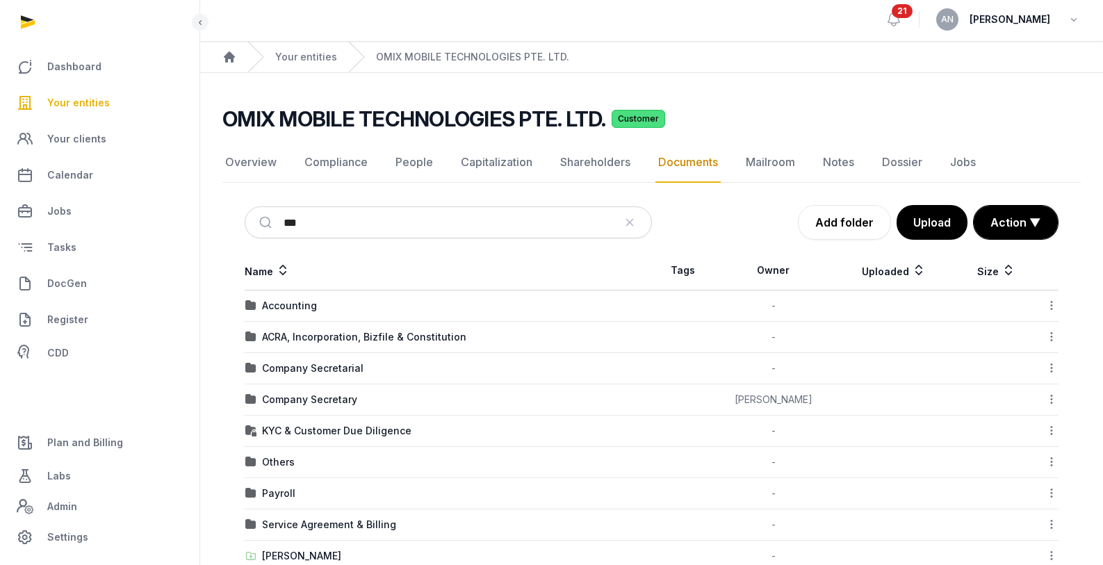
click at [291, 389] on td "Company Secretary" at bounding box center [448, 399] width 407 height 31
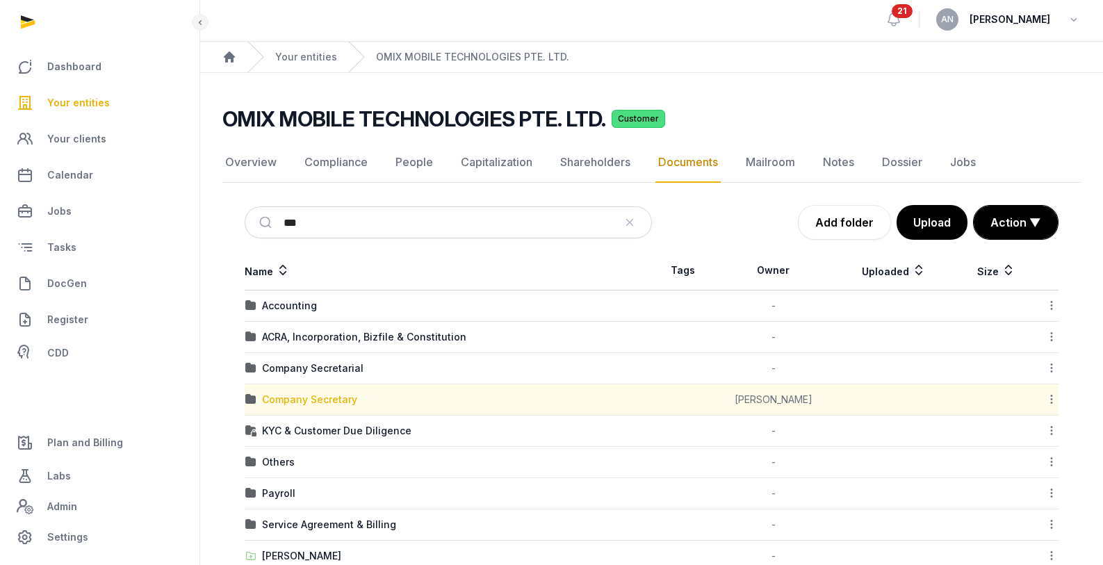
click at [290, 398] on div "Company Secretary" at bounding box center [309, 400] width 95 height 14
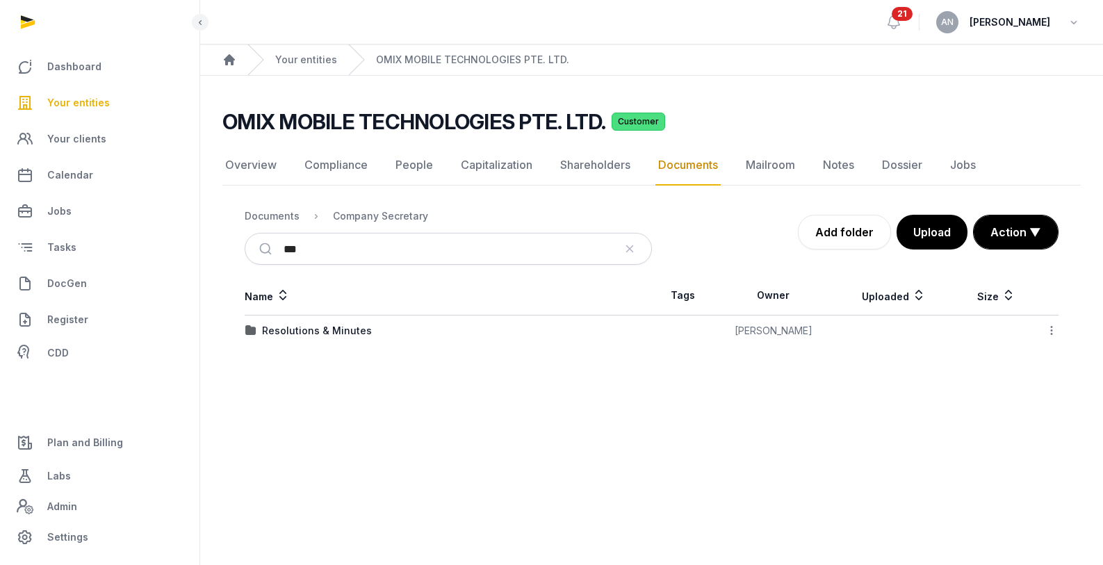
scroll to position [0, 0]
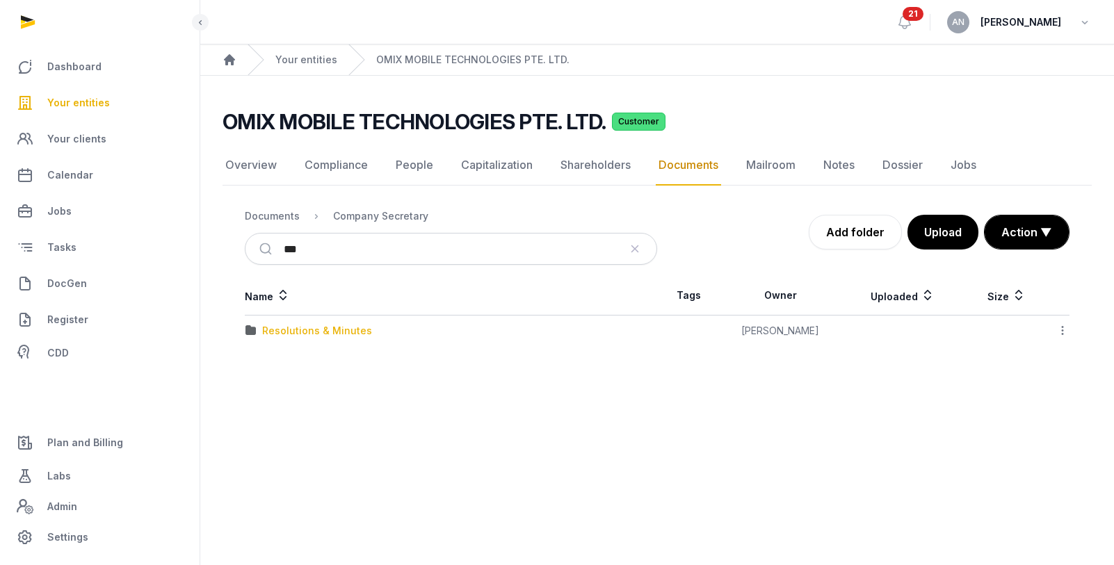
click at [285, 332] on div "Resolutions & Minutes" at bounding box center [317, 331] width 110 height 14
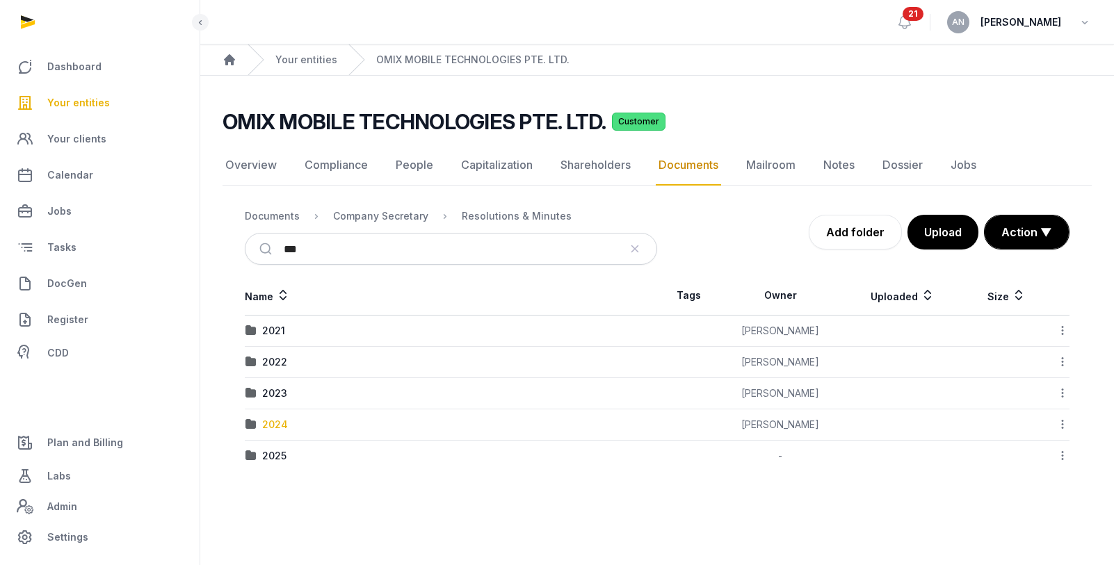
click at [273, 429] on div "2024" at bounding box center [275, 425] width 26 height 14
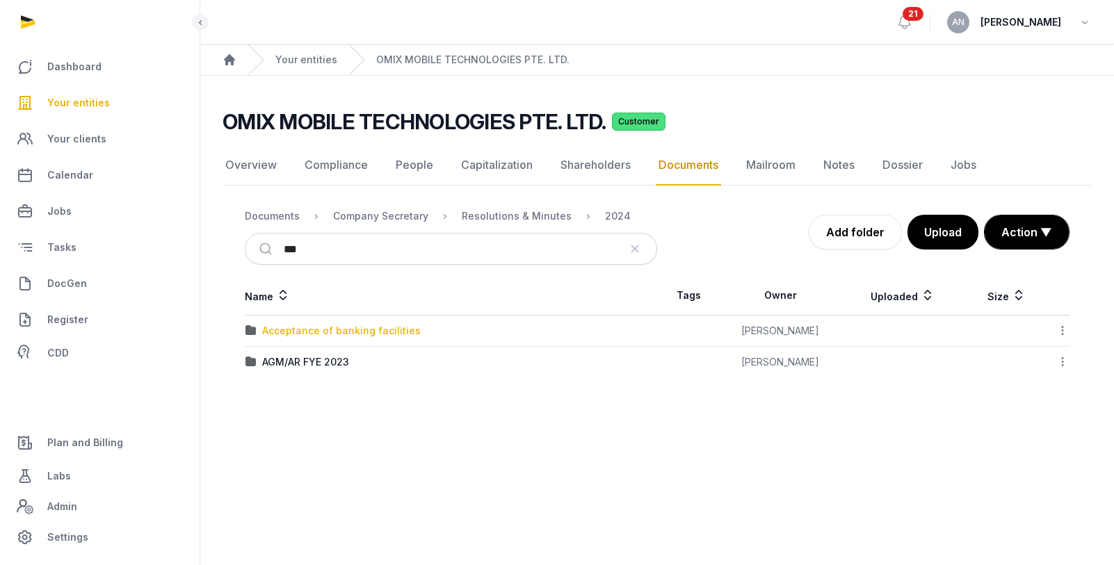
click at [317, 332] on div "Acceptance of banking facilities" at bounding box center [341, 331] width 158 height 14
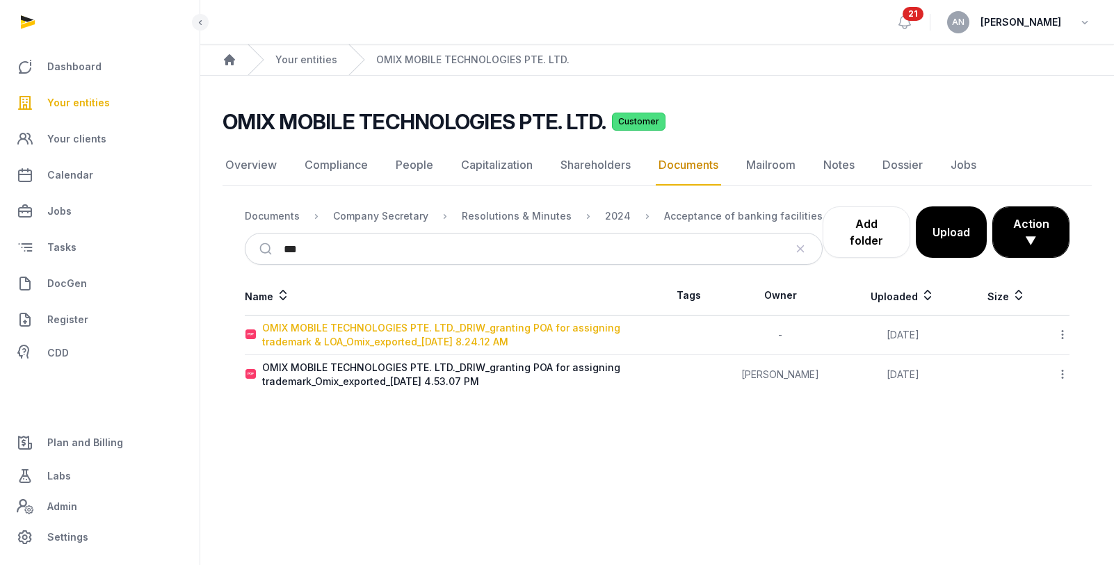
click at [327, 345] on div "OMIX MOBILE TECHNOLOGIES PTE. LTD._DRIW_granting POA for assigning trademark & …" at bounding box center [459, 335] width 394 height 28
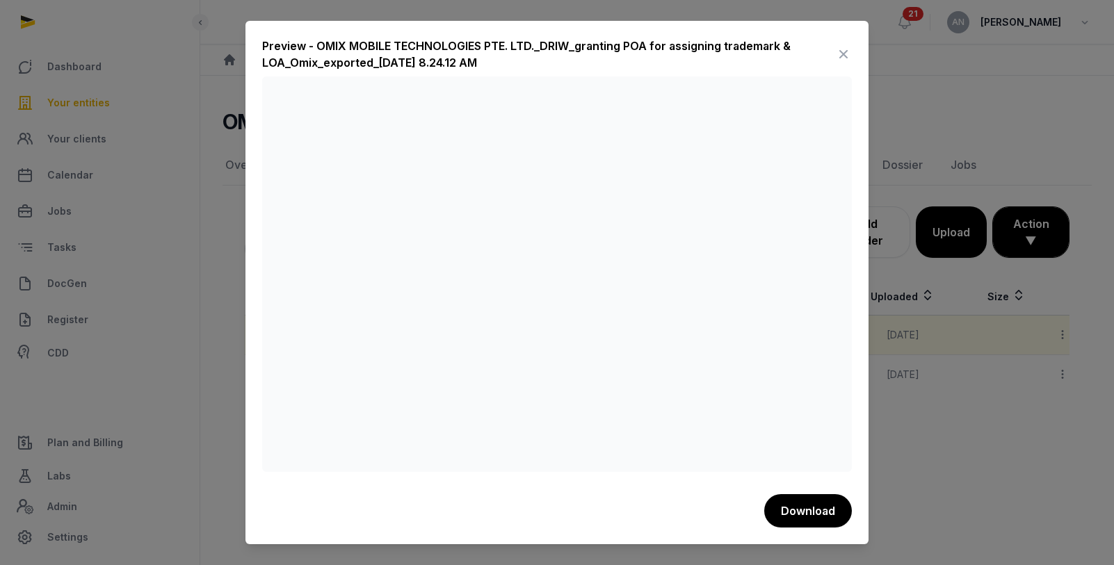
click at [849, 49] on icon at bounding box center [843, 54] width 17 height 22
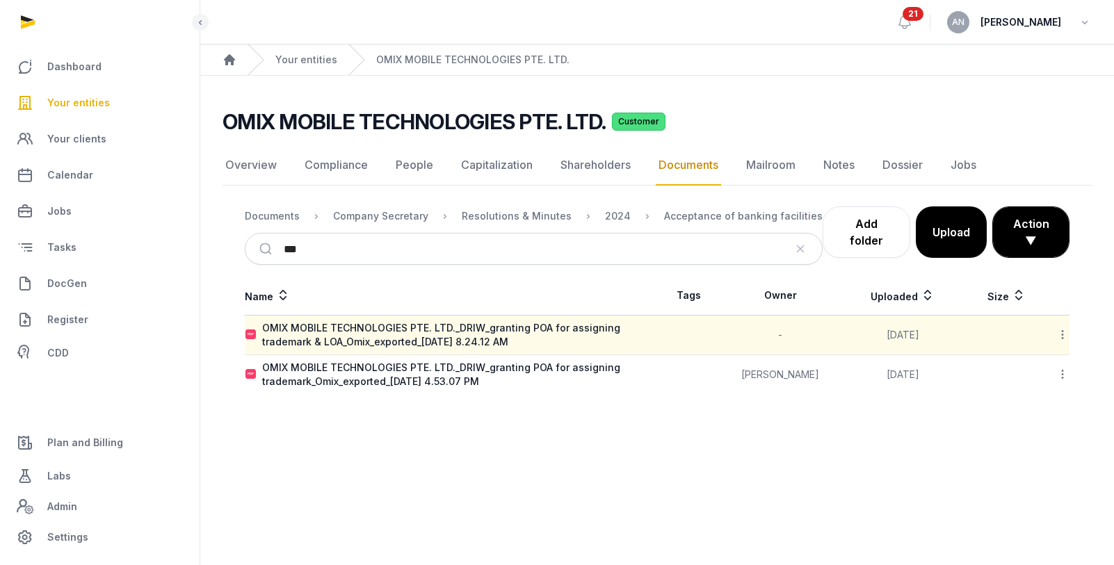
click at [403, 377] on div "OMIX MOBILE TECHNOLOGIES PTE. LTD._DRIW_granting POA for assigning trademark_Om…" at bounding box center [459, 375] width 394 height 28
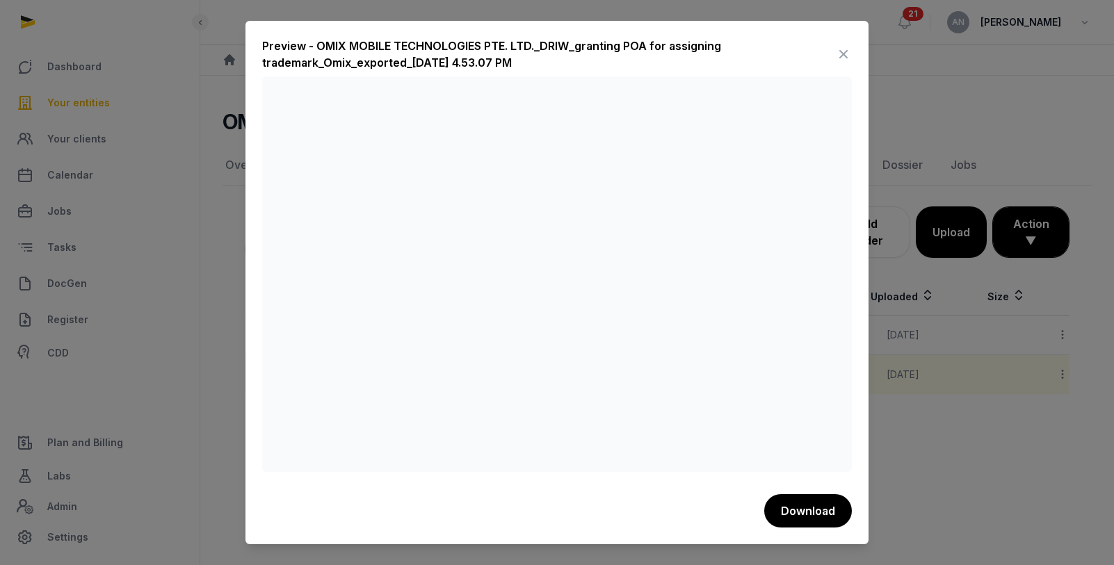
click at [836, 53] on icon at bounding box center [843, 54] width 17 height 22
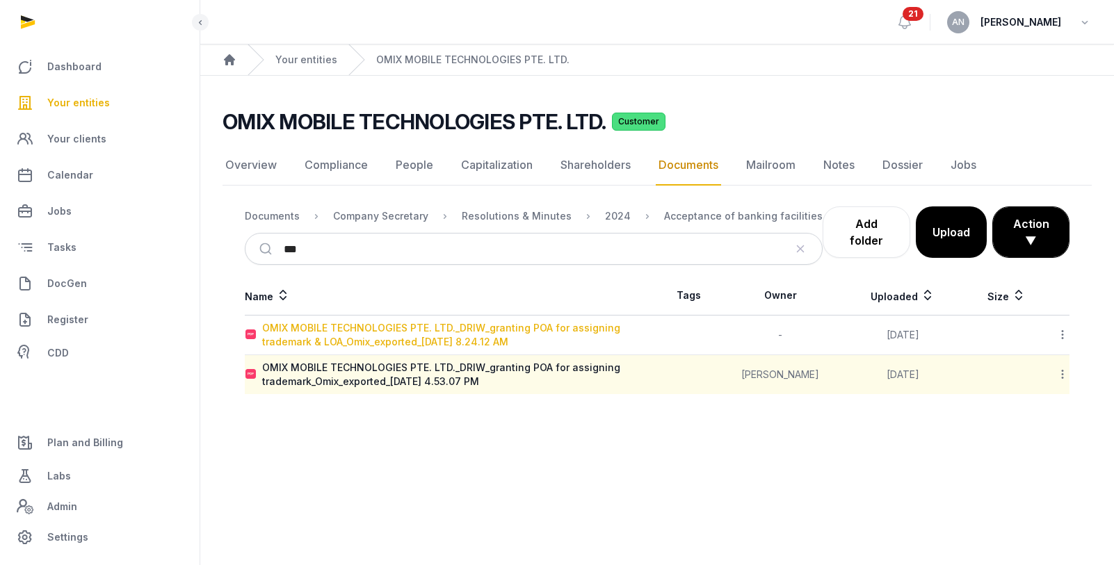
click at [387, 329] on div "OMIX MOBILE TECHNOLOGIES PTE. LTD._DRIW_granting POA for assigning trademark & …" at bounding box center [459, 335] width 394 height 28
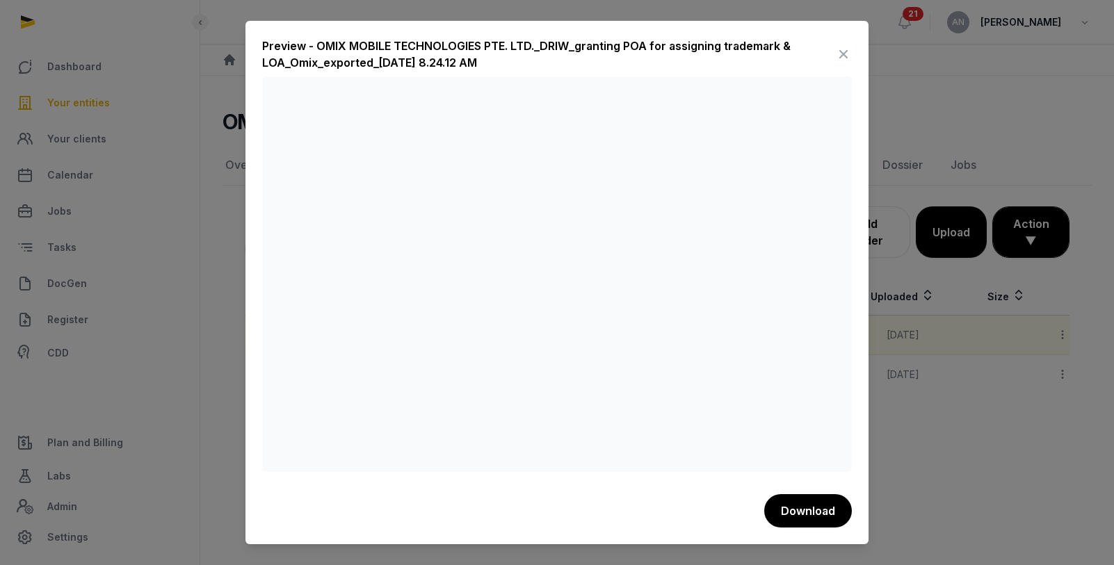
click at [849, 52] on icon at bounding box center [843, 54] width 17 height 22
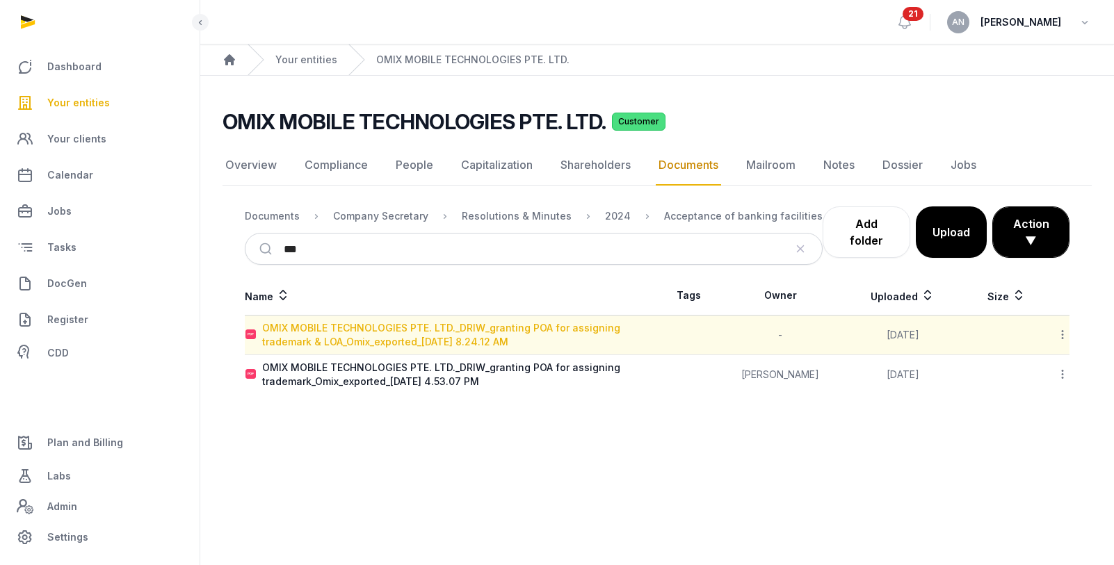
click at [294, 327] on div "OMIX MOBILE TECHNOLOGIES PTE. LTD._DRIW_granting POA for assigning trademark & …" at bounding box center [459, 335] width 394 height 28
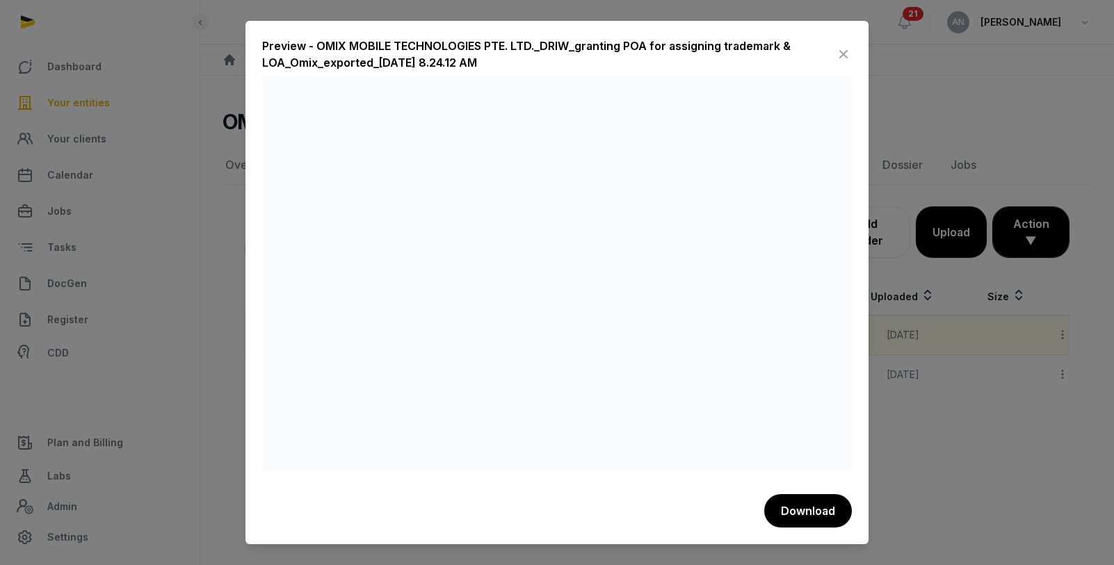
click at [842, 56] on icon at bounding box center [843, 54] width 17 height 22
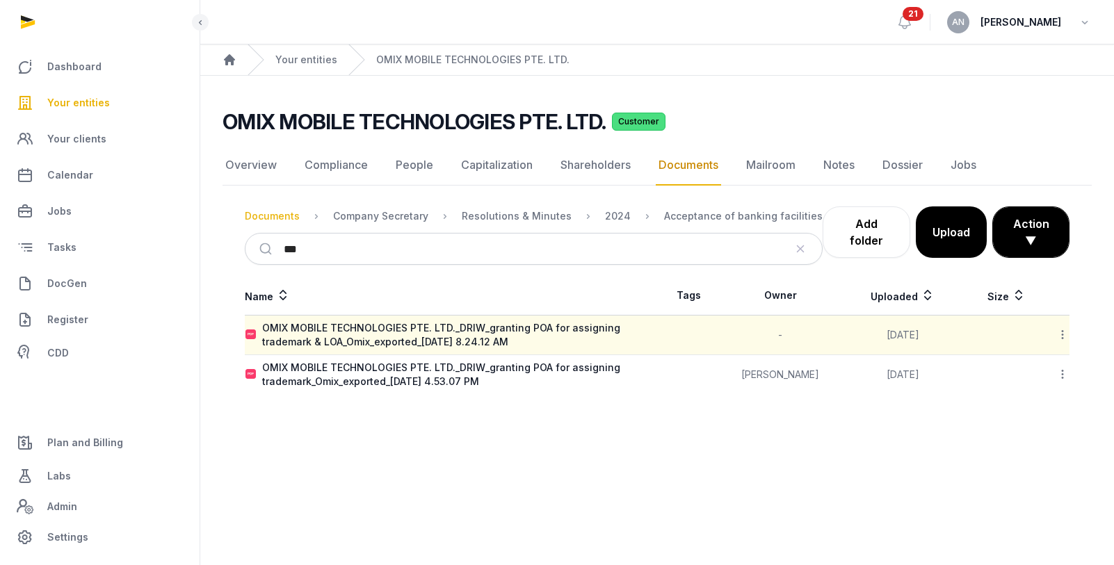
click at [291, 217] on div "Documents" at bounding box center [272, 216] width 55 height 14
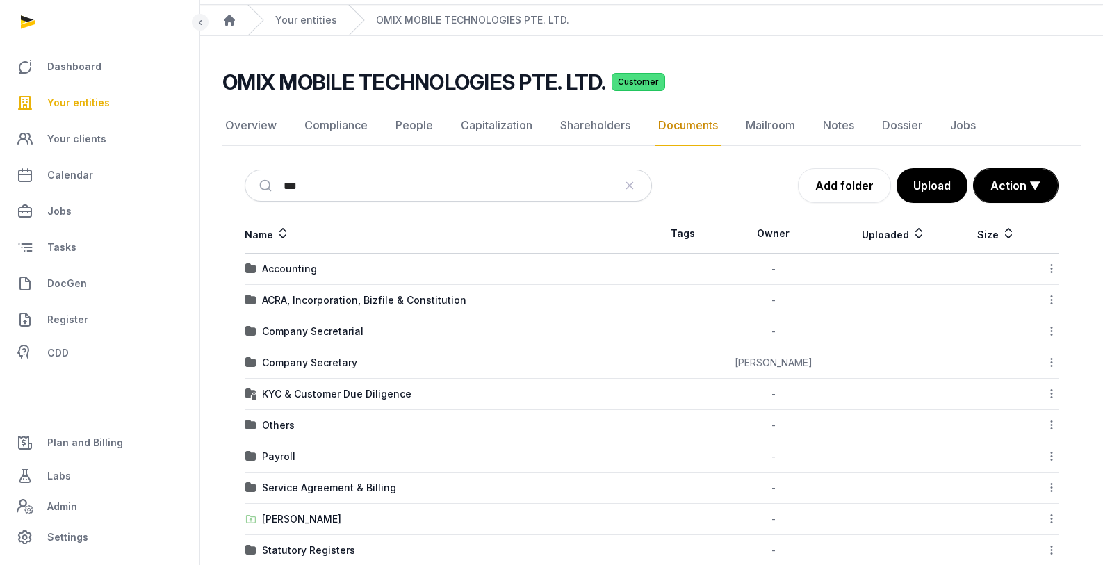
scroll to position [99, 0]
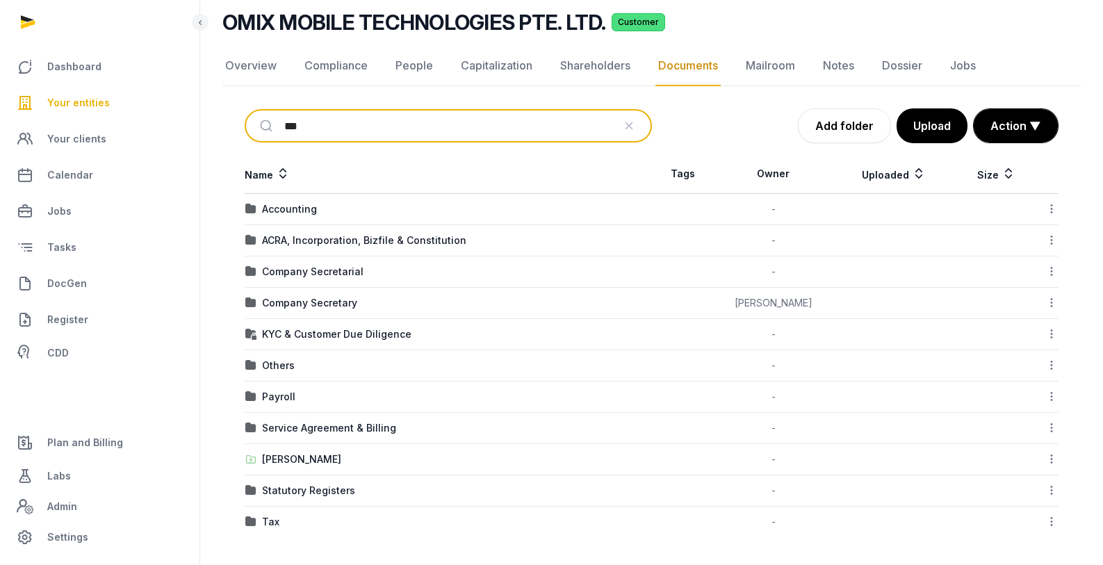
click at [346, 134] on input "***" at bounding box center [448, 126] width 329 height 31
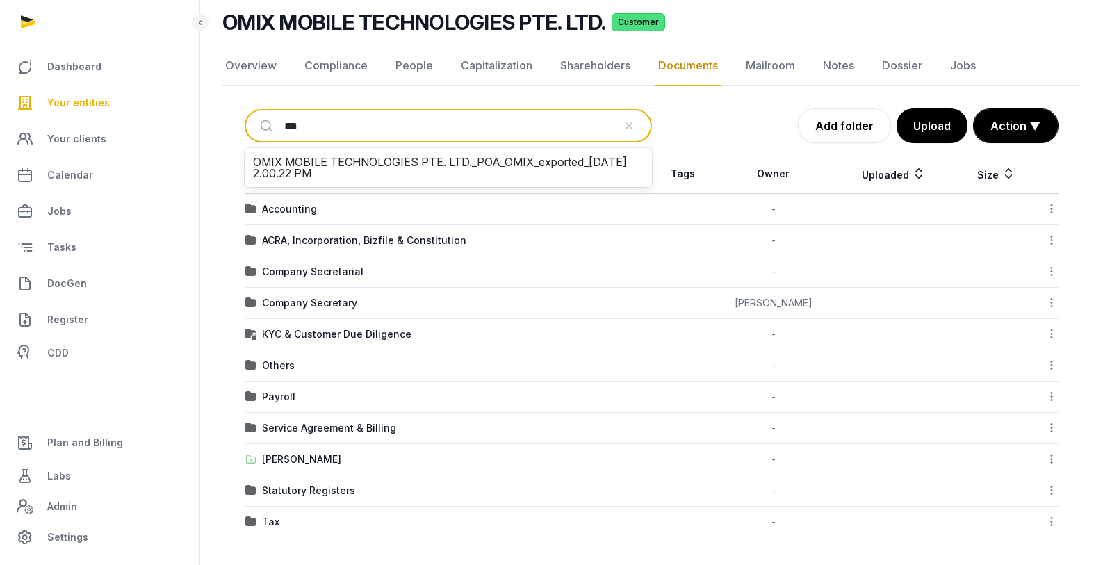
click at [351, 161] on li "OMIX MOBILE TECHNOLOGIES PTE. LTD._POA_OMIX_exported_[DATE] 2.00.22 PM" at bounding box center [448, 168] width 396 height 28
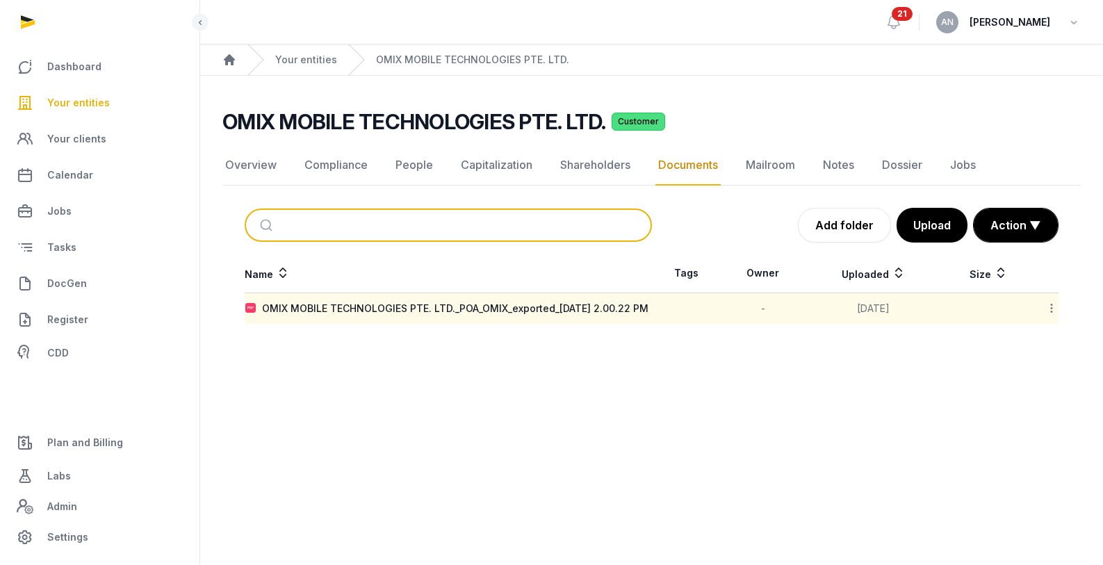
scroll to position [0, 0]
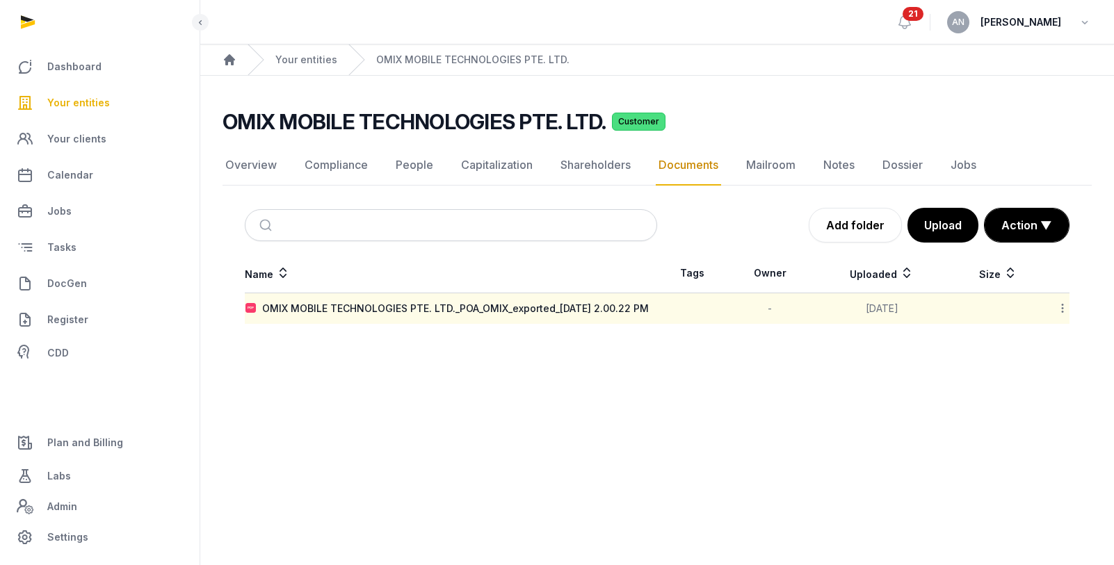
click at [396, 293] on td "OMIX MOBILE TECHNOLOGIES PTE. LTD._POA_OMIX_exported_[DATE] 2.00.22 PM" at bounding box center [451, 308] width 412 height 31
click at [396, 297] on td "OMIX MOBILE TECHNOLOGIES PTE. LTD._POA_OMIX_exported_[DATE] 2.00.22 PM" at bounding box center [451, 308] width 412 height 31
click at [396, 306] on div "OMIX MOBILE TECHNOLOGIES PTE. LTD._POA_OMIX_exported_[DATE] 2.00.22 PM" at bounding box center [455, 309] width 386 height 14
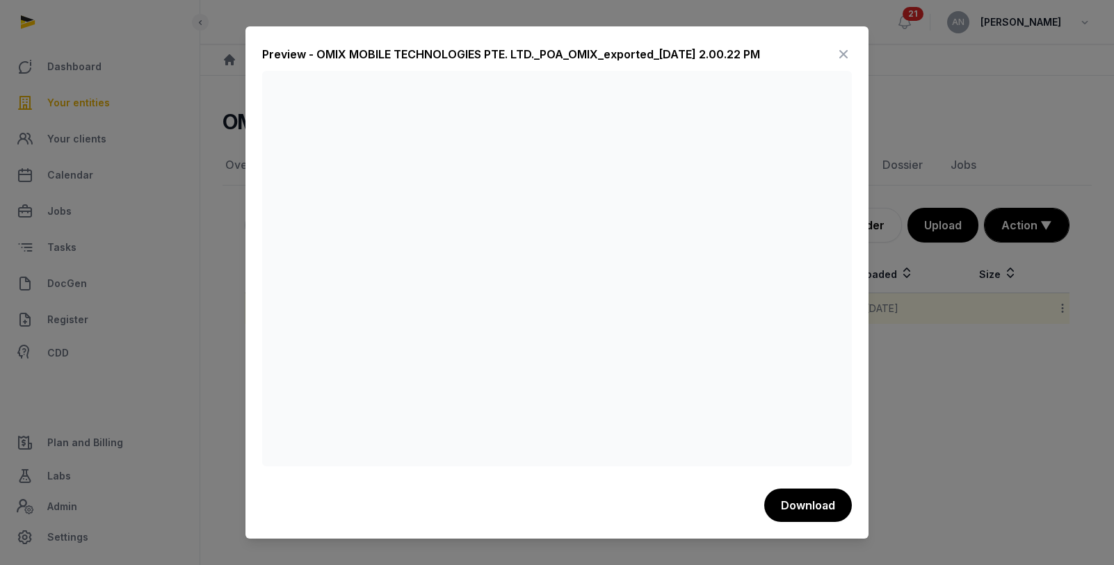
click at [839, 58] on icon at bounding box center [843, 54] width 17 height 22
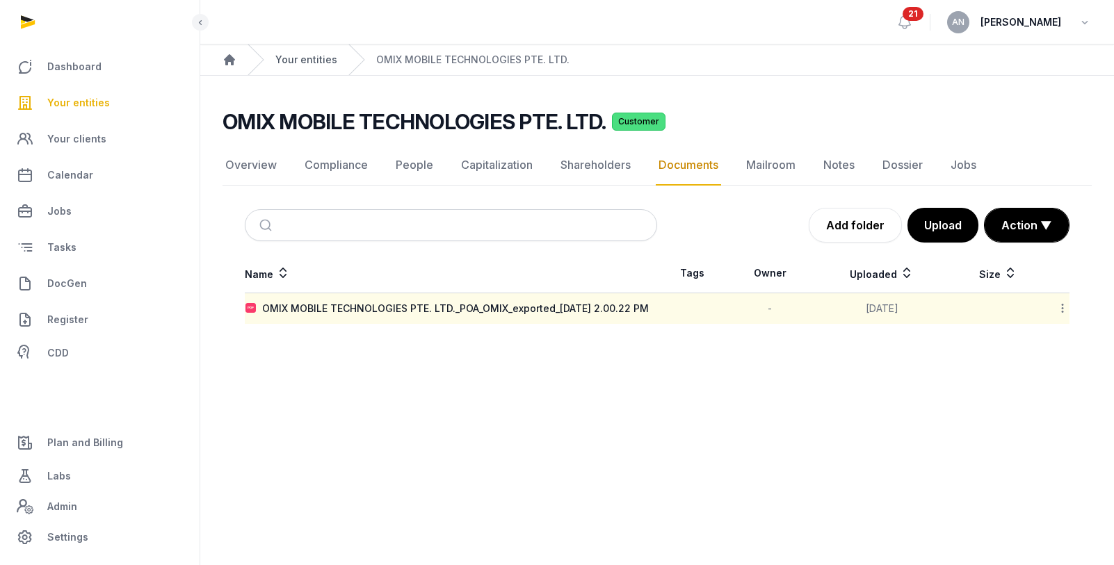
click at [314, 62] on link "Your entities" at bounding box center [306, 60] width 62 height 14
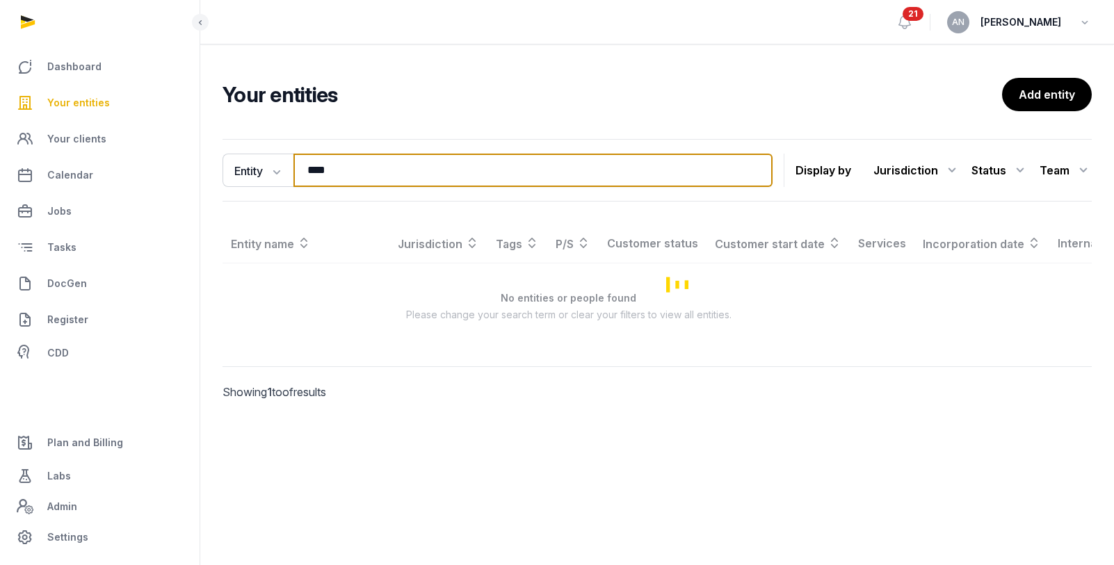
click at [325, 173] on input "****" at bounding box center [532, 170] width 479 height 33
click at [326, 173] on input "****" at bounding box center [532, 170] width 479 height 33
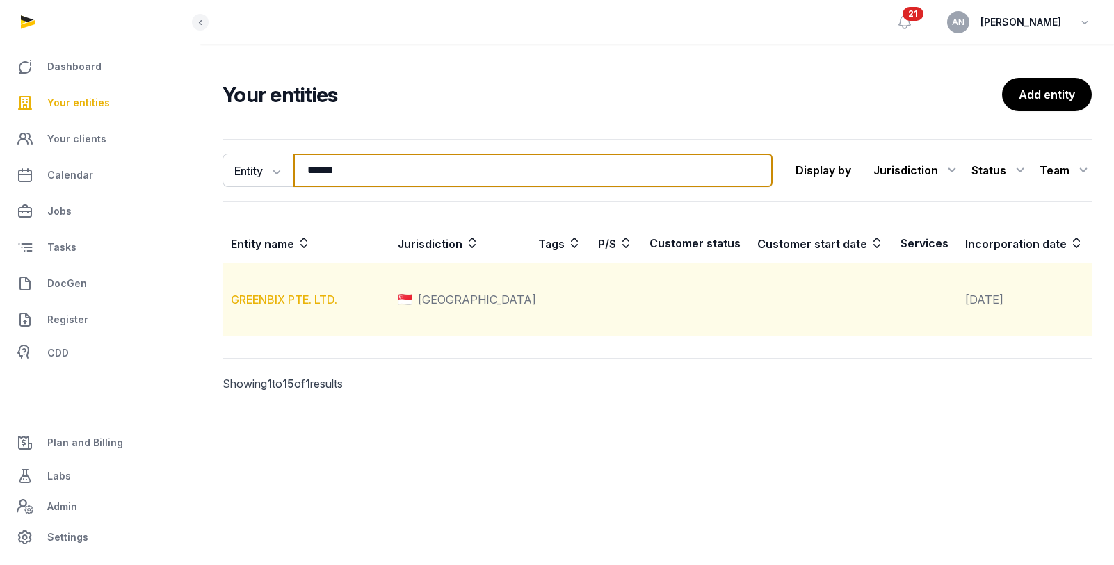
type input "******"
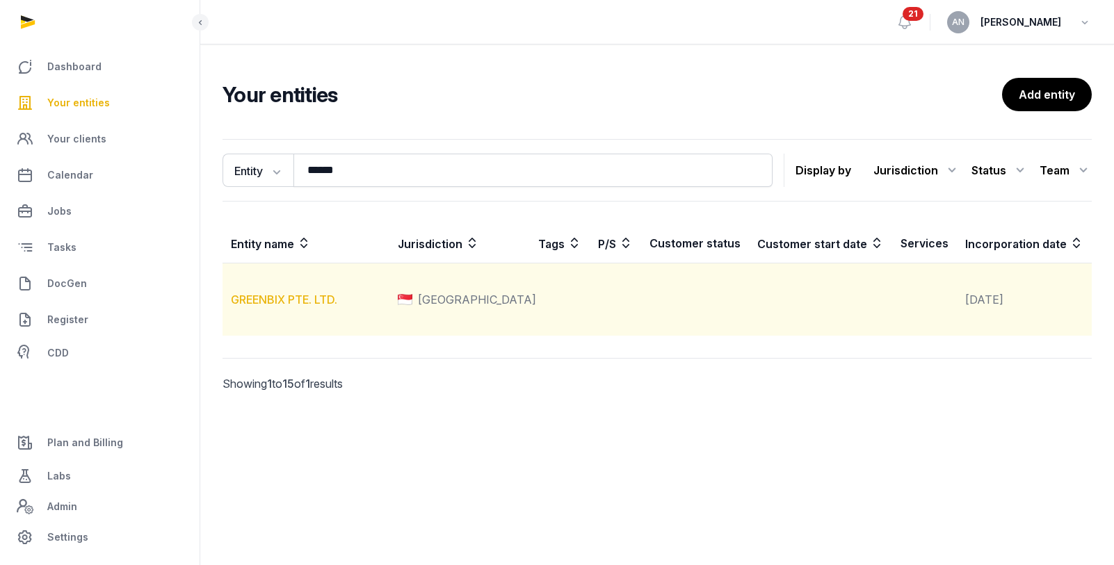
click at [296, 307] on link "GREENBIX PTE. LTD." at bounding box center [284, 300] width 106 height 14
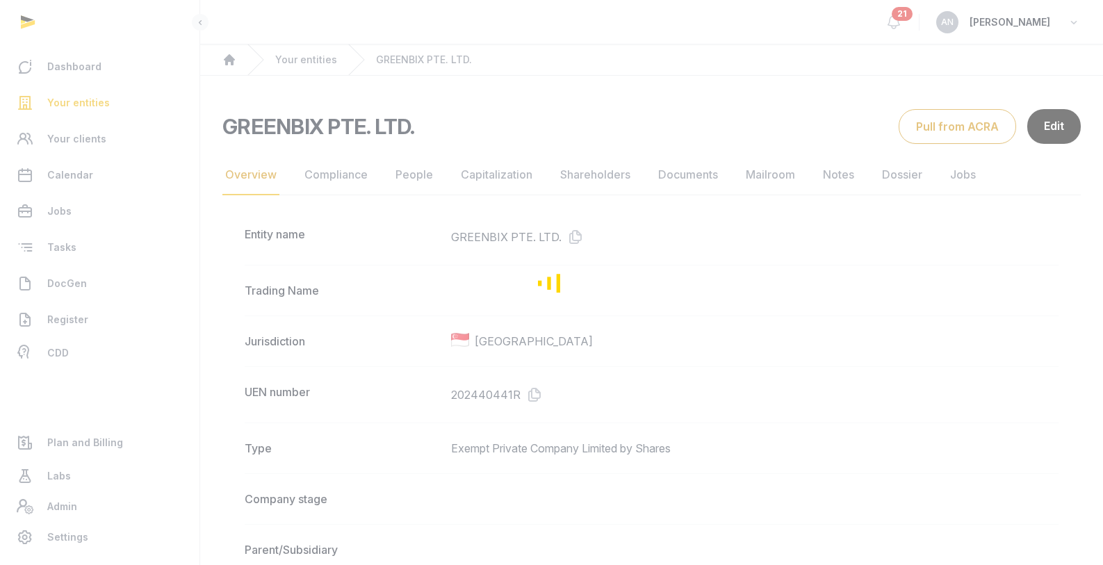
click at [344, 177] on div "Loading" at bounding box center [551, 282] width 1103 height 565
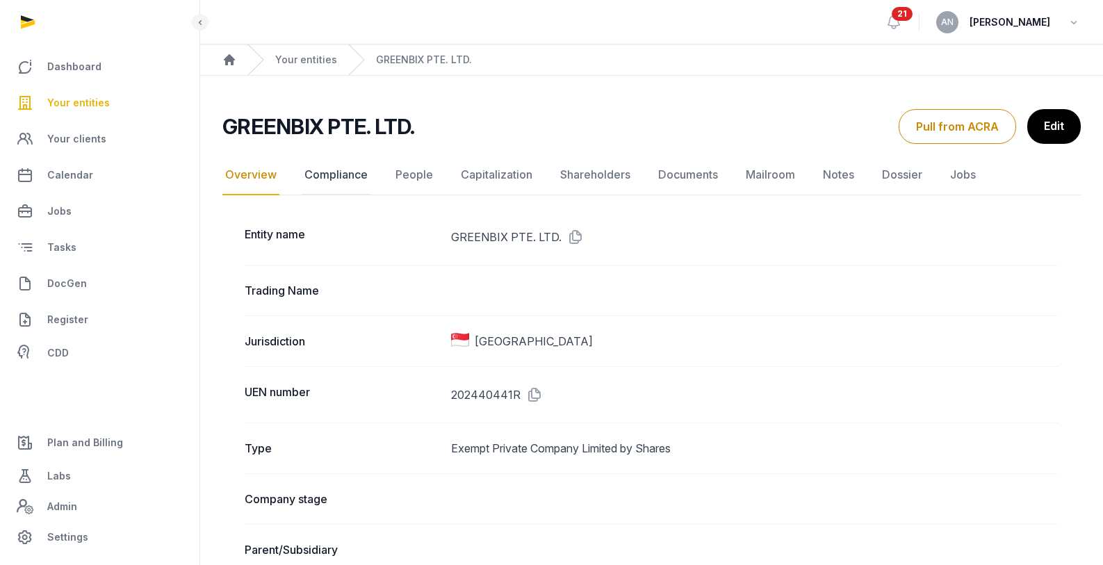
click at [344, 178] on link "Compliance" at bounding box center [336, 175] width 69 height 40
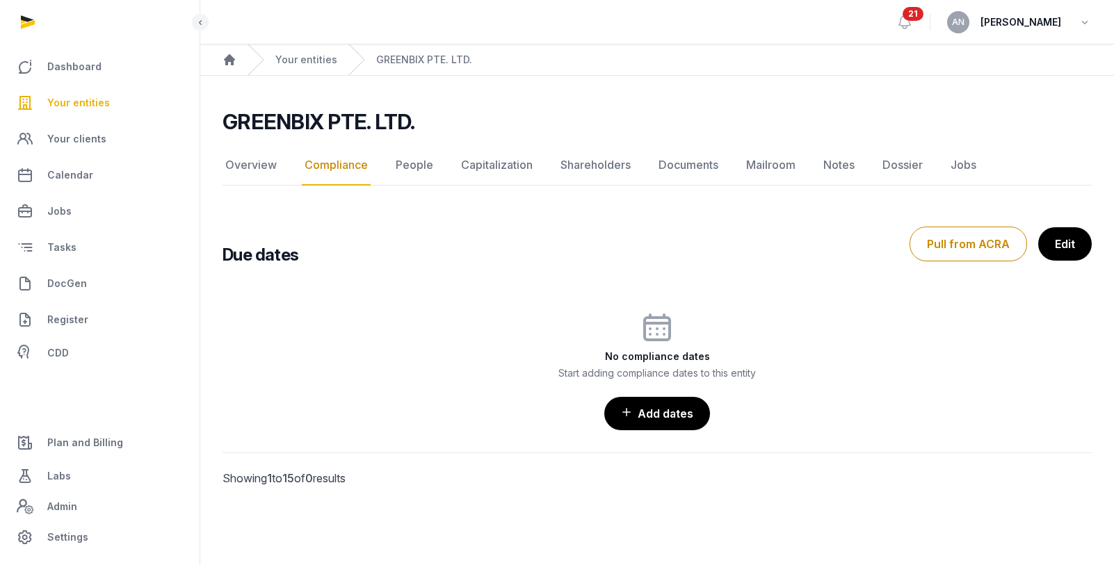
click at [1061, 242] on link "Edit" at bounding box center [1065, 243] width 54 height 33
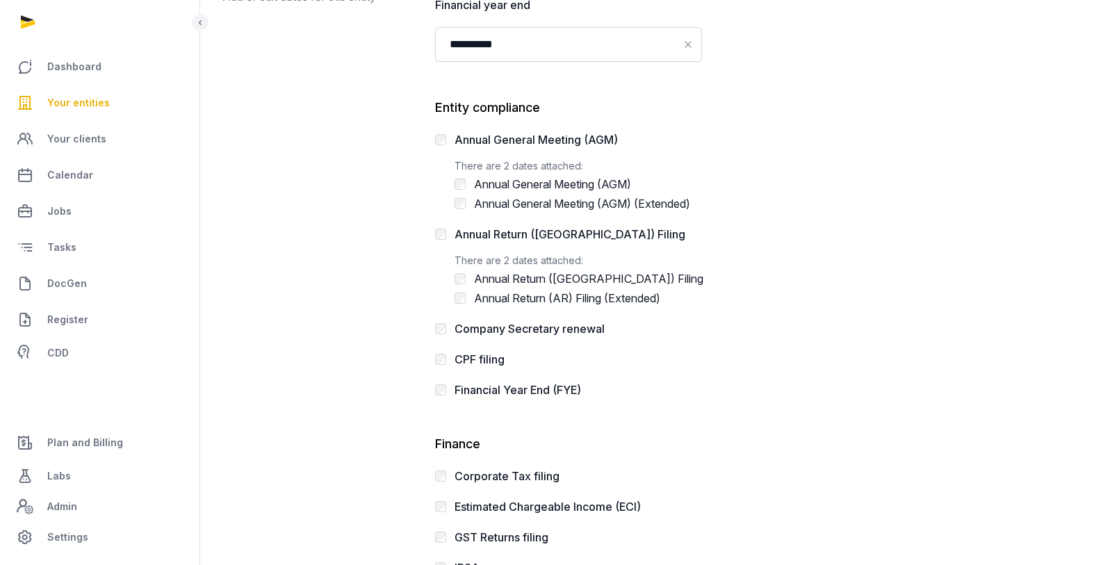
scroll to position [401, 0]
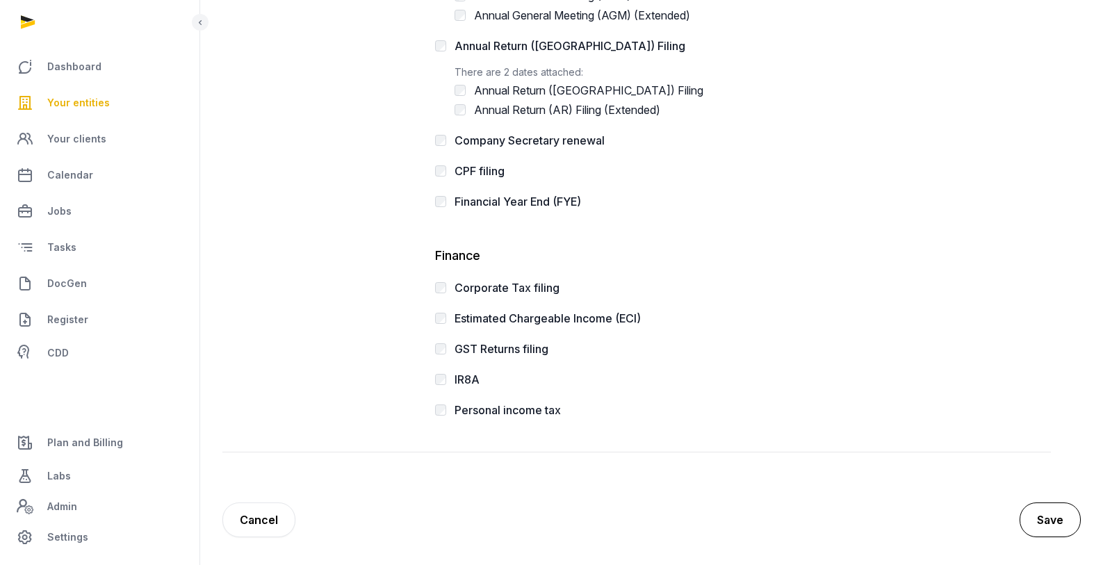
click at [1036, 521] on button "Save" at bounding box center [1050, 520] width 61 height 35
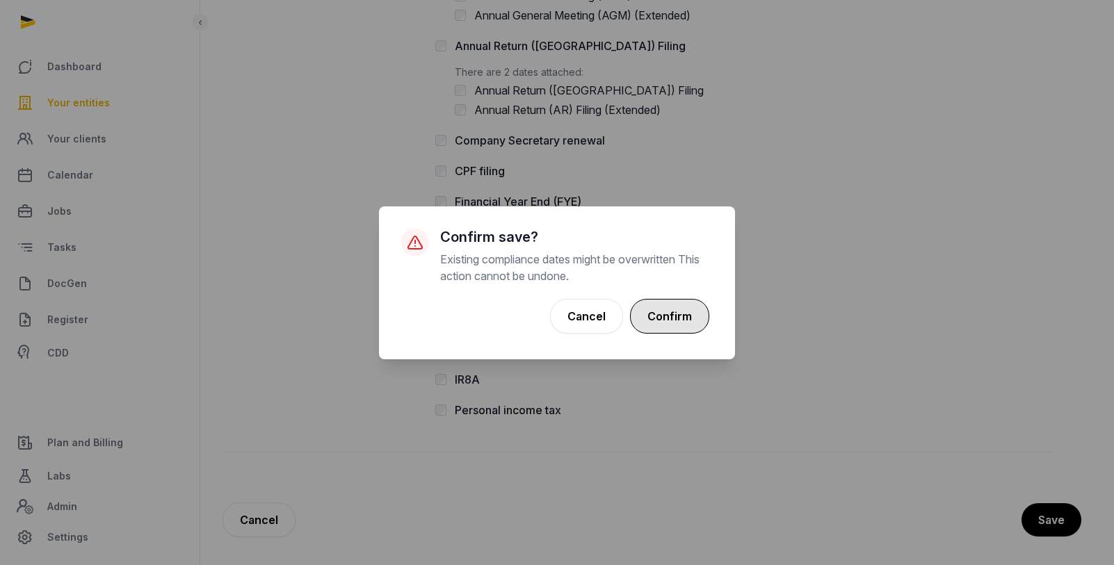
click at [669, 314] on button "Confirm" at bounding box center [669, 316] width 79 height 35
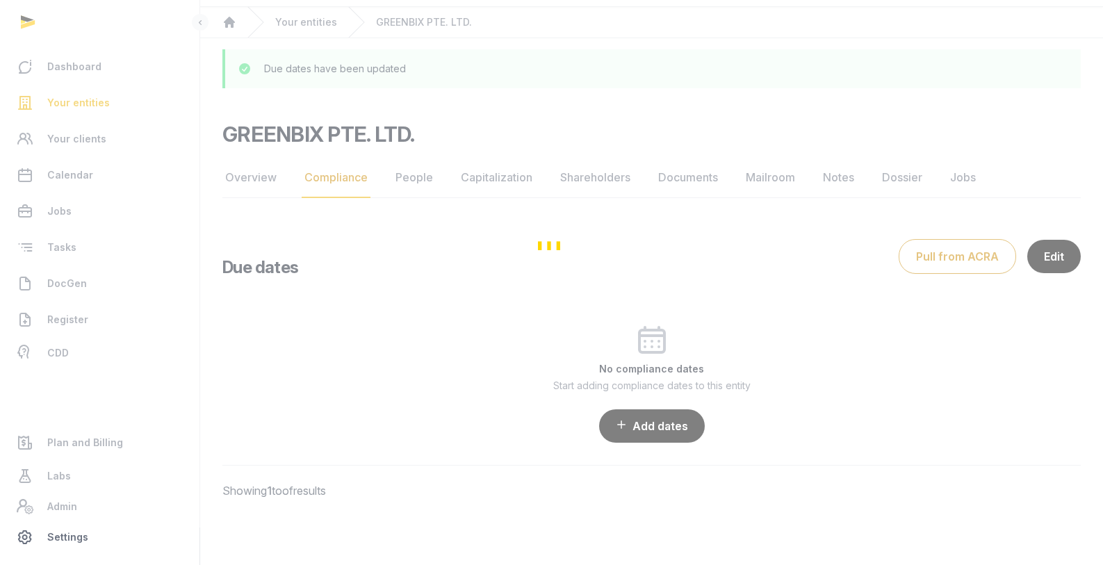
scroll to position [38, 0]
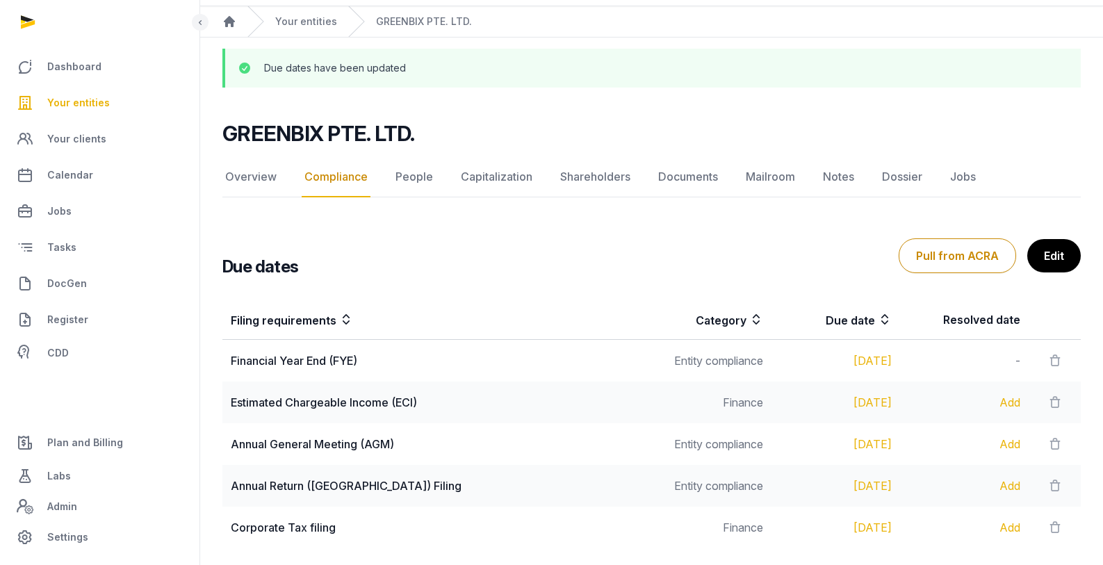
drag, startPoint x: 735, startPoint y: 357, endPoint x: 698, endPoint y: 358, distance: 37.6
click at [735, 357] on td "Entity compliance" at bounding box center [707, 361] width 129 height 42
drag, startPoint x: 808, startPoint y: 361, endPoint x: 893, endPoint y: 368, distance: 85.7
click at [893, 368] on tr "Financial Year End (FYE) Entity compliance [DATE] -" at bounding box center [651, 361] width 858 height 42
copy div "[DATE]"
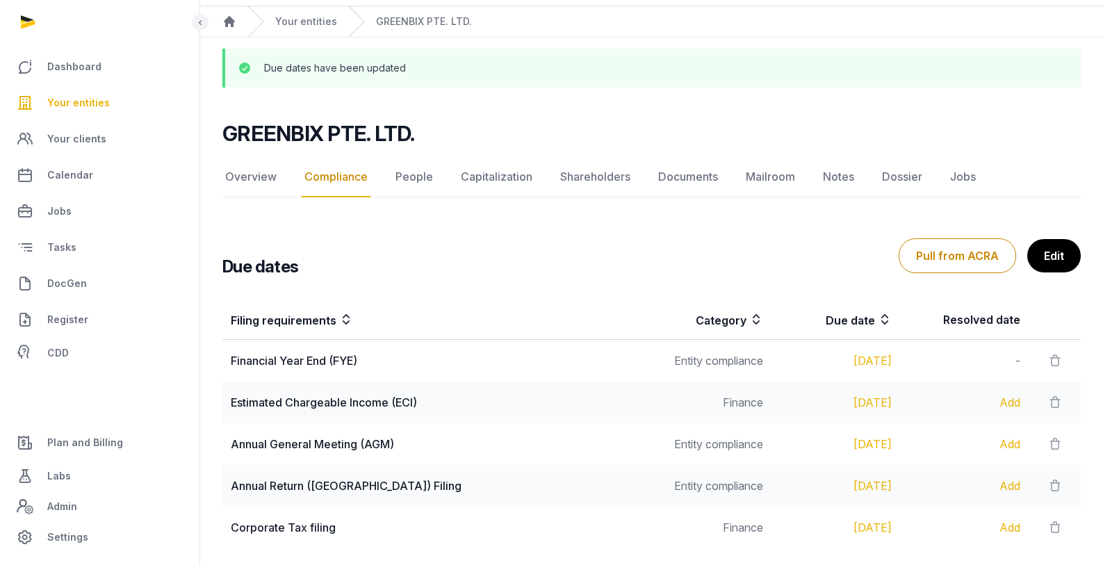
click at [363, 421] on td "Estimated Chargeable Income (ECI)" at bounding box center [432, 403] width 421 height 42
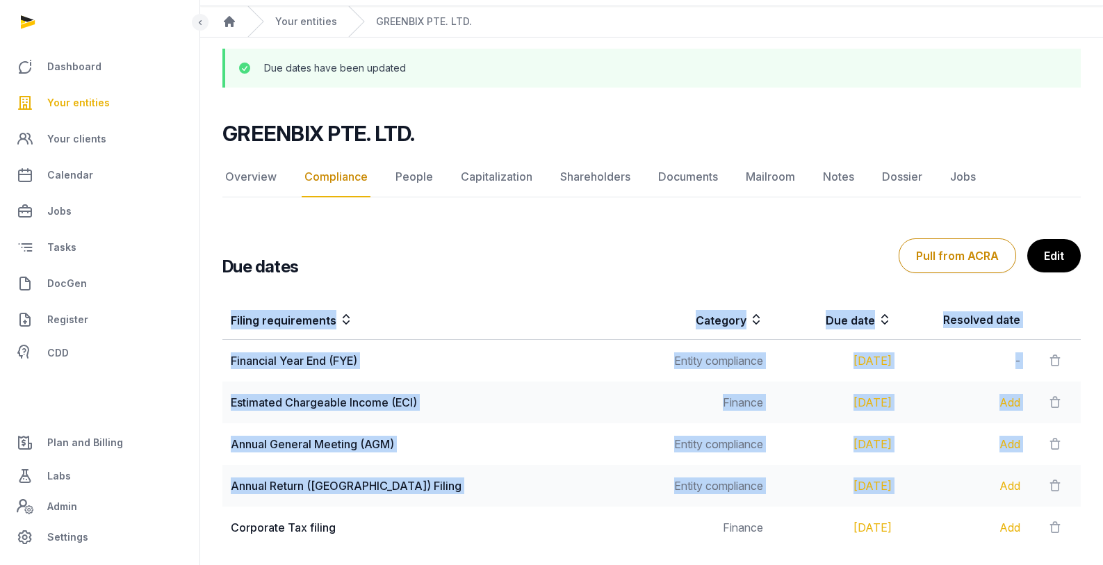
drag, startPoint x: 243, startPoint y: 447, endPoint x: 900, endPoint y: 489, distance: 658.3
click at [900, 489] on div "Filing requirements Category Due date Resolved date Financial Year End (FYE) En…" at bounding box center [651, 424] width 903 height 259
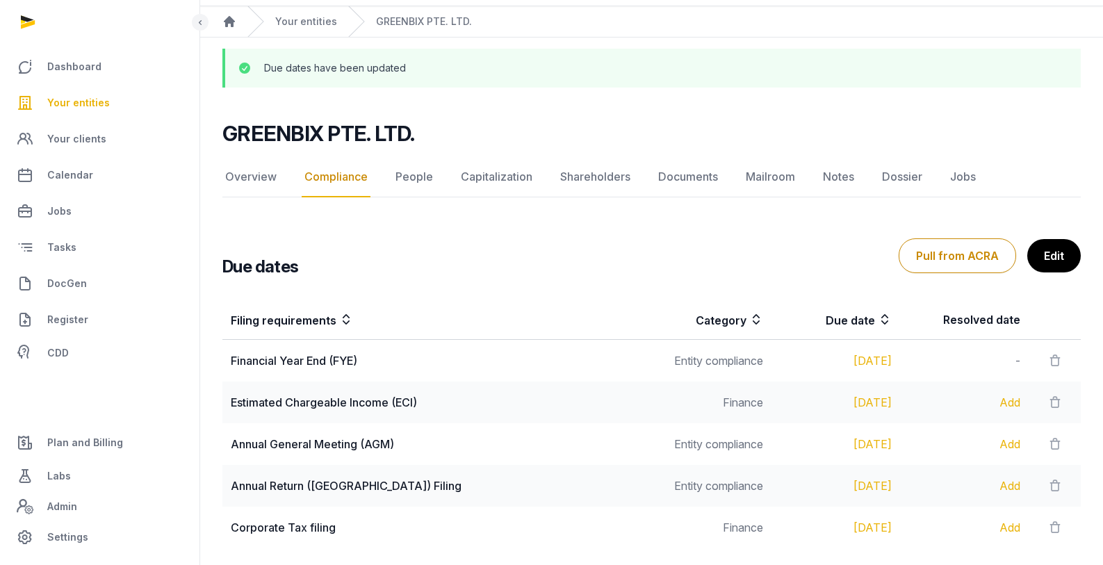
click at [909, 488] on div "Add" at bounding box center [965, 486] width 112 height 17
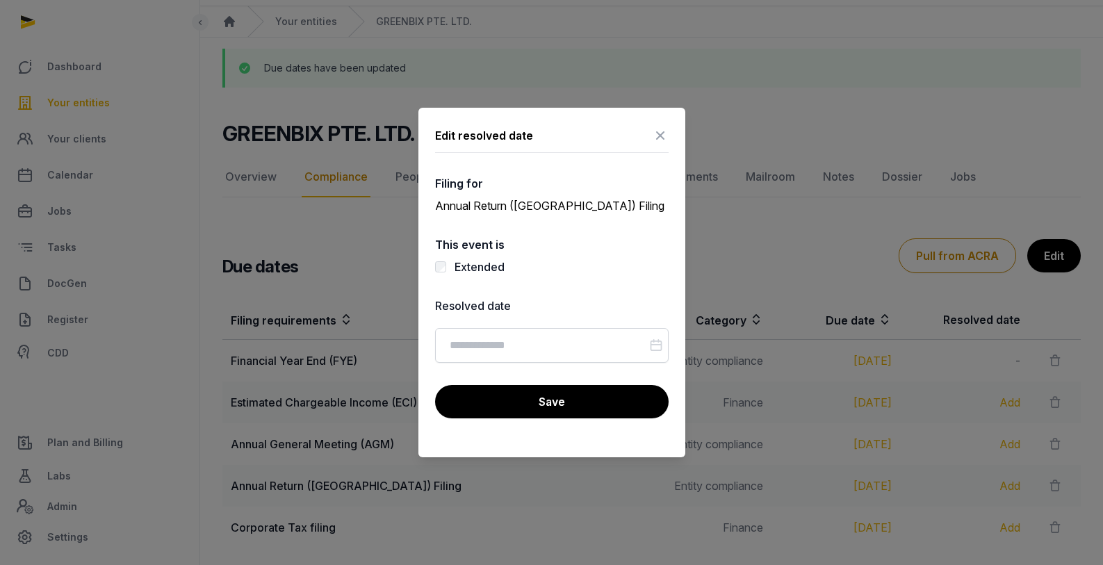
click at [658, 137] on icon at bounding box center [660, 135] width 17 height 22
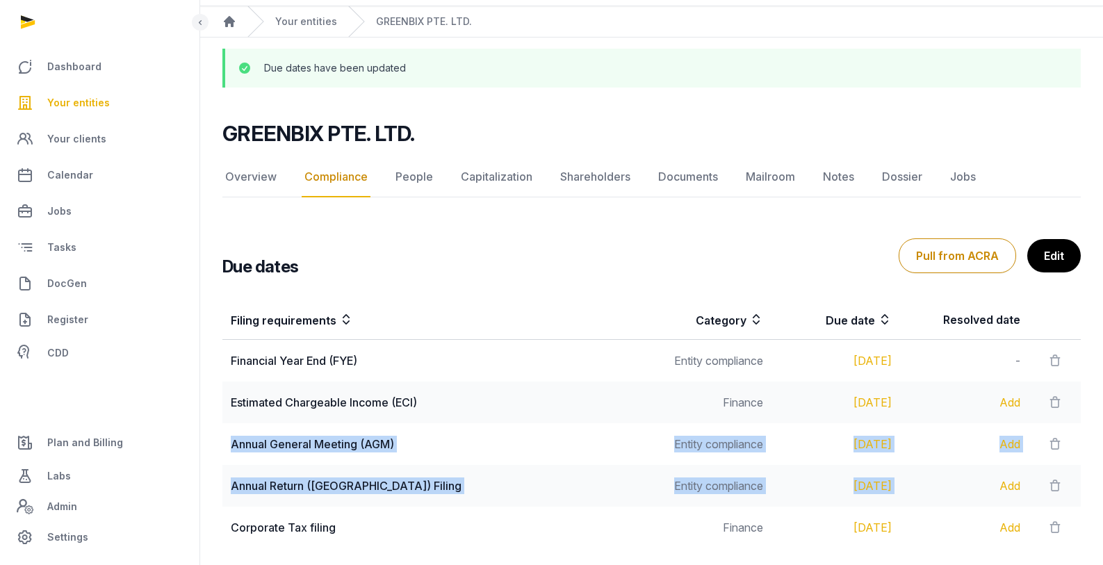
drag, startPoint x: 904, startPoint y: 486, endPoint x: 225, endPoint y: 446, distance: 681.0
click at [225, 446] on tbody "Financial Year End (FYE) Entity compliance [DATE] - Estimated Chargeable Income…" at bounding box center [651, 444] width 858 height 209
copy tbody "Annual General Meeting (AGM) Entity compliance [DATE] Add Annual Return (AR) Fi…"
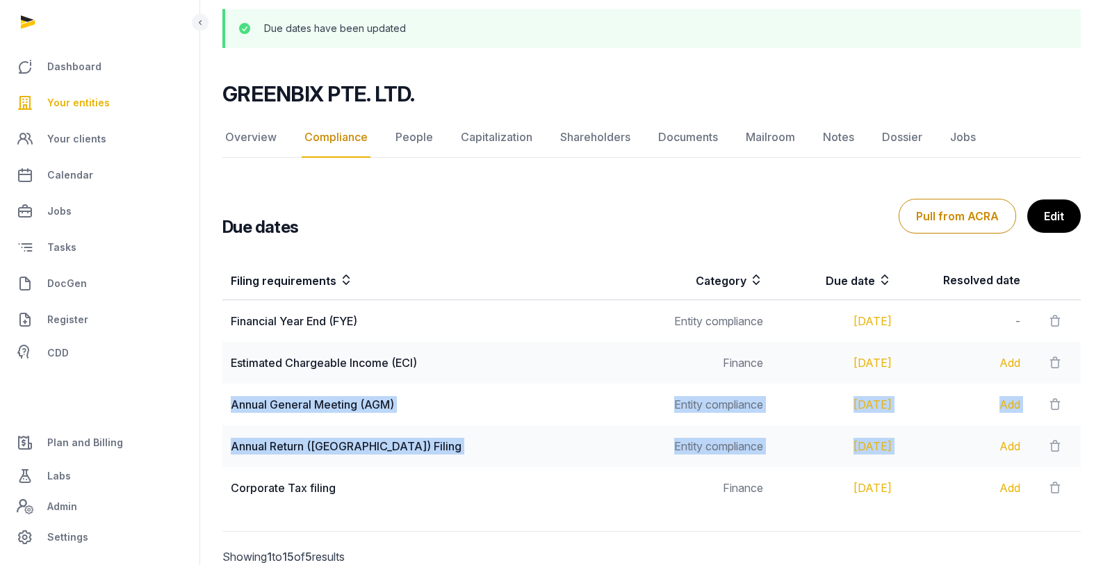
scroll to position [145, 0]
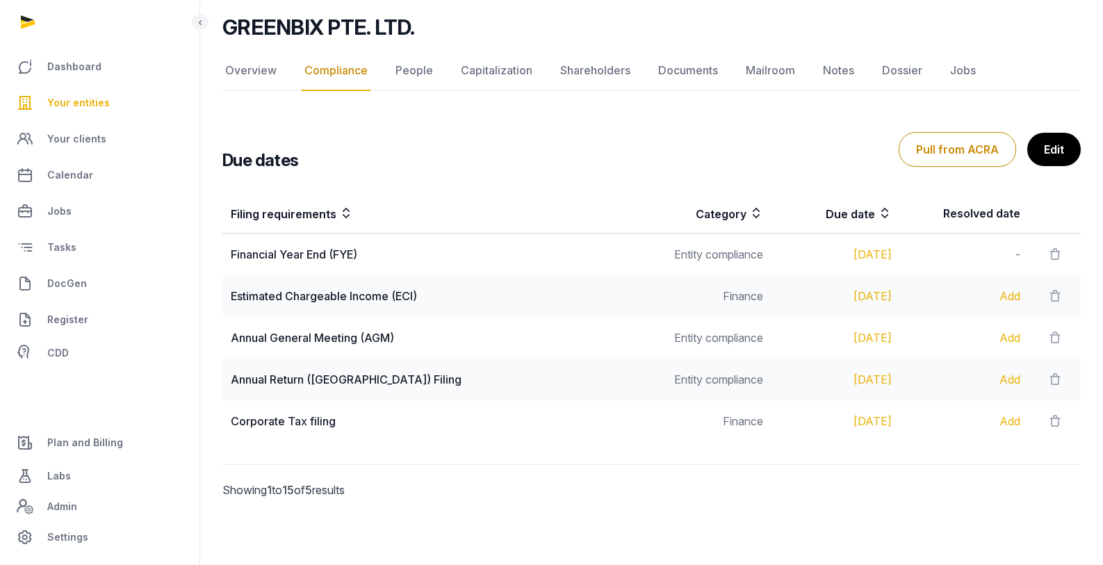
drag, startPoint x: 533, startPoint y: 155, endPoint x: 521, endPoint y: 154, distance: 11.9
click at [533, 155] on div "Due dates Pull from ACRA Edit" at bounding box center [651, 149] width 858 height 44
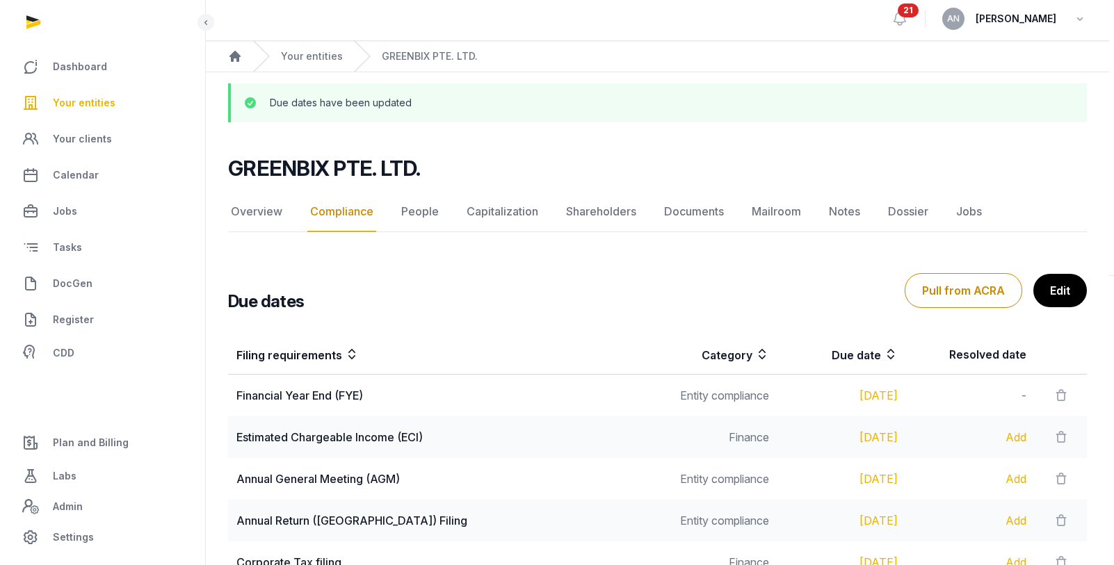
scroll to position [0, 0]
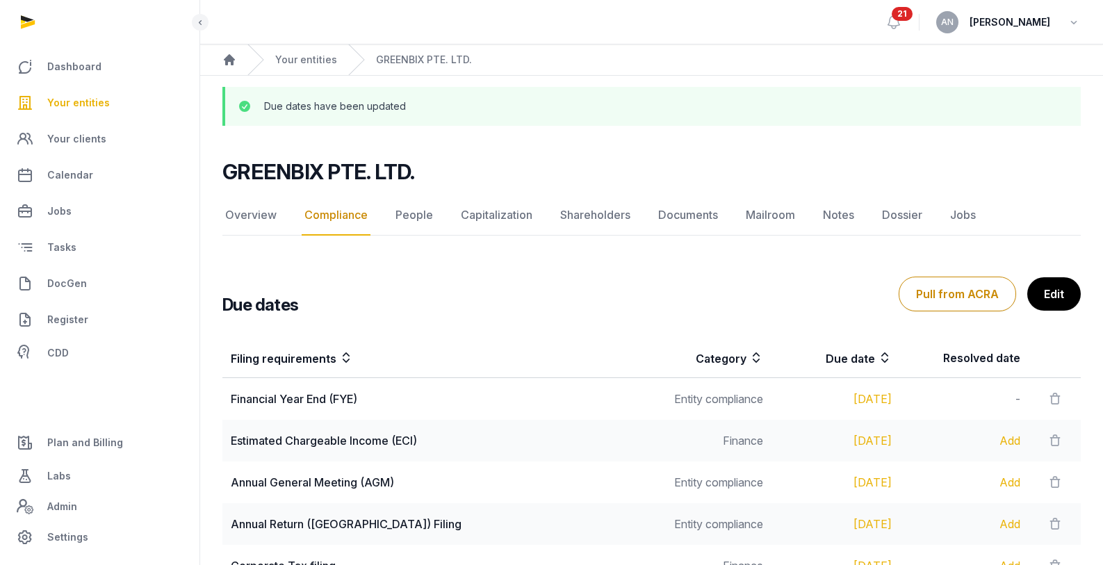
click at [58, 92] on link "Your entities" at bounding box center [99, 102] width 177 height 33
